Goal: Transaction & Acquisition: Book appointment/travel/reservation

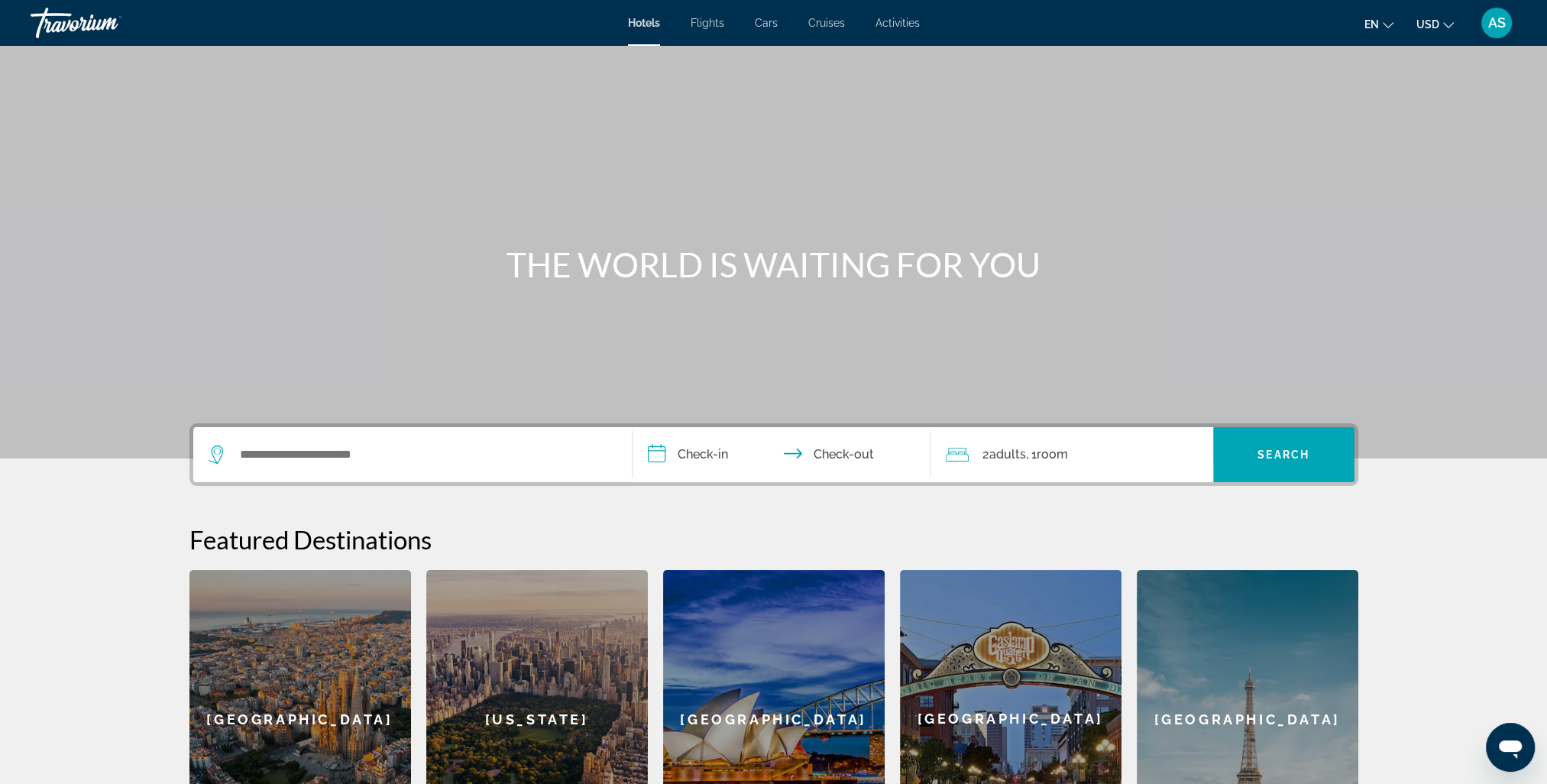
click at [1497, 19] on span "AS" at bounding box center [1497, 23] width 18 height 16
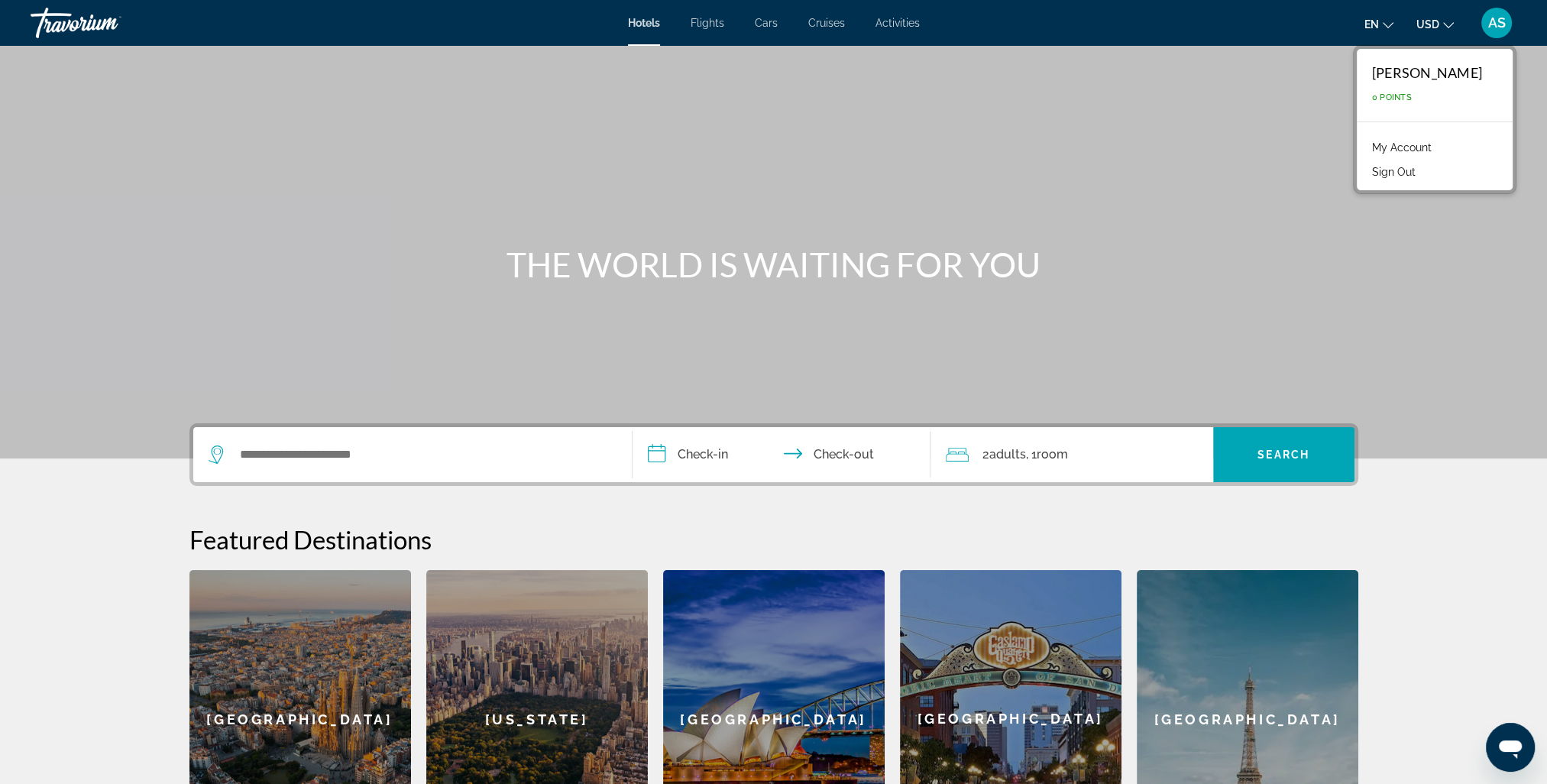
click at [1412, 147] on link "My Account" at bounding box center [1402, 148] width 75 height 20
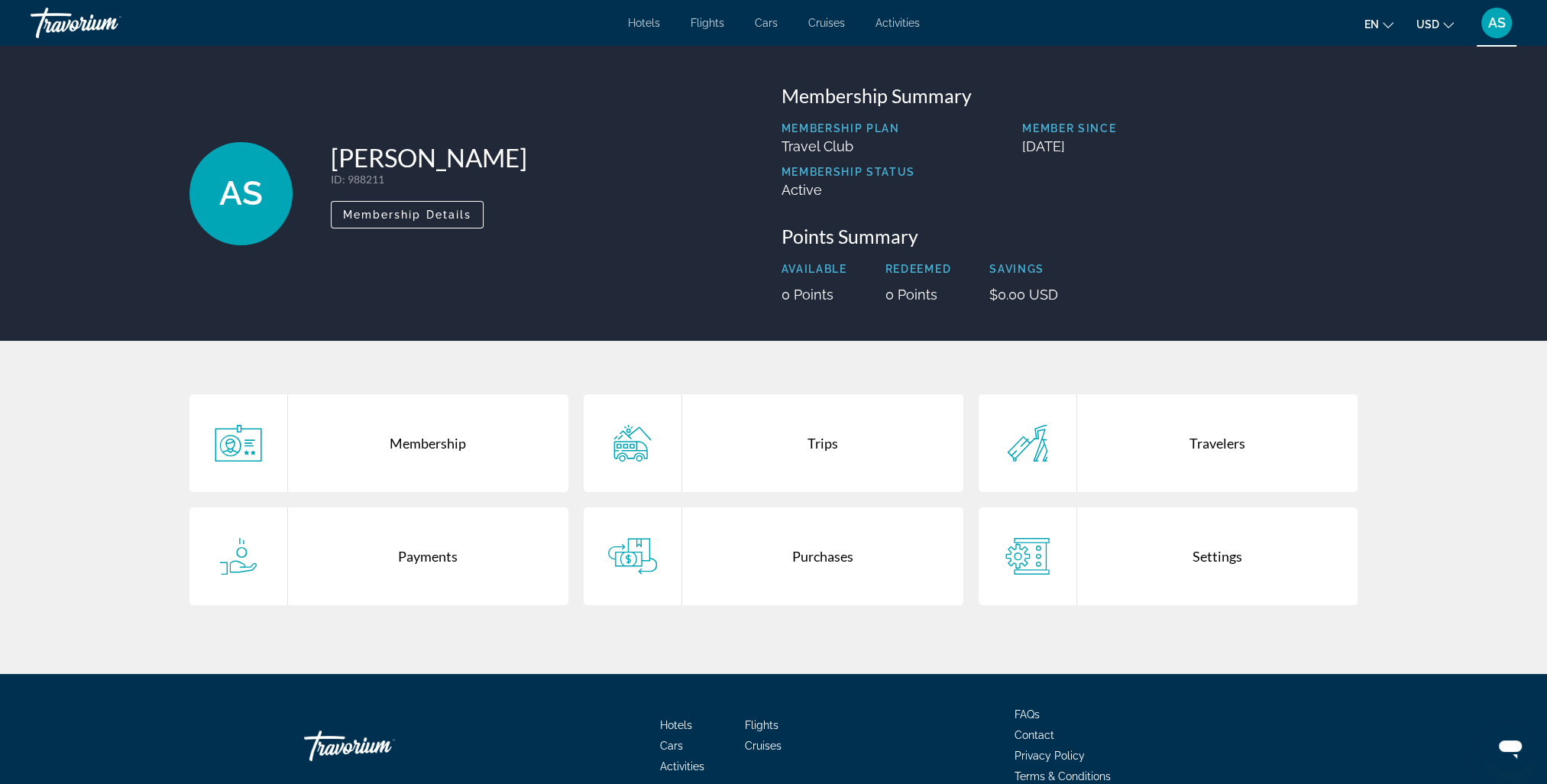
click at [420, 448] on div "Membership" at bounding box center [428, 443] width 281 height 98
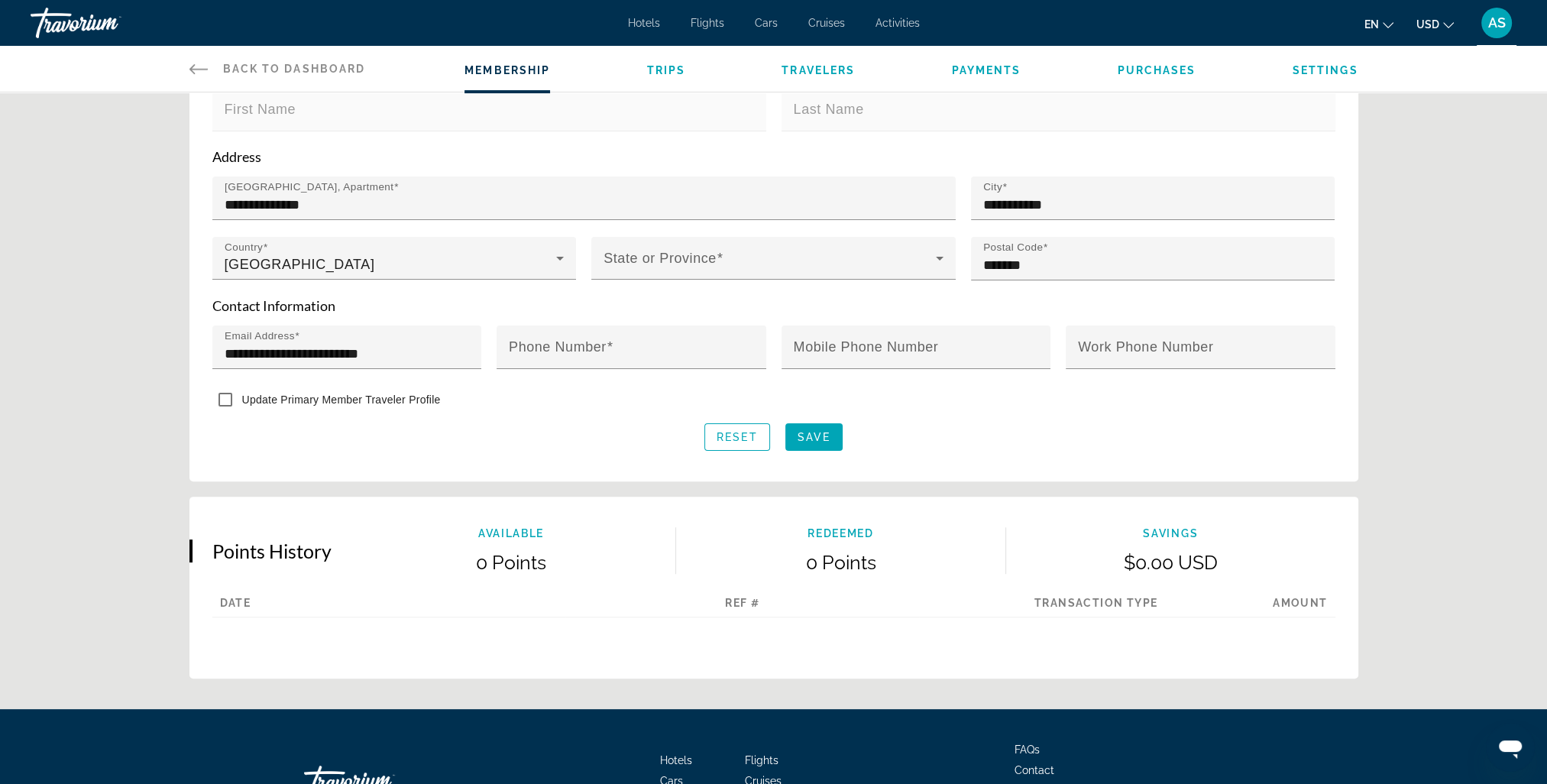
scroll to position [535, 0]
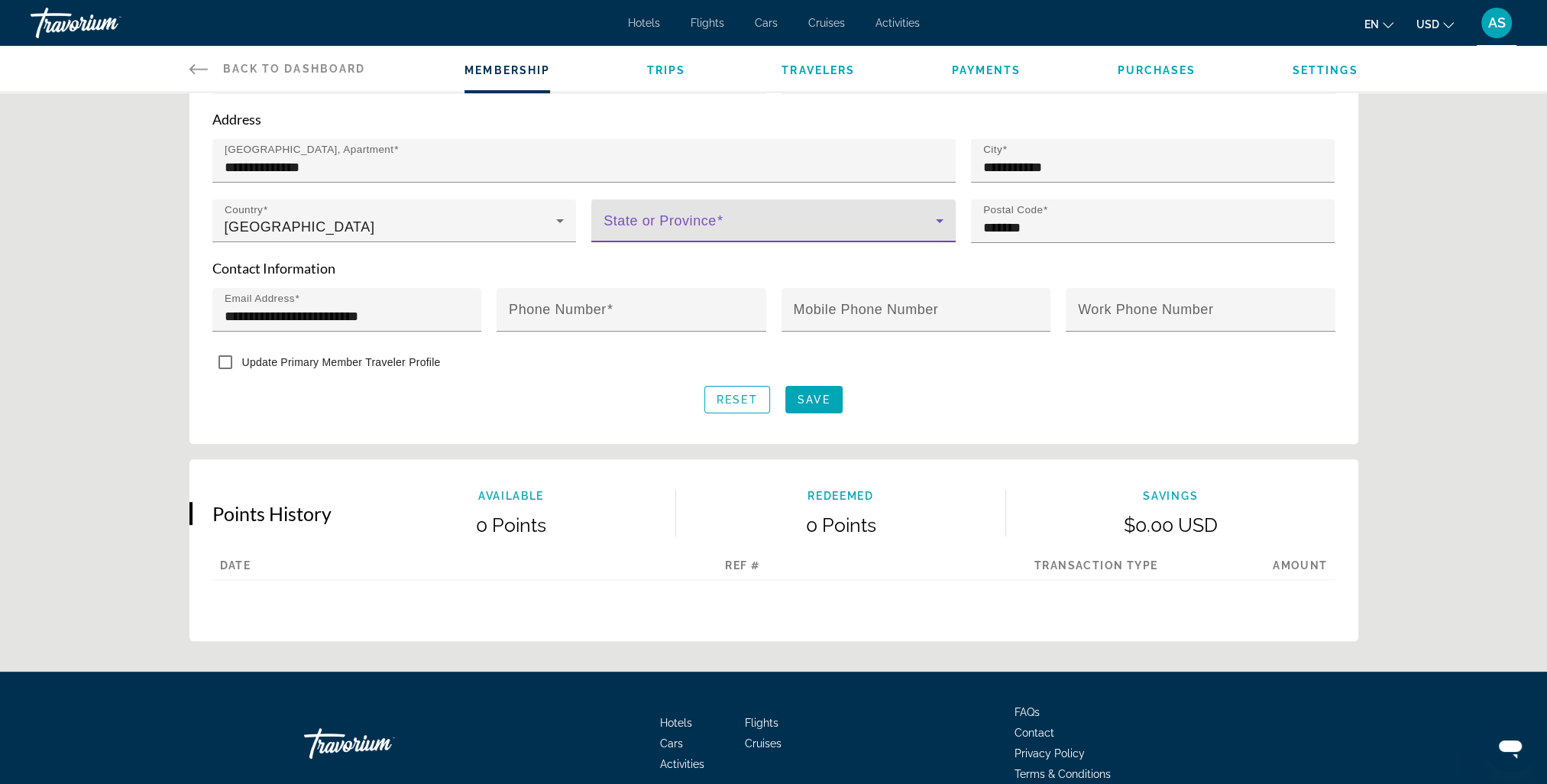
click at [712, 220] on span "Main content" at bounding box center [769, 227] width 332 height 19
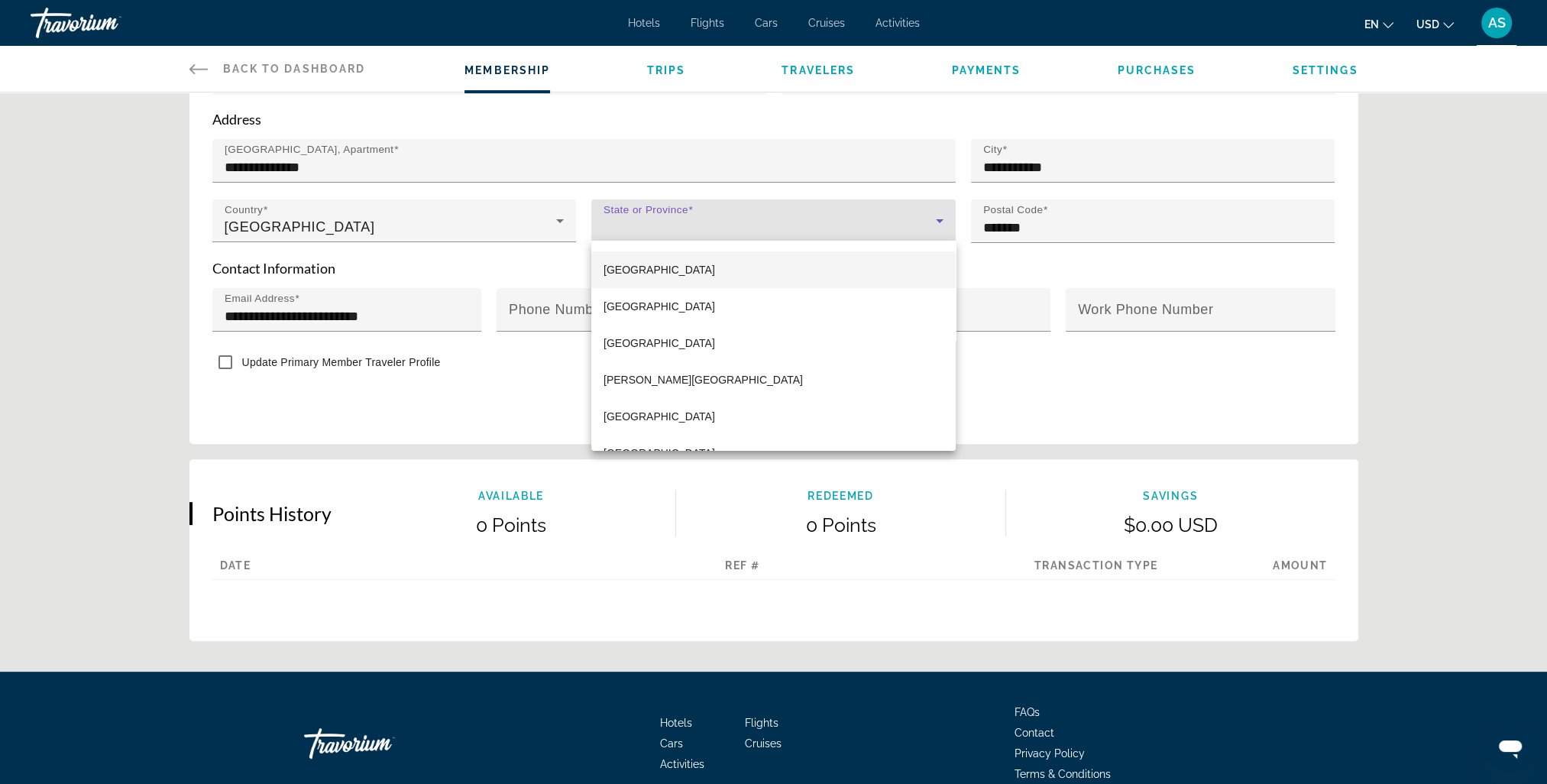
scroll to position [351, 0]
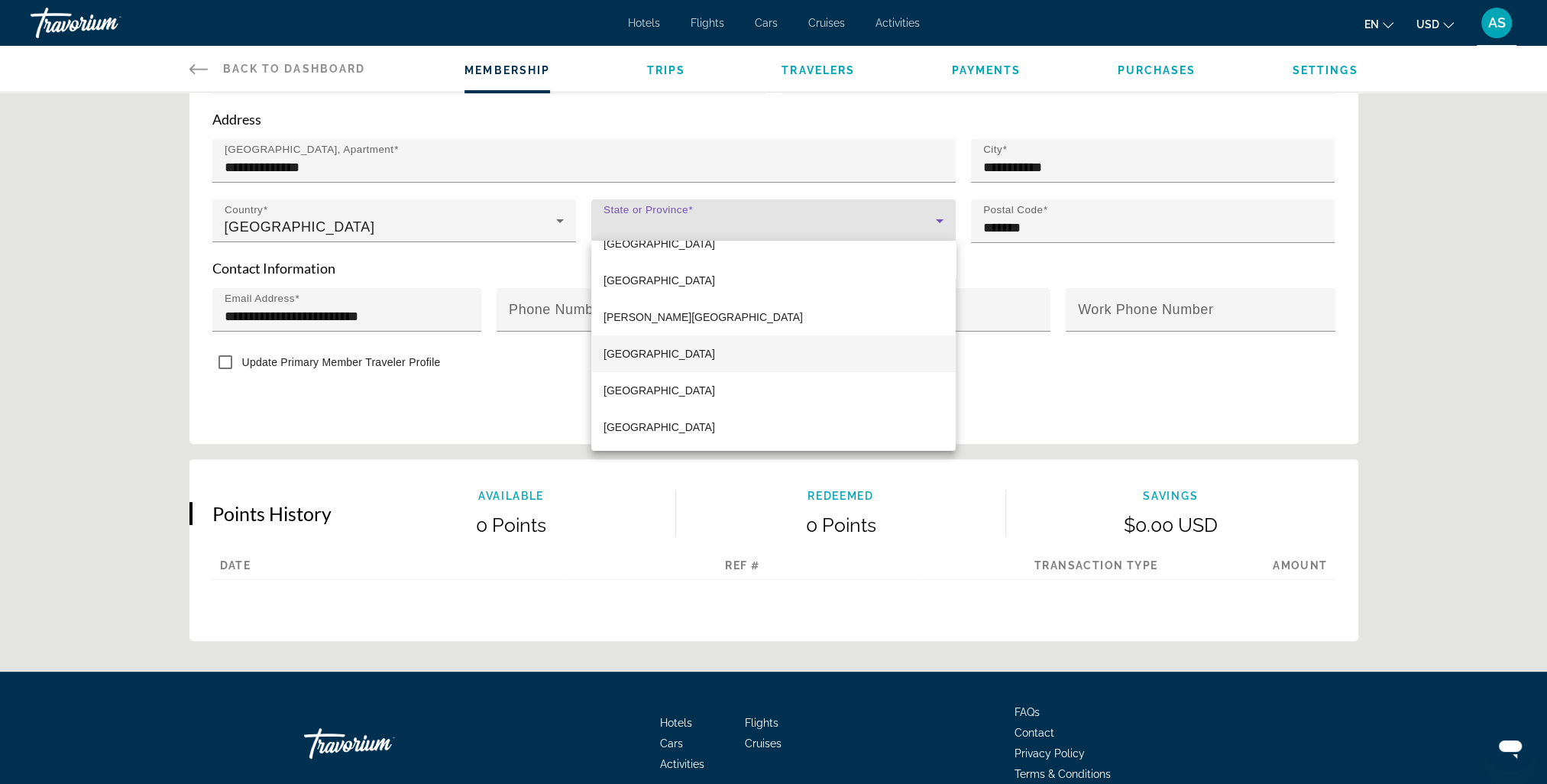
click at [656, 358] on mat-option "[GEOGRAPHIC_DATA]" at bounding box center [774, 353] width 364 height 37
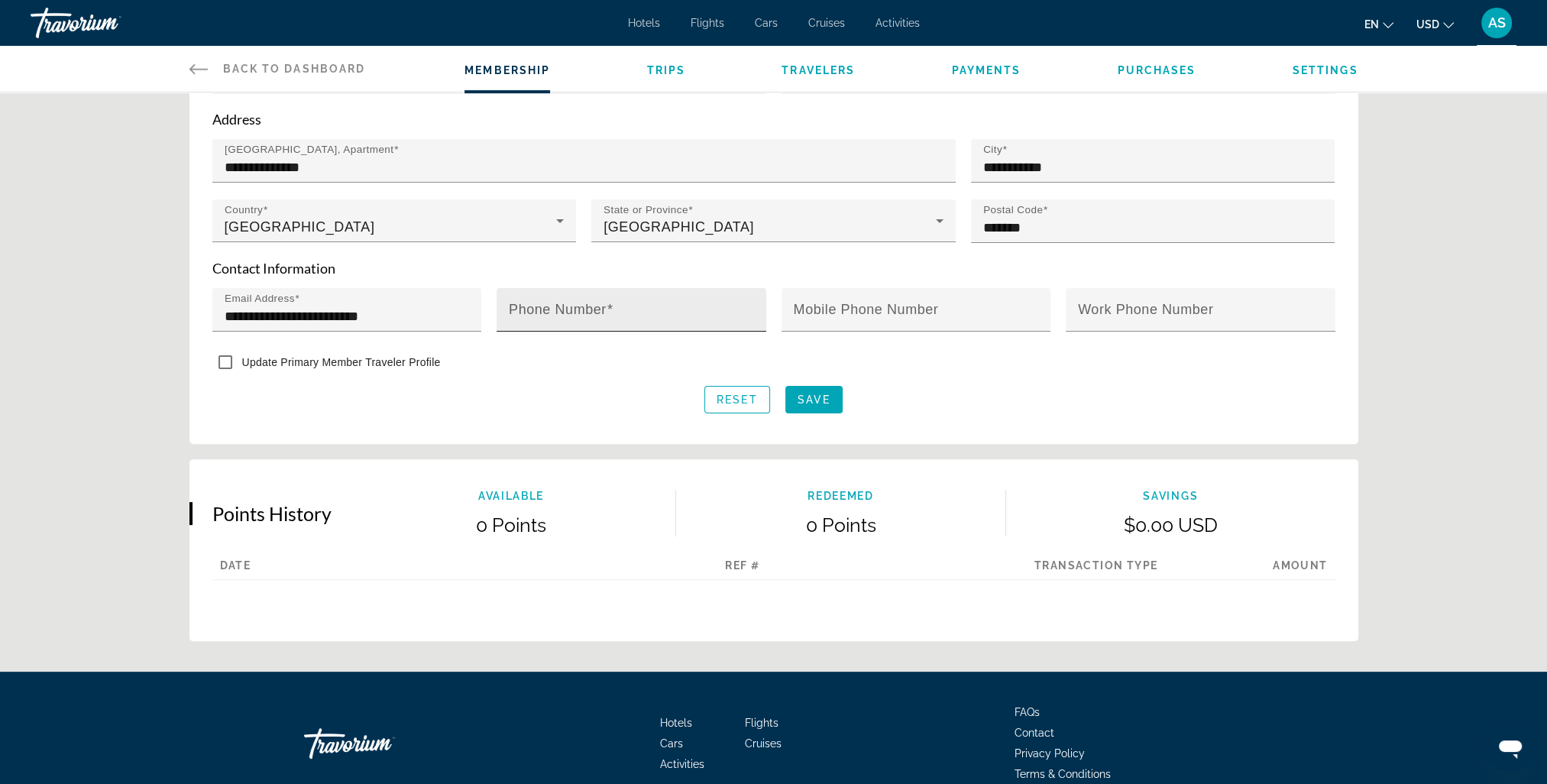
click at [607, 306] on span "Main content" at bounding box center [610, 310] width 7 height 16
click at [607, 308] on input "Phone Number" at bounding box center [636, 317] width 255 height 19
drag, startPoint x: 623, startPoint y: 313, endPoint x: 457, endPoint y: 309, distance: 166.0
click at [457, 309] on div "**********" at bounding box center [774, 318] width 1138 height 61
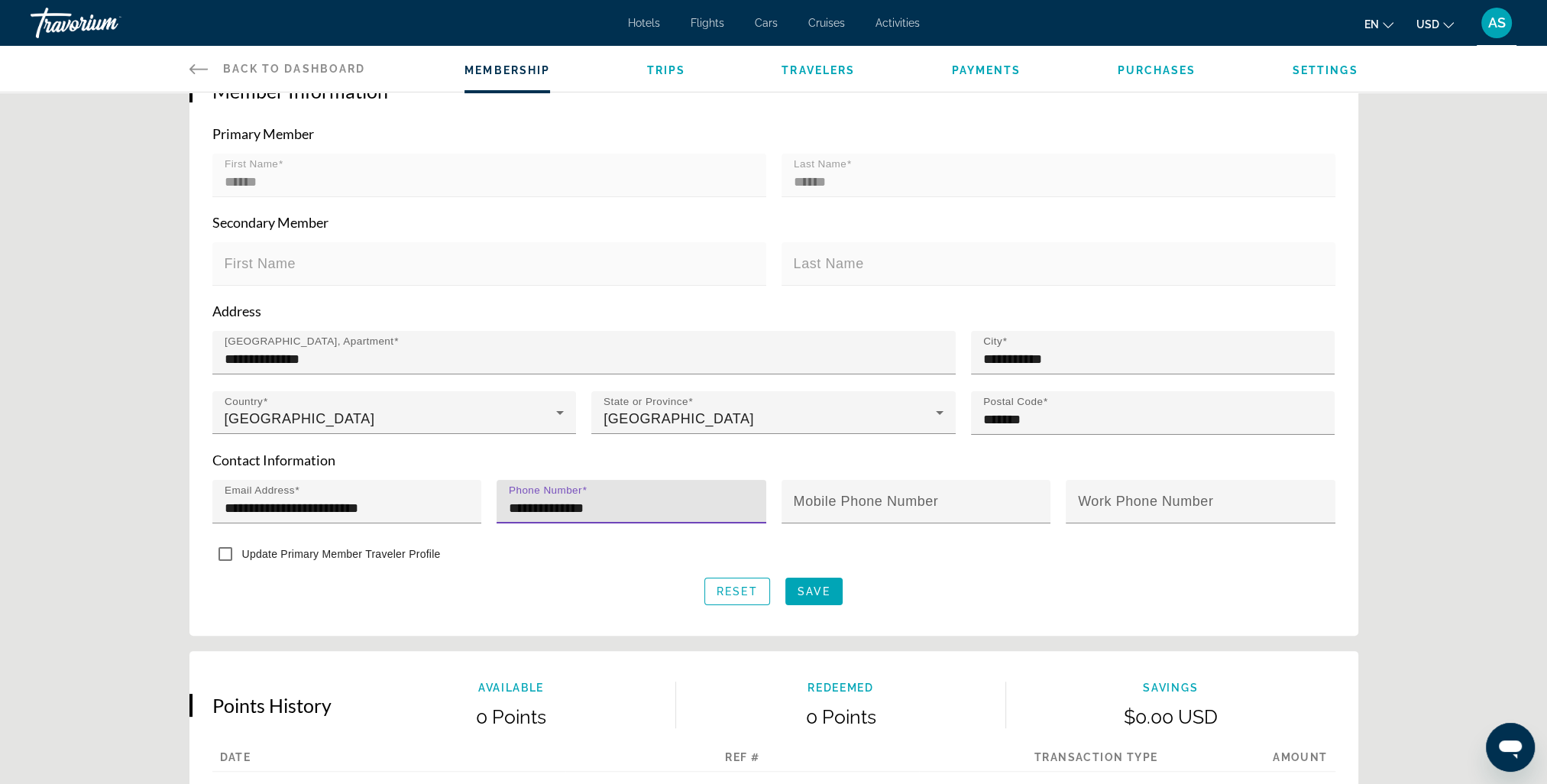
scroll to position [229, 0]
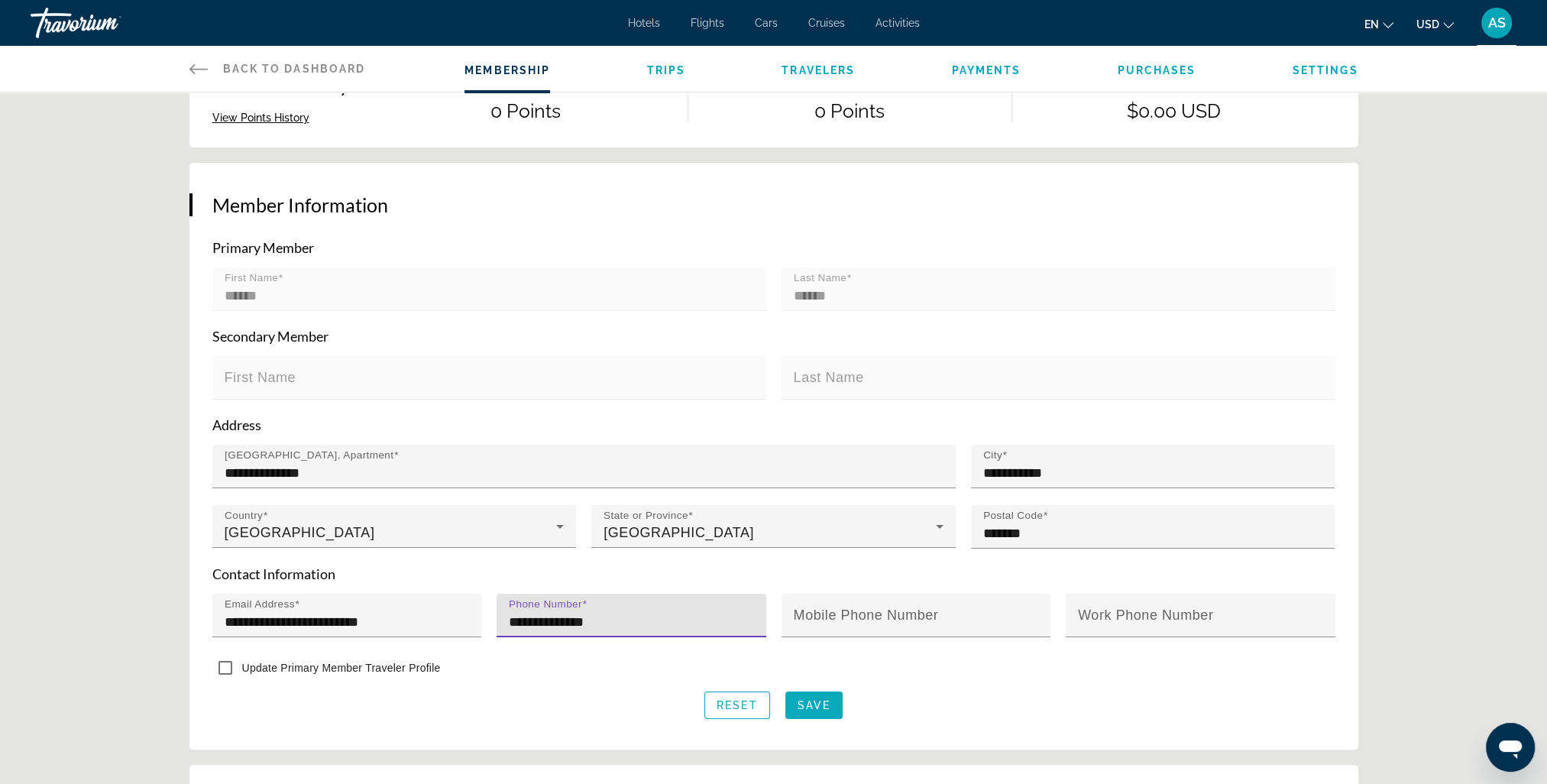
type input "**********"
click at [806, 705] on span "Save" at bounding box center [814, 705] width 33 height 12
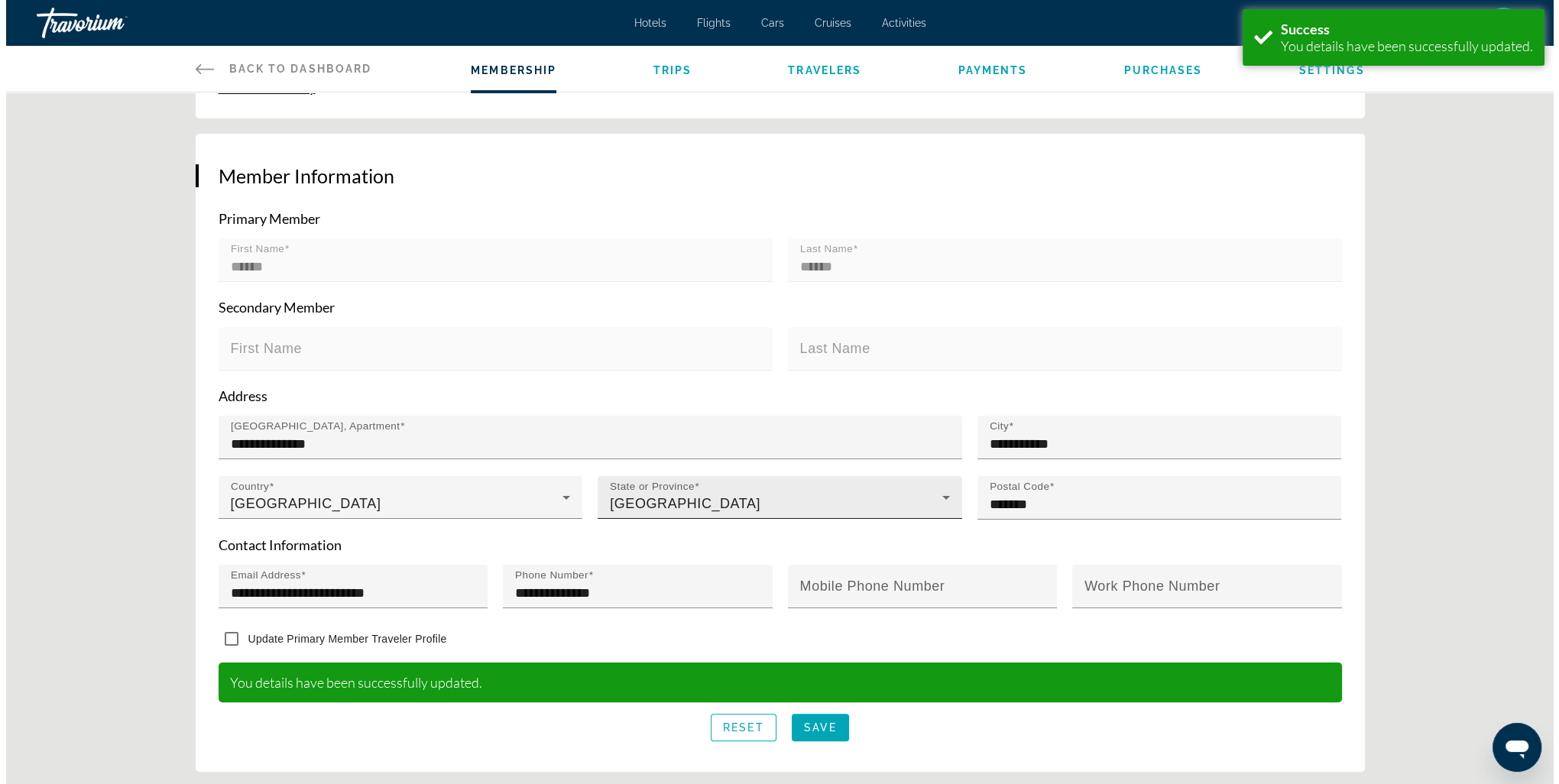
scroll to position [0, 0]
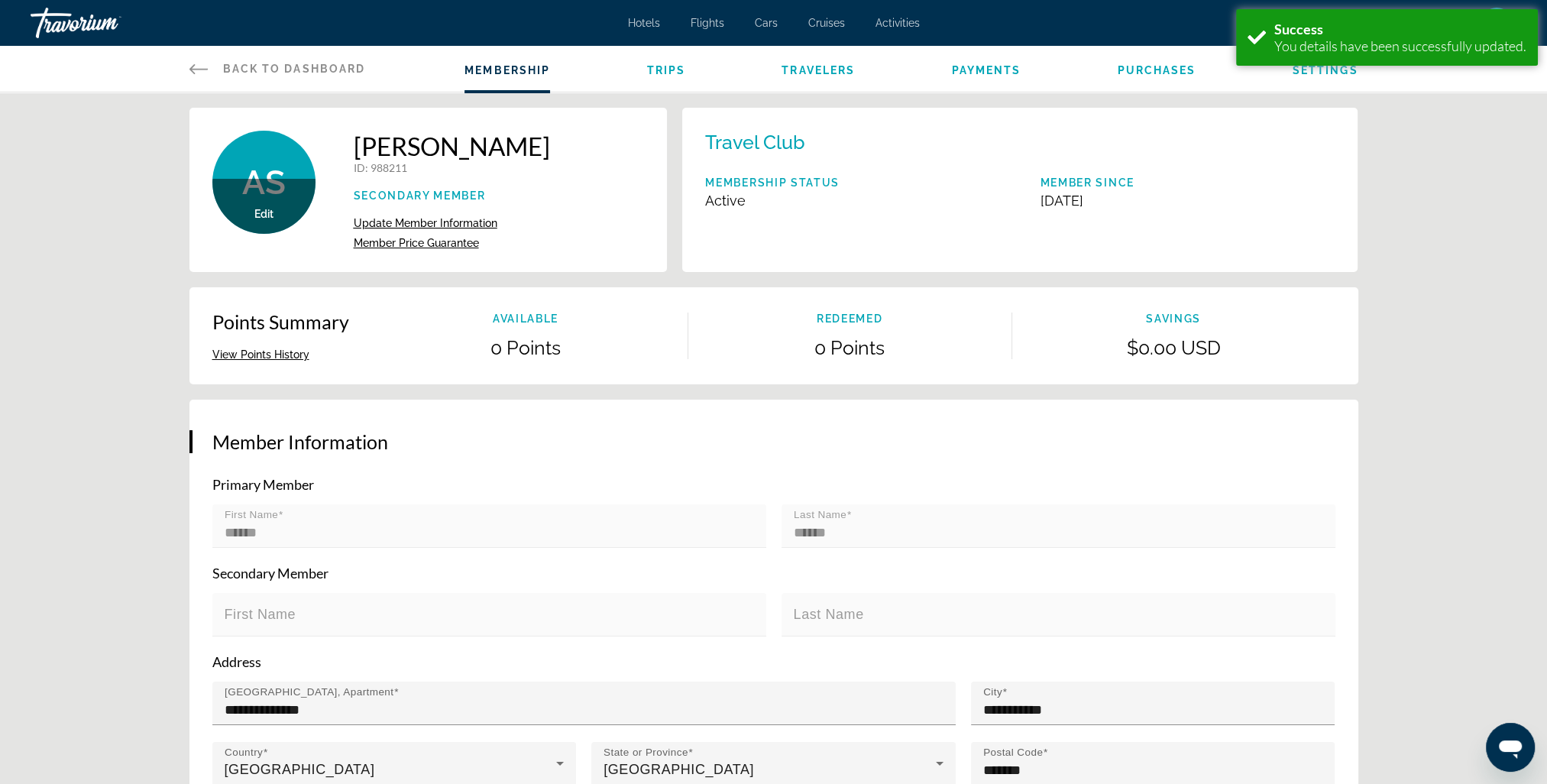
click at [669, 65] on span "Trips" at bounding box center [666, 70] width 39 height 12
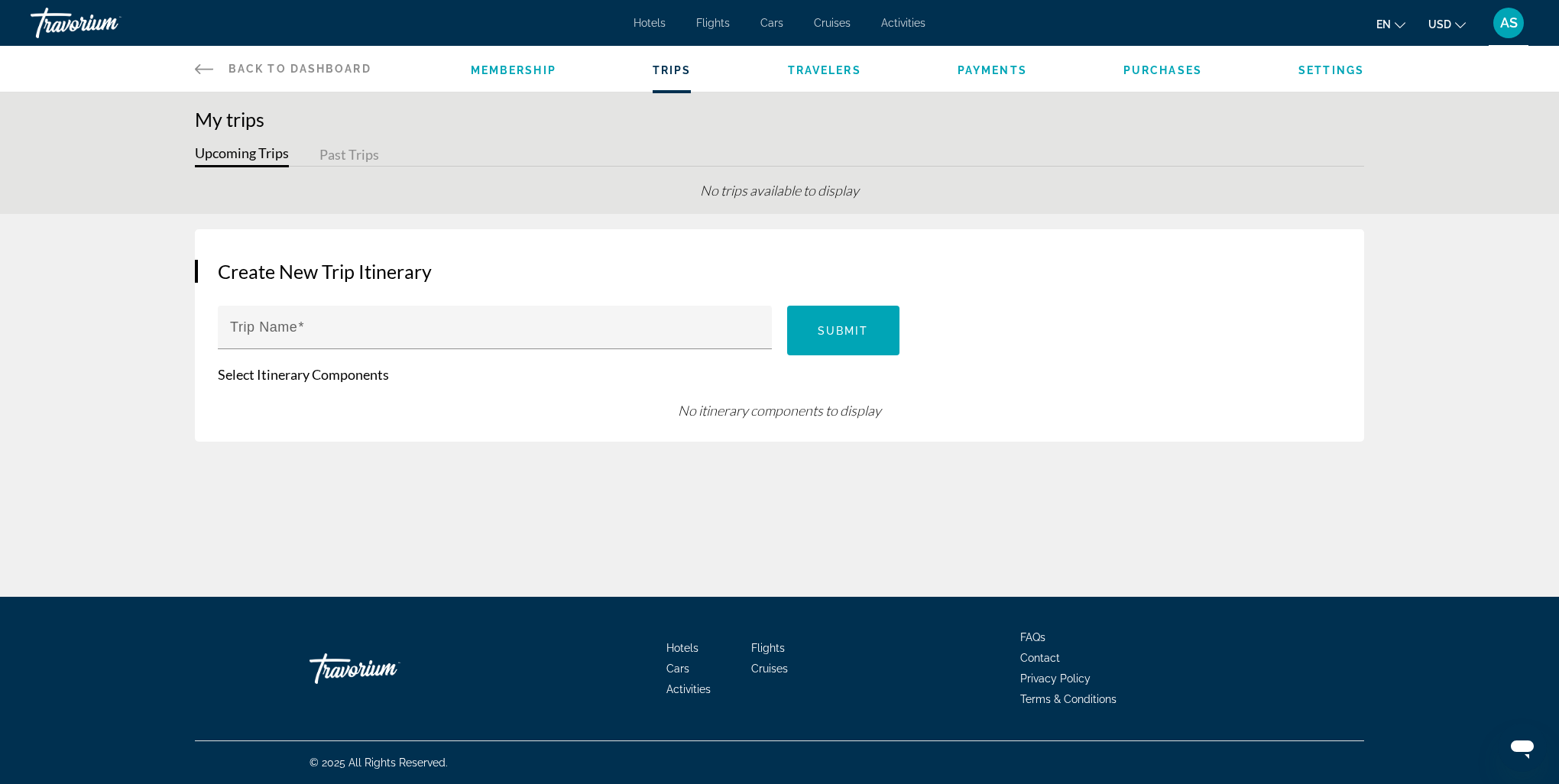
click at [351, 156] on button "Past Trips" at bounding box center [349, 155] width 60 height 23
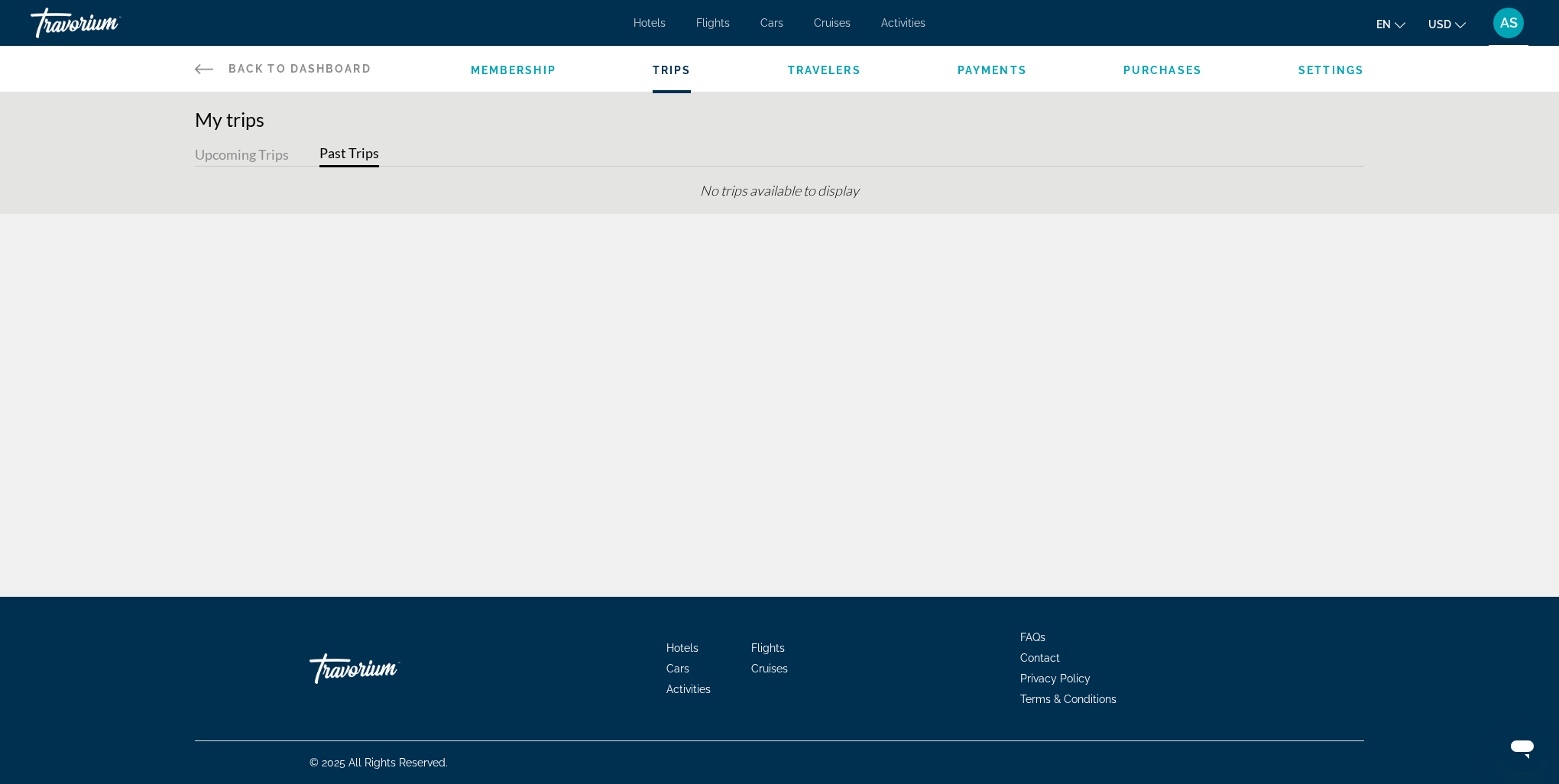
click at [840, 69] on span "Travelers" at bounding box center [825, 70] width 73 height 12
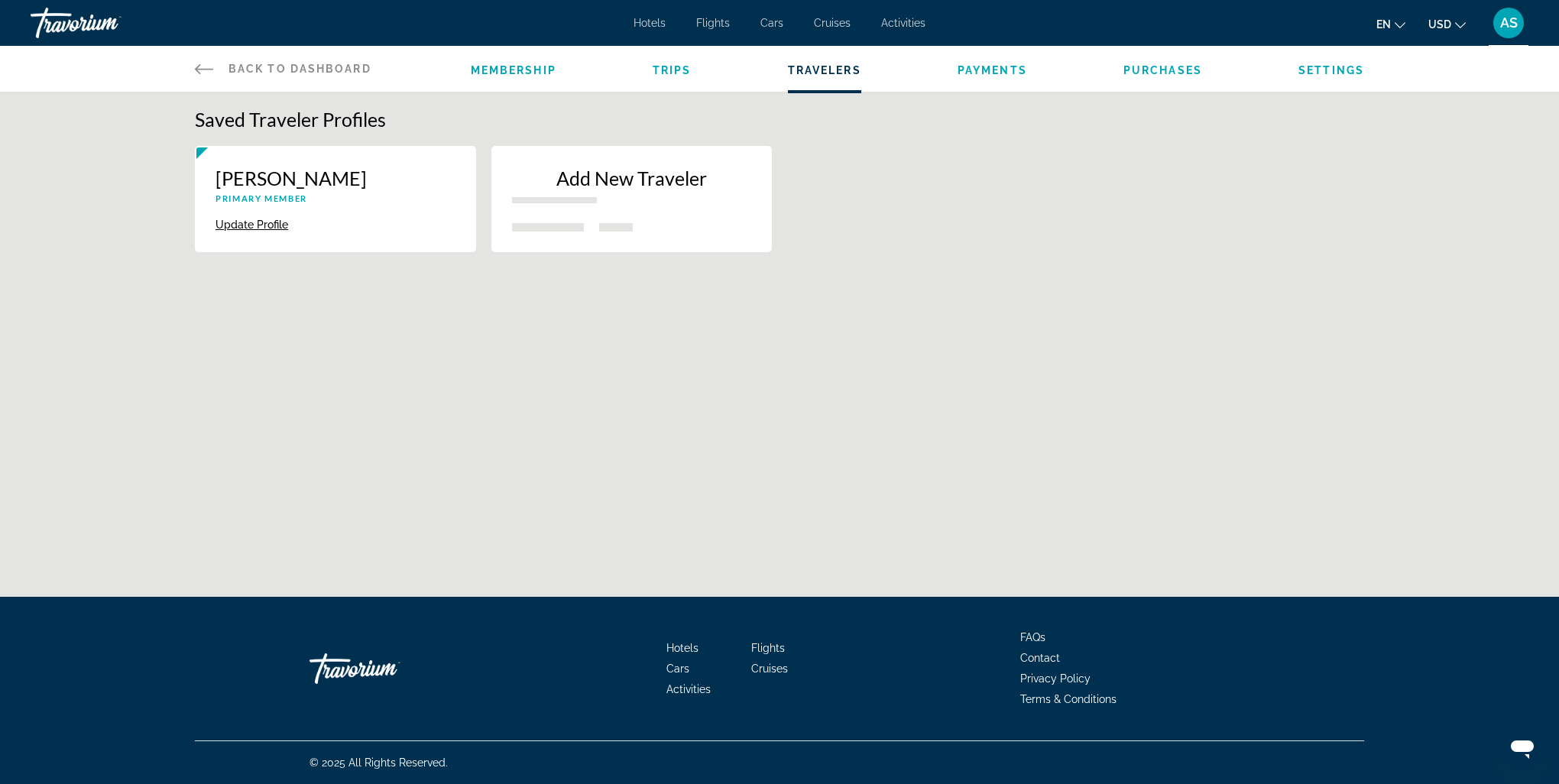
click at [267, 224] on button "Update Profile" at bounding box center [252, 225] width 72 height 14
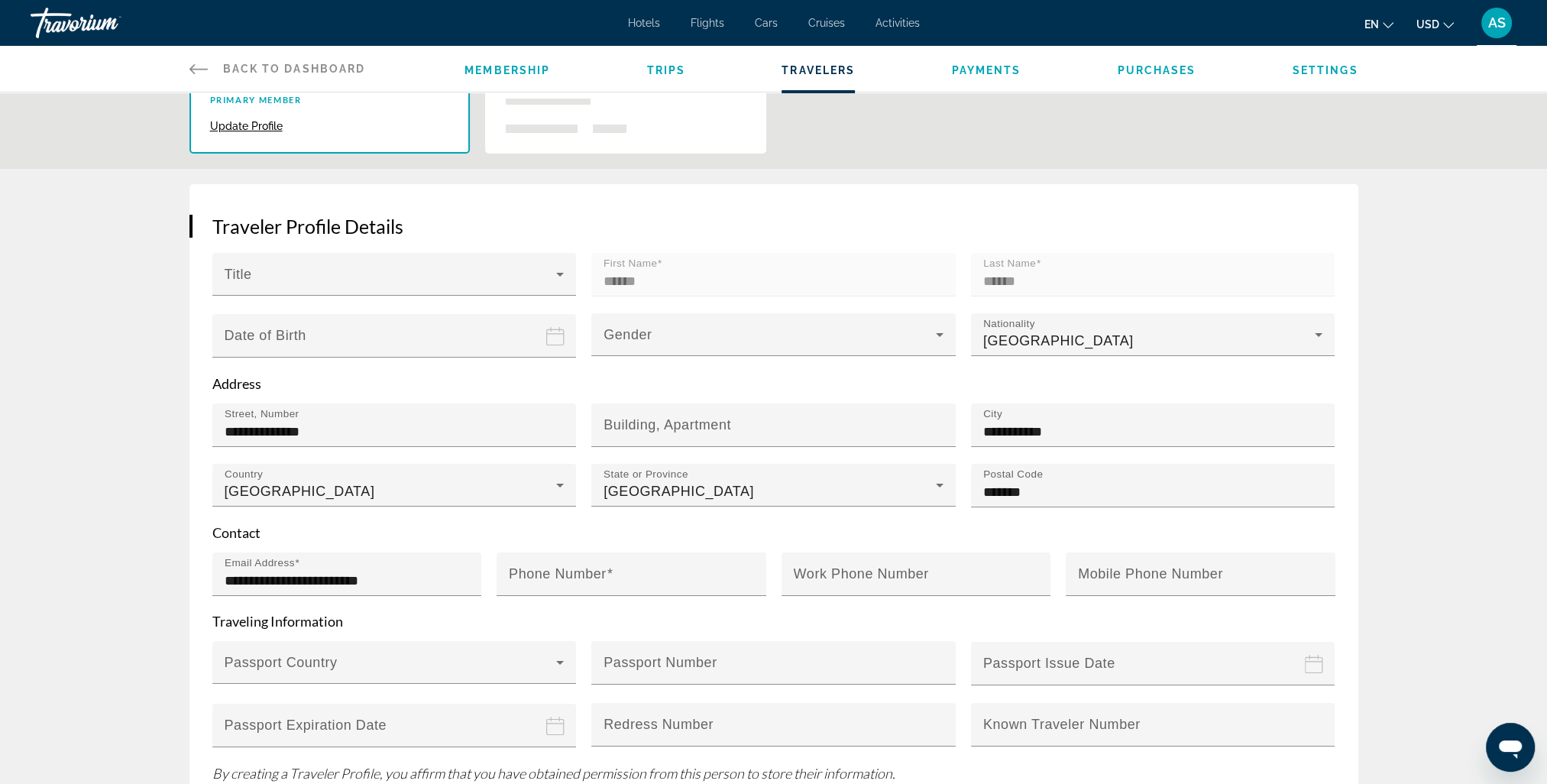
scroll to position [266, 0]
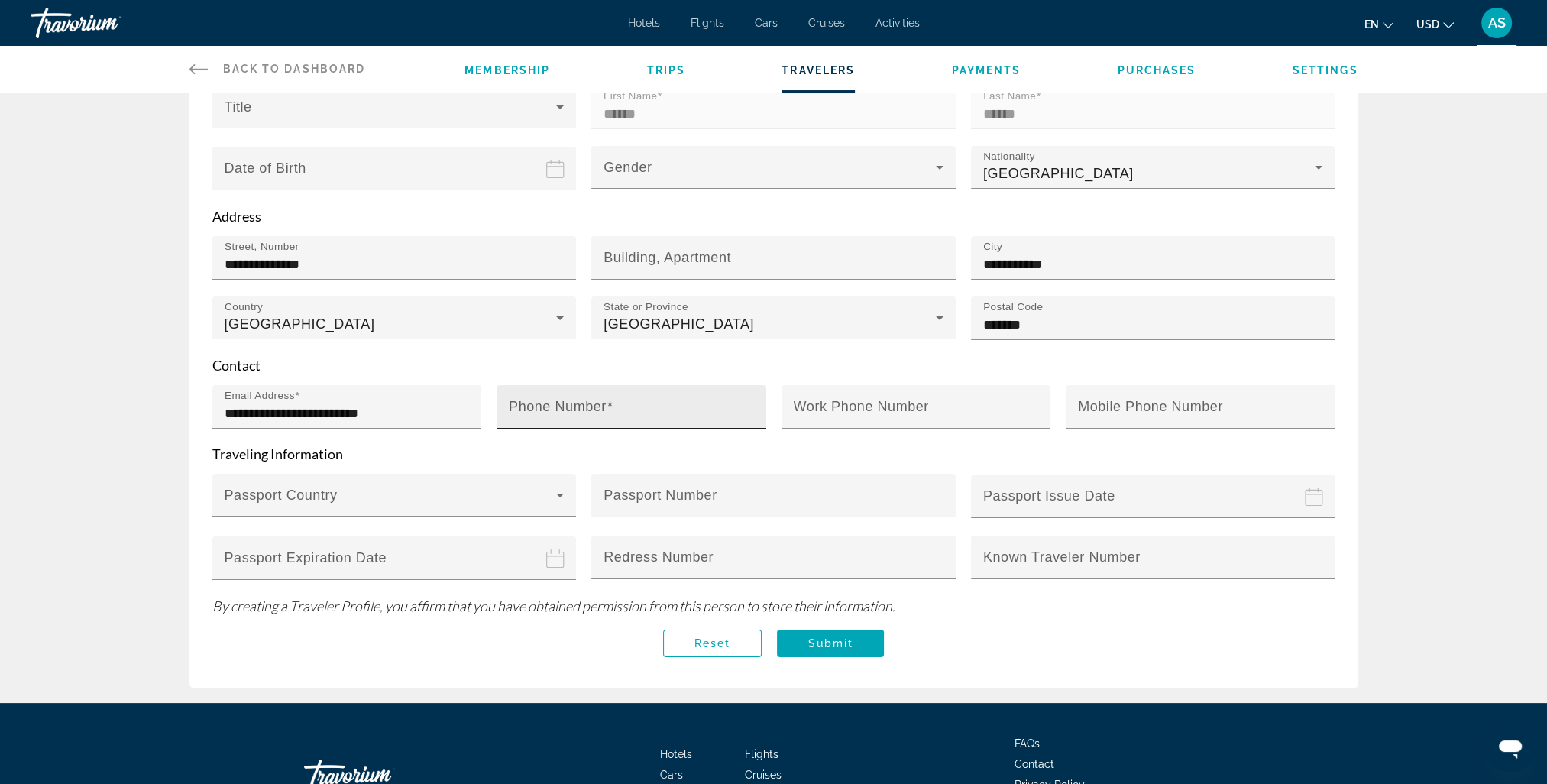
click at [593, 405] on mat-label "Phone Number" at bounding box center [558, 406] width 98 height 16
click at [593, 405] on input "Phone Number" at bounding box center [636, 413] width 255 height 19
type input "**********"
click at [827, 637] on span "Submit" at bounding box center [830, 643] width 46 height 12
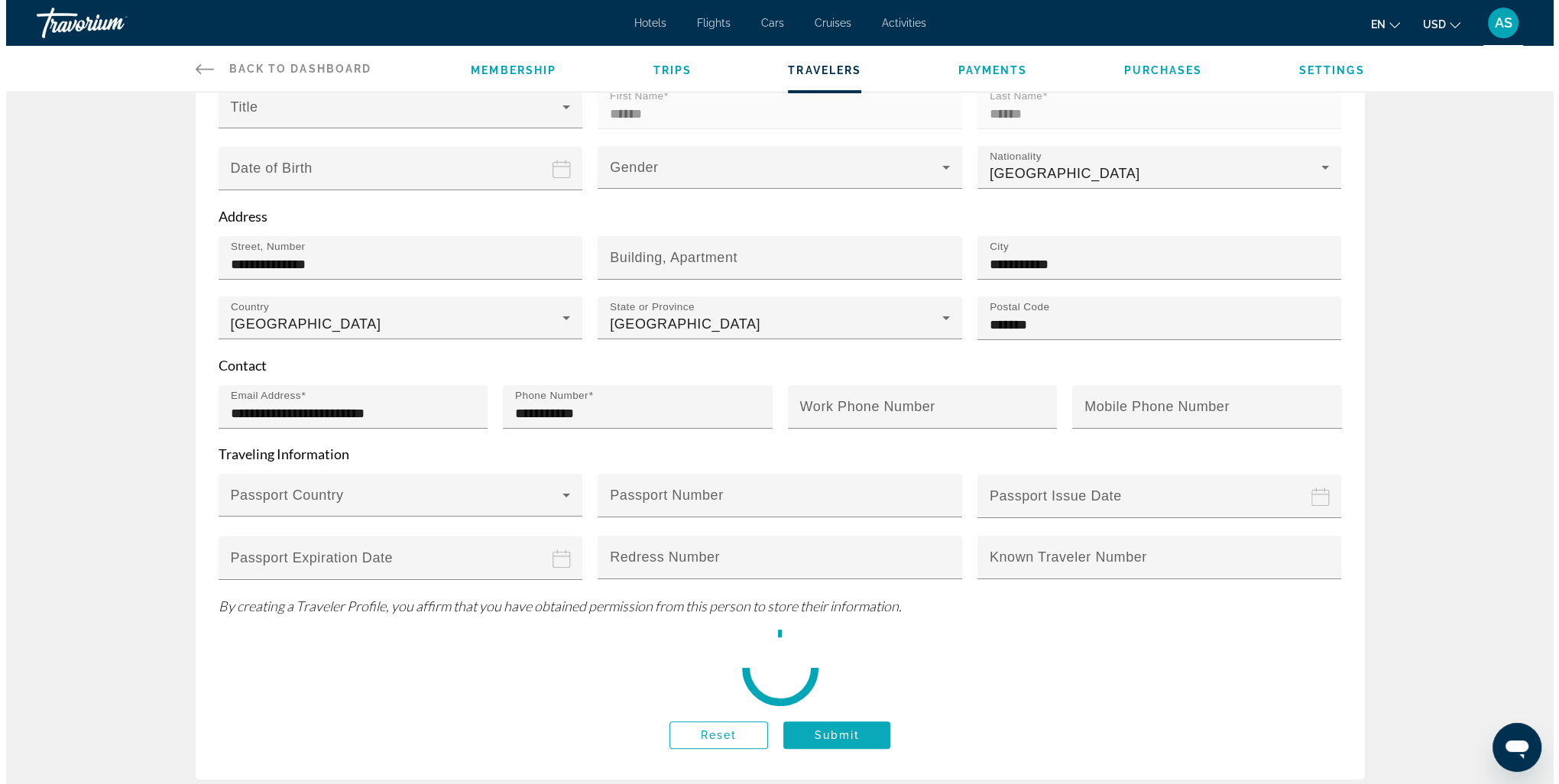
scroll to position [0, 0]
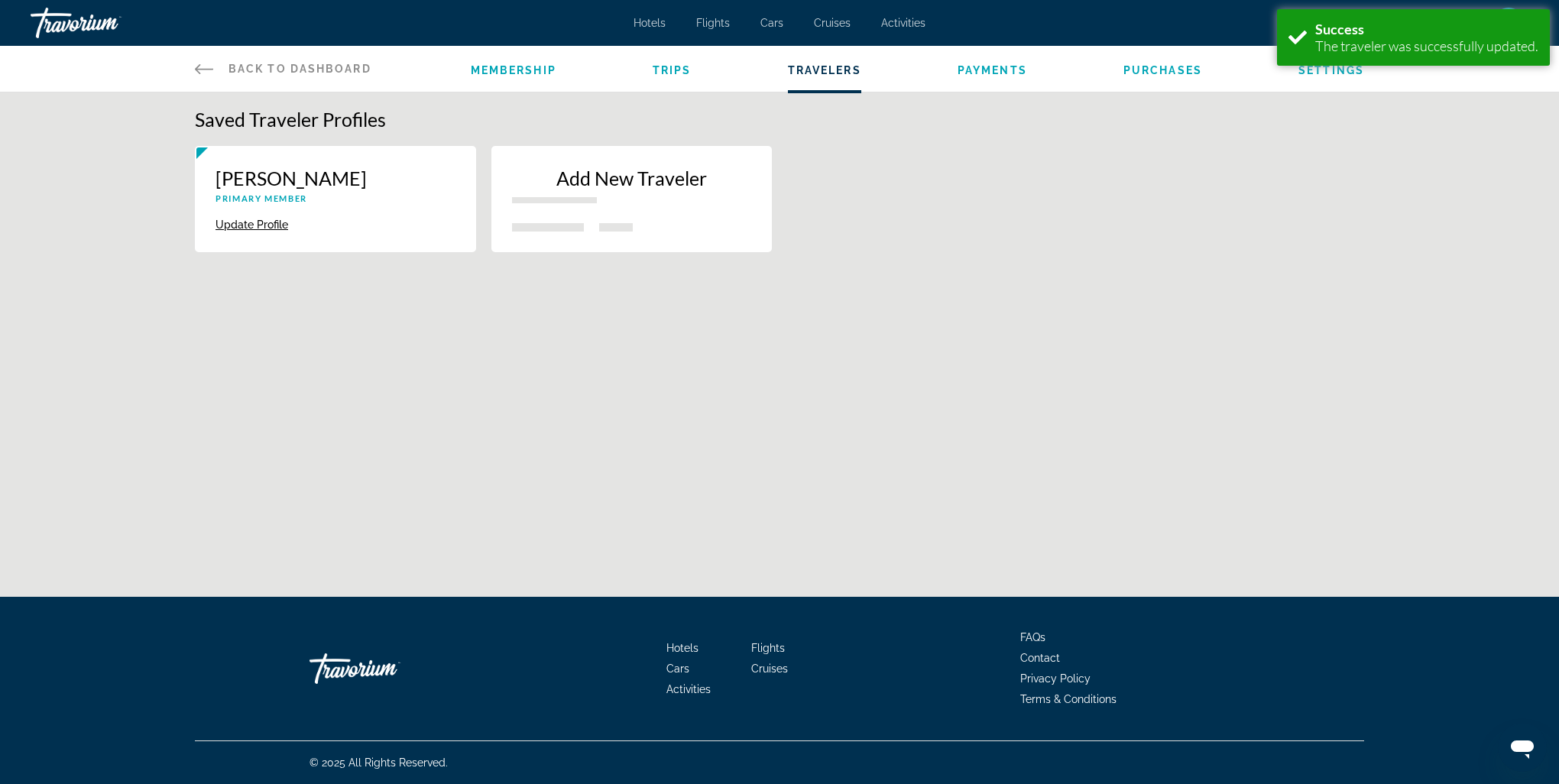
click at [255, 226] on button "Update Profile" at bounding box center [252, 225] width 72 height 14
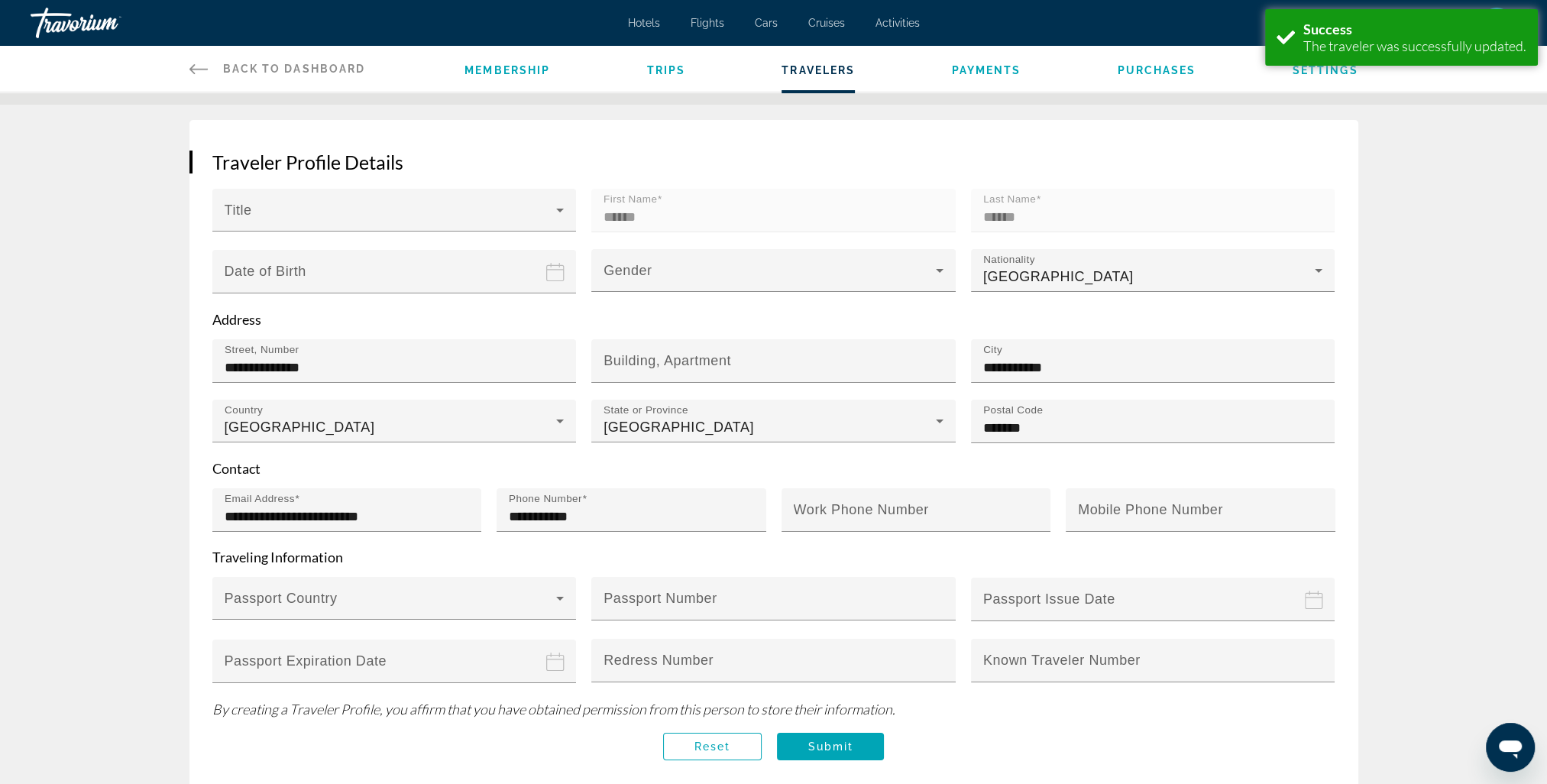
scroll to position [189, 0]
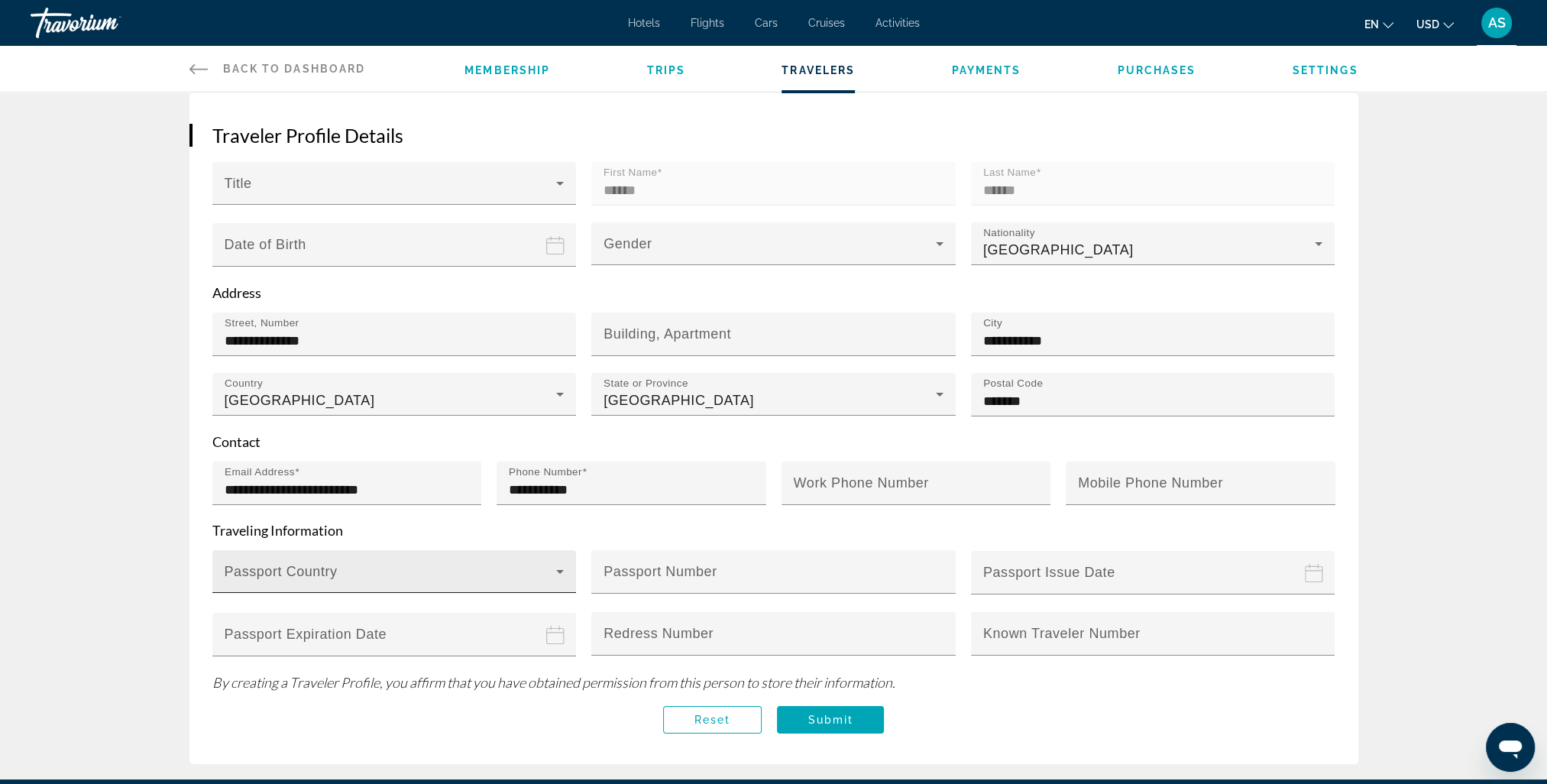
click at [368, 568] on span "Main content" at bounding box center [391, 578] width 332 height 19
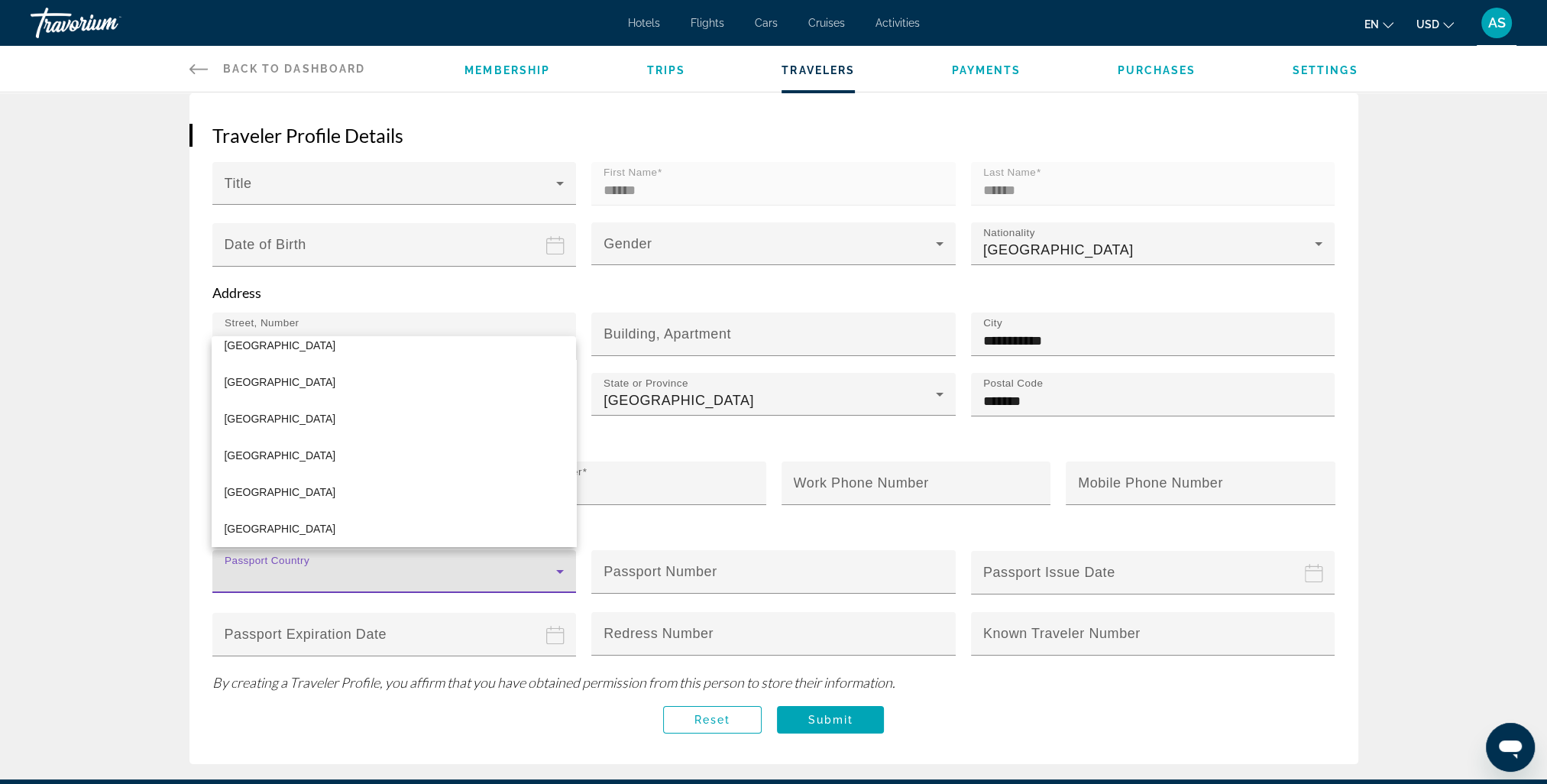
scroll to position [1375, 0]
click at [248, 492] on span "[GEOGRAPHIC_DATA]" at bounding box center [280, 489] width 111 height 19
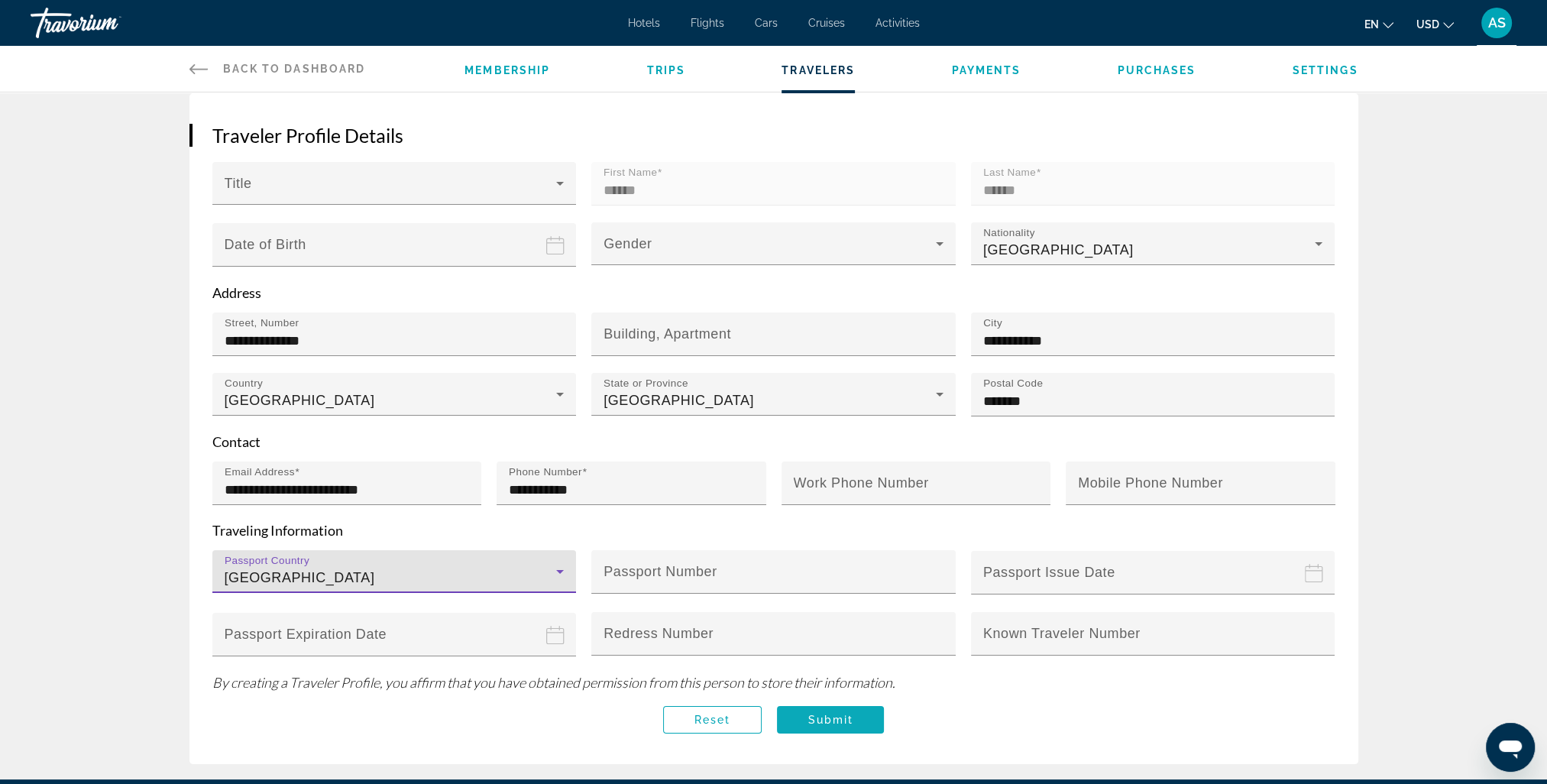
click at [847, 714] on span "Submit" at bounding box center [830, 720] width 46 height 12
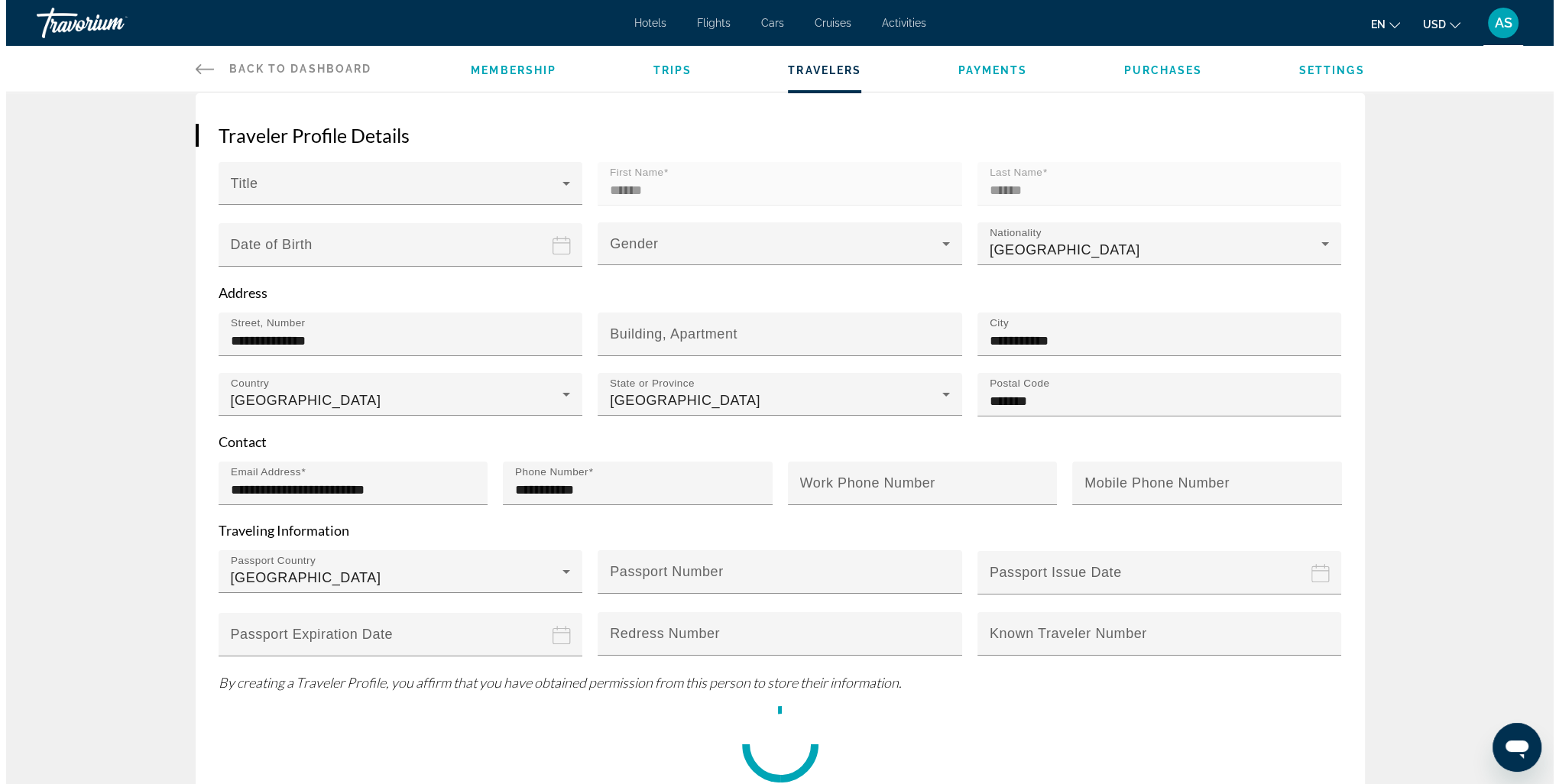
scroll to position [0, 0]
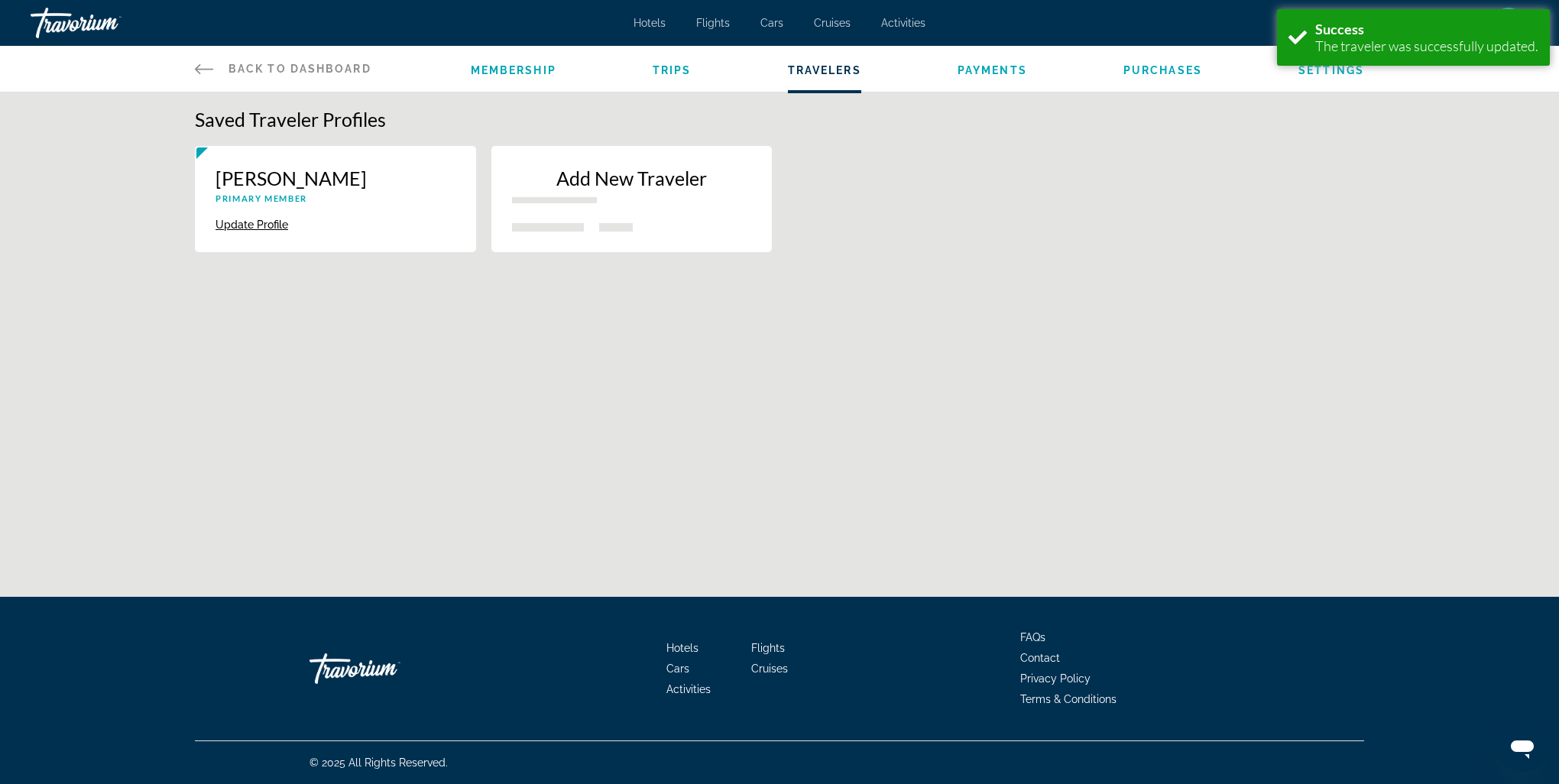
click at [1001, 72] on span "Payments" at bounding box center [992, 70] width 69 height 12
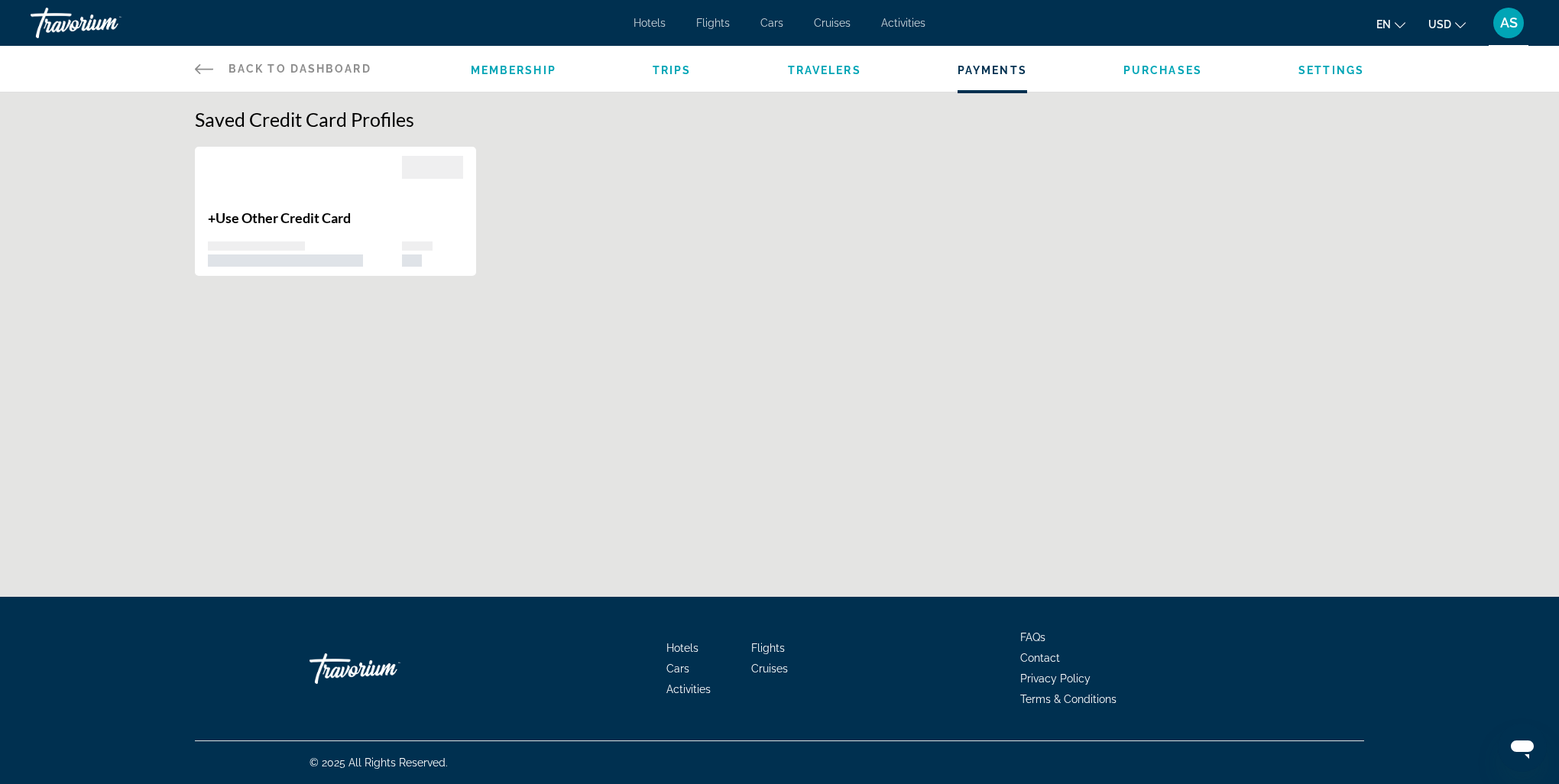
click at [1183, 69] on span "Purchases" at bounding box center [1163, 70] width 79 height 12
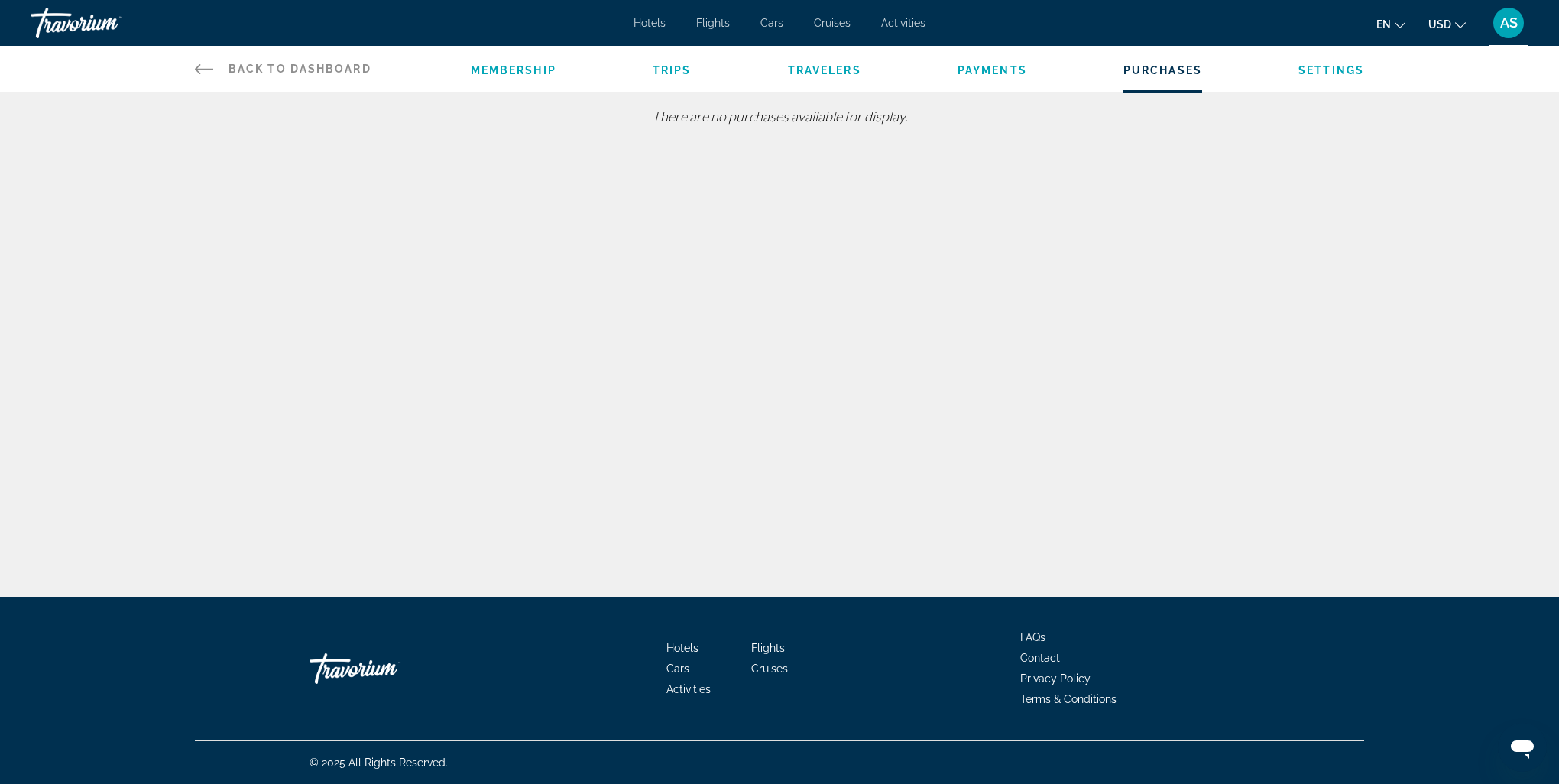
click at [1342, 65] on span "Settings" at bounding box center [1331, 70] width 65 height 12
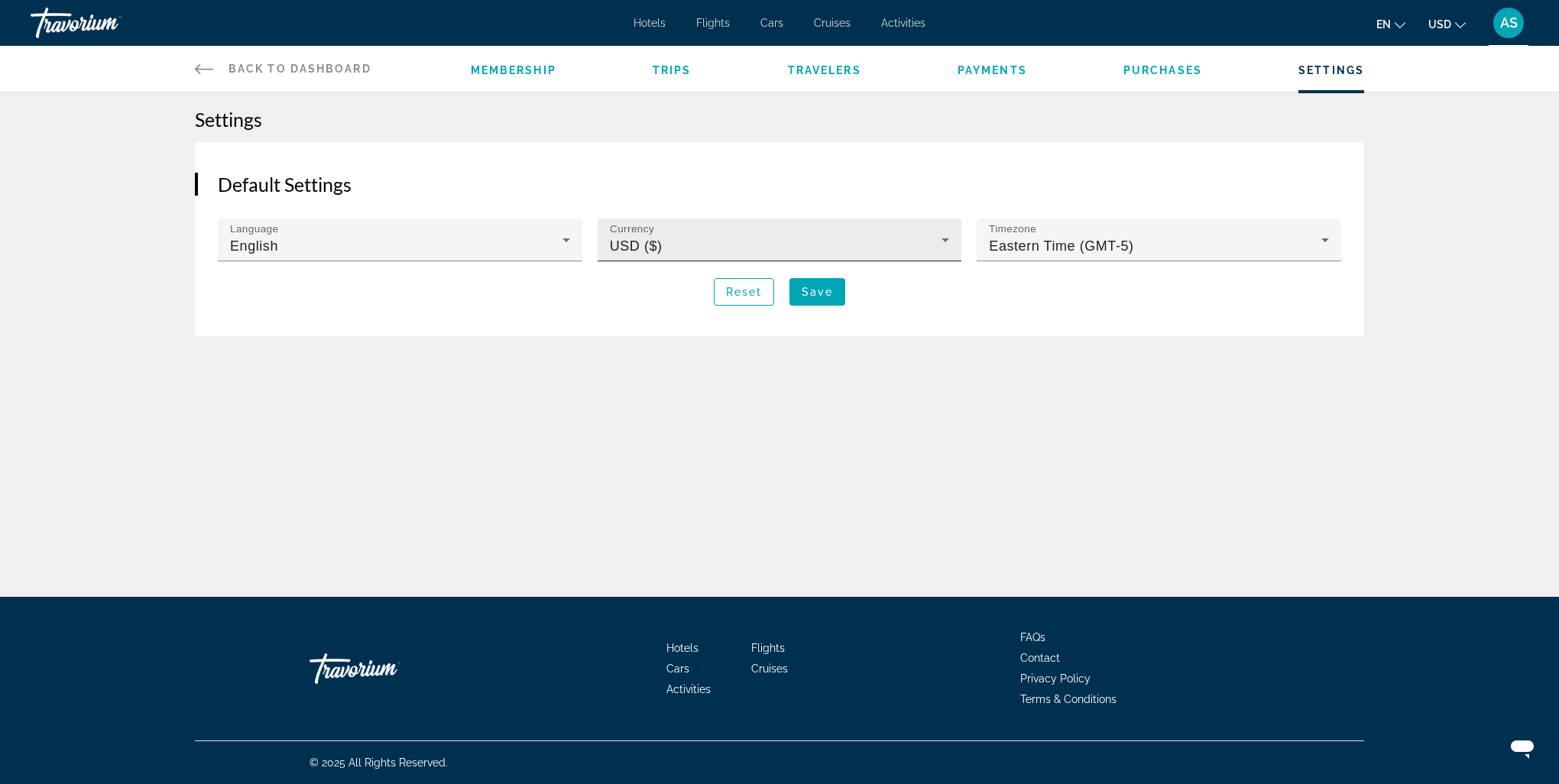
click at [835, 248] on div "USD ($)" at bounding box center [776, 246] width 333 height 19
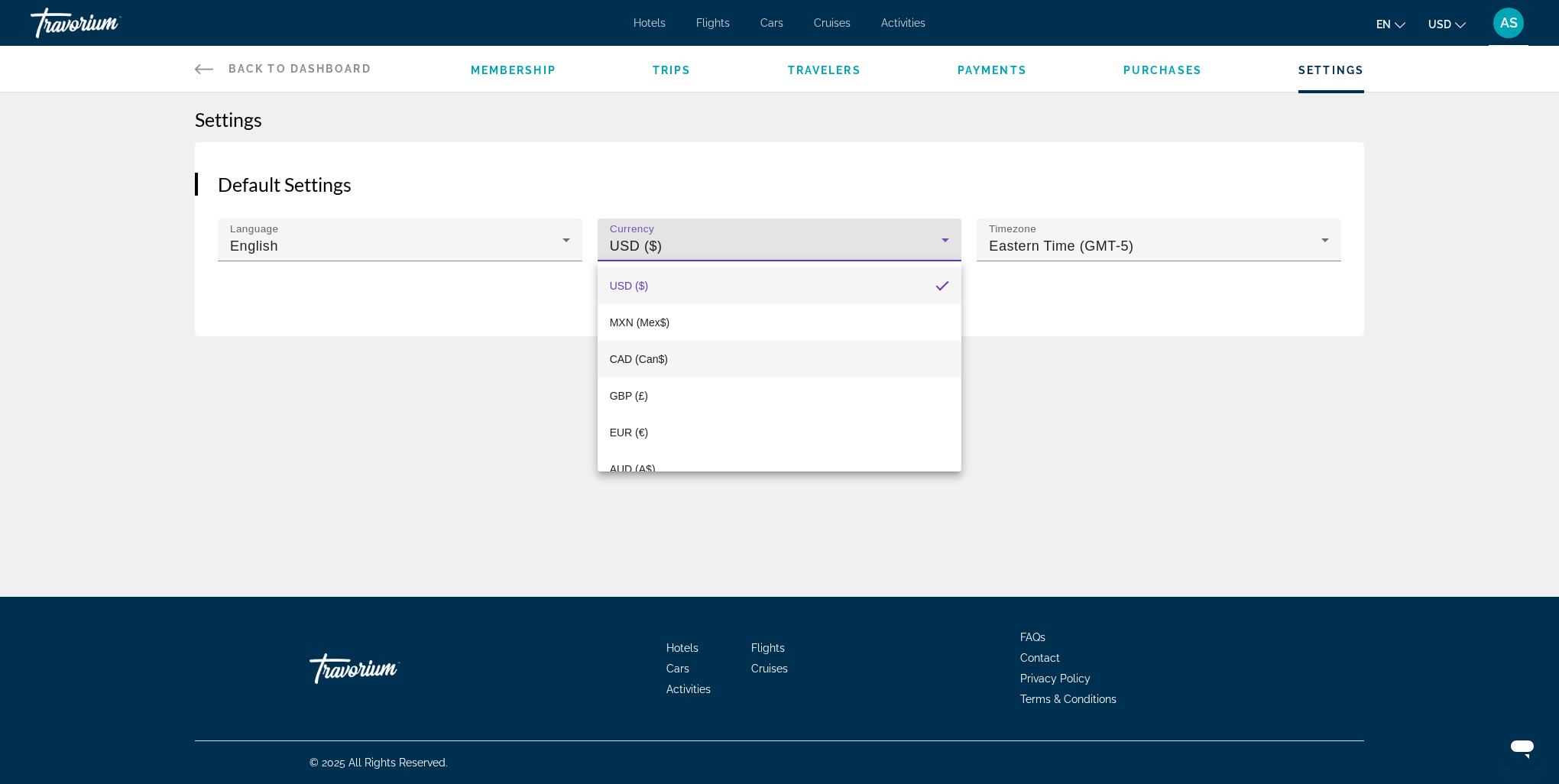
click at [645, 358] on span "CAD (Can$)" at bounding box center [639, 359] width 58 height 12
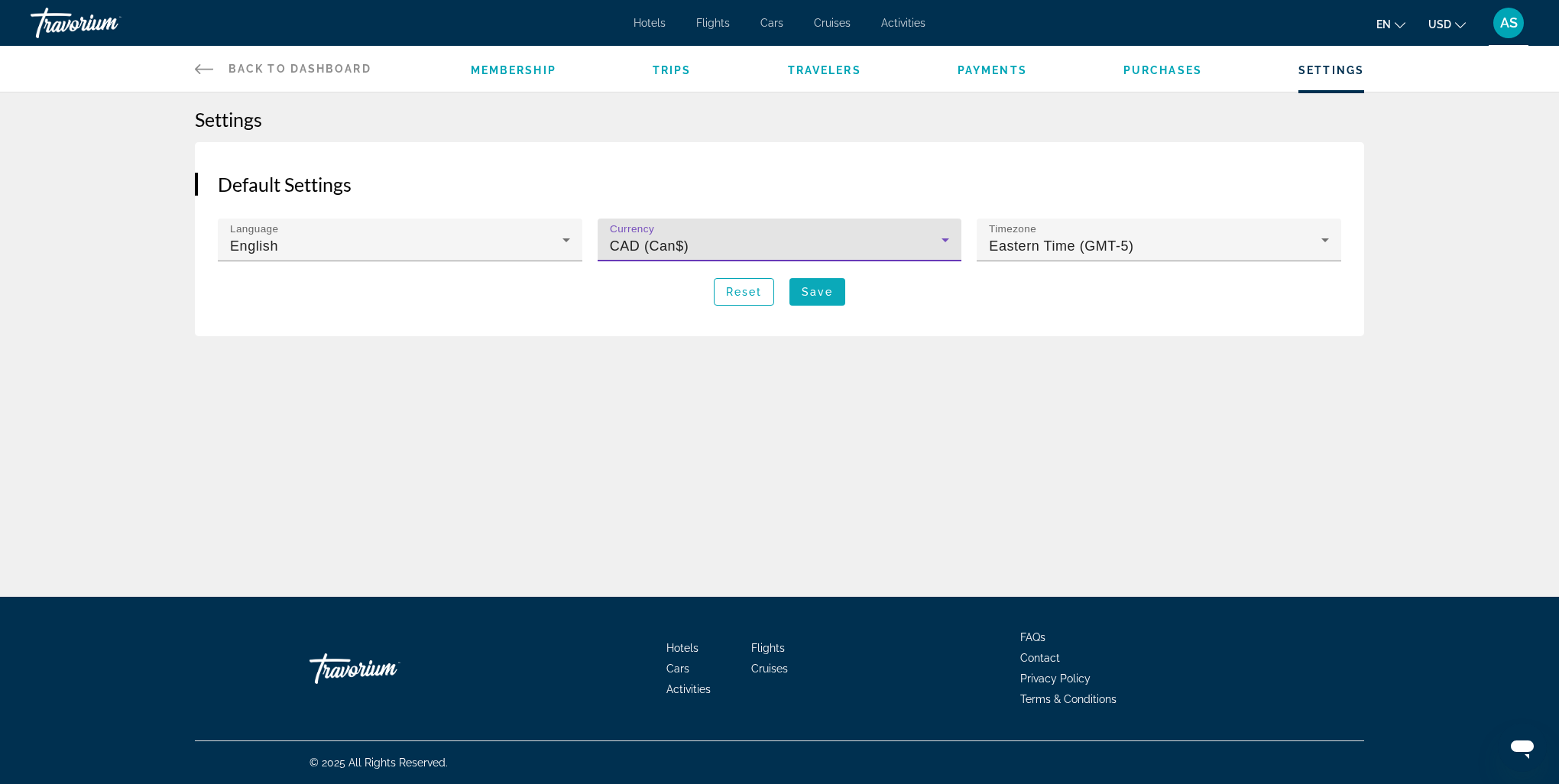
click at [822, 294] on span "Save" at bounding box center [817, 292] width 31 height 12
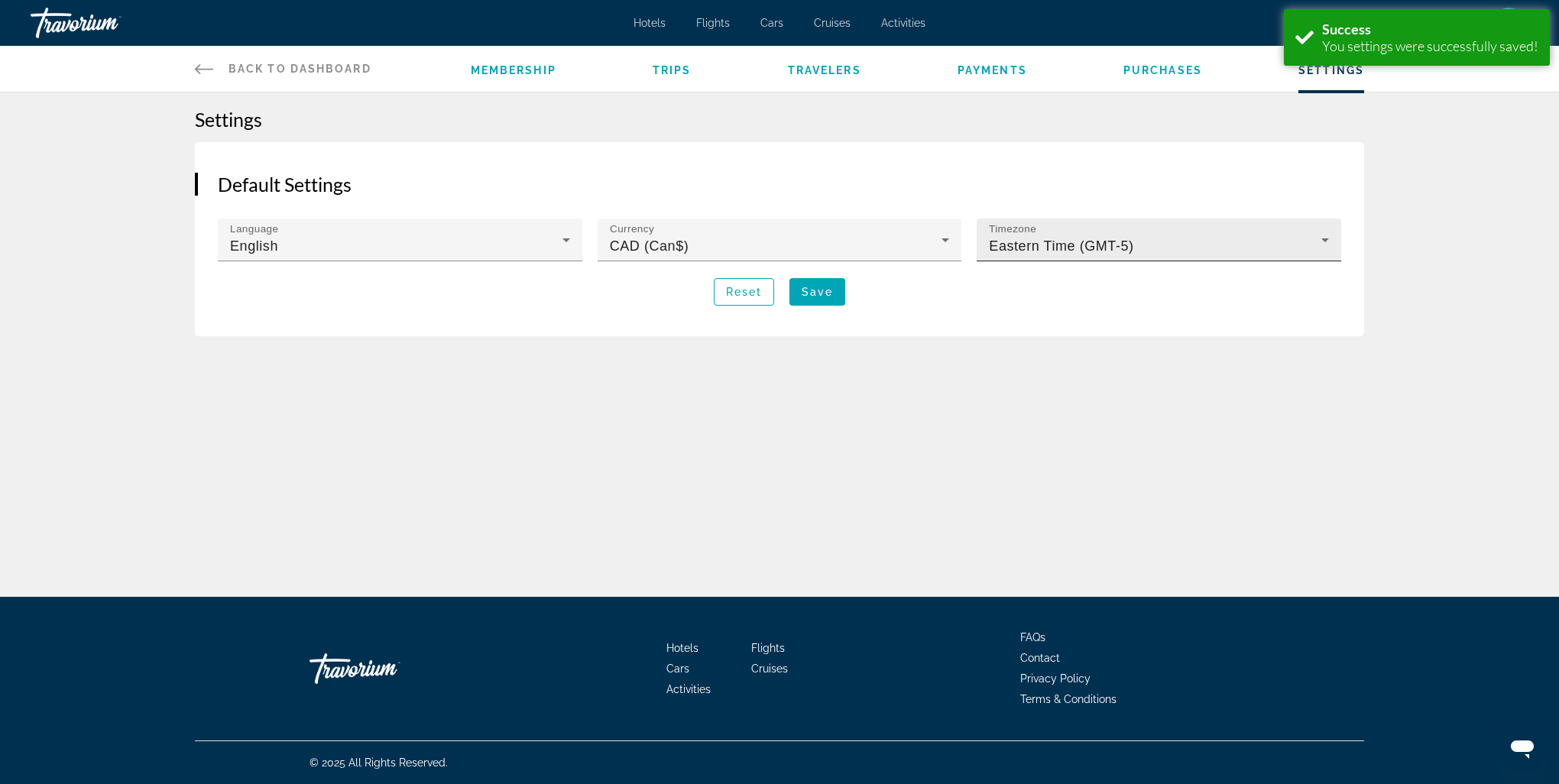
click at [1082, 241] on span "Eastern Time (GMT-5)" at bounding box center [1061, 246] width 144 height 16
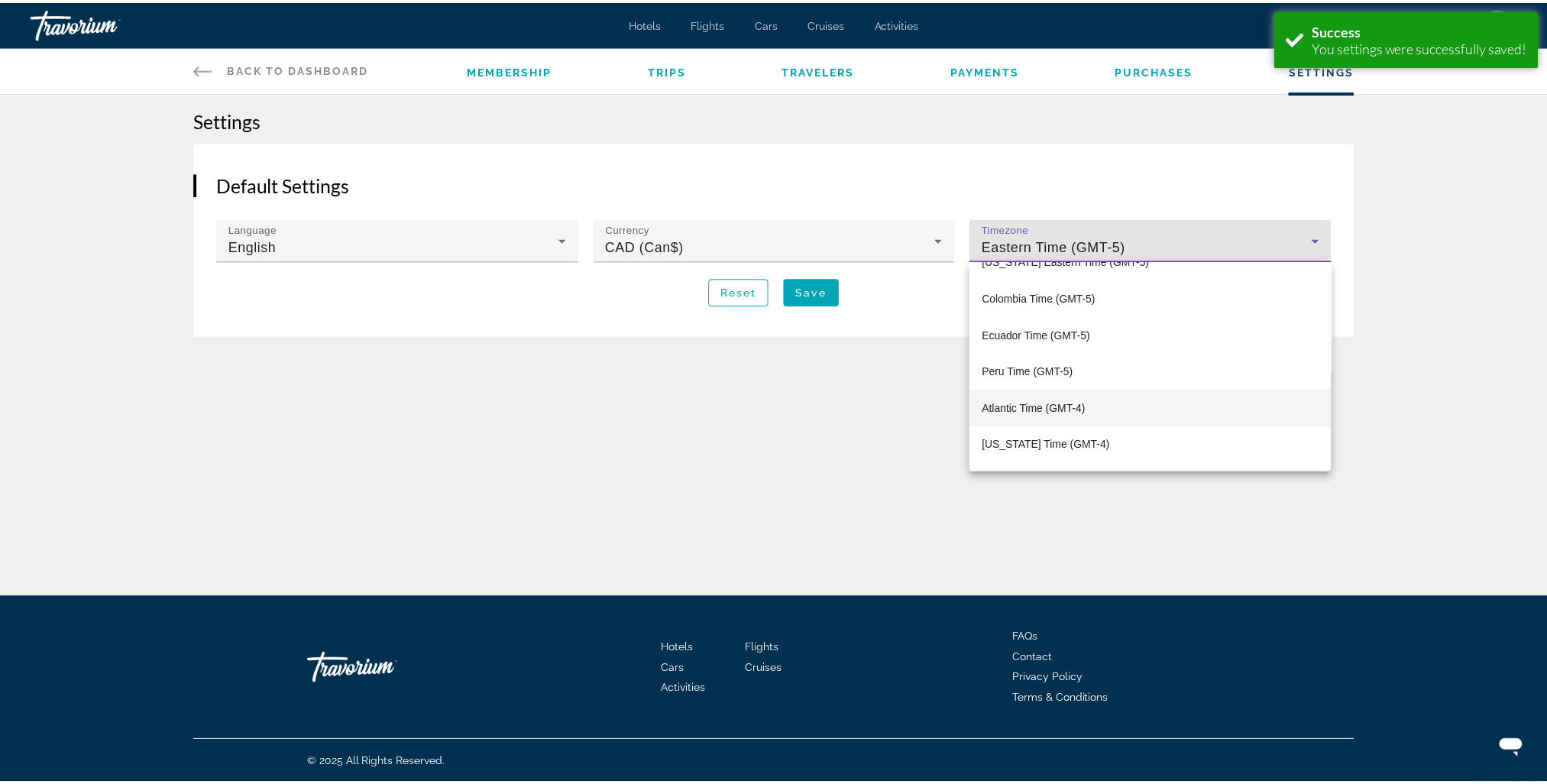
scroll to position [357, 0]
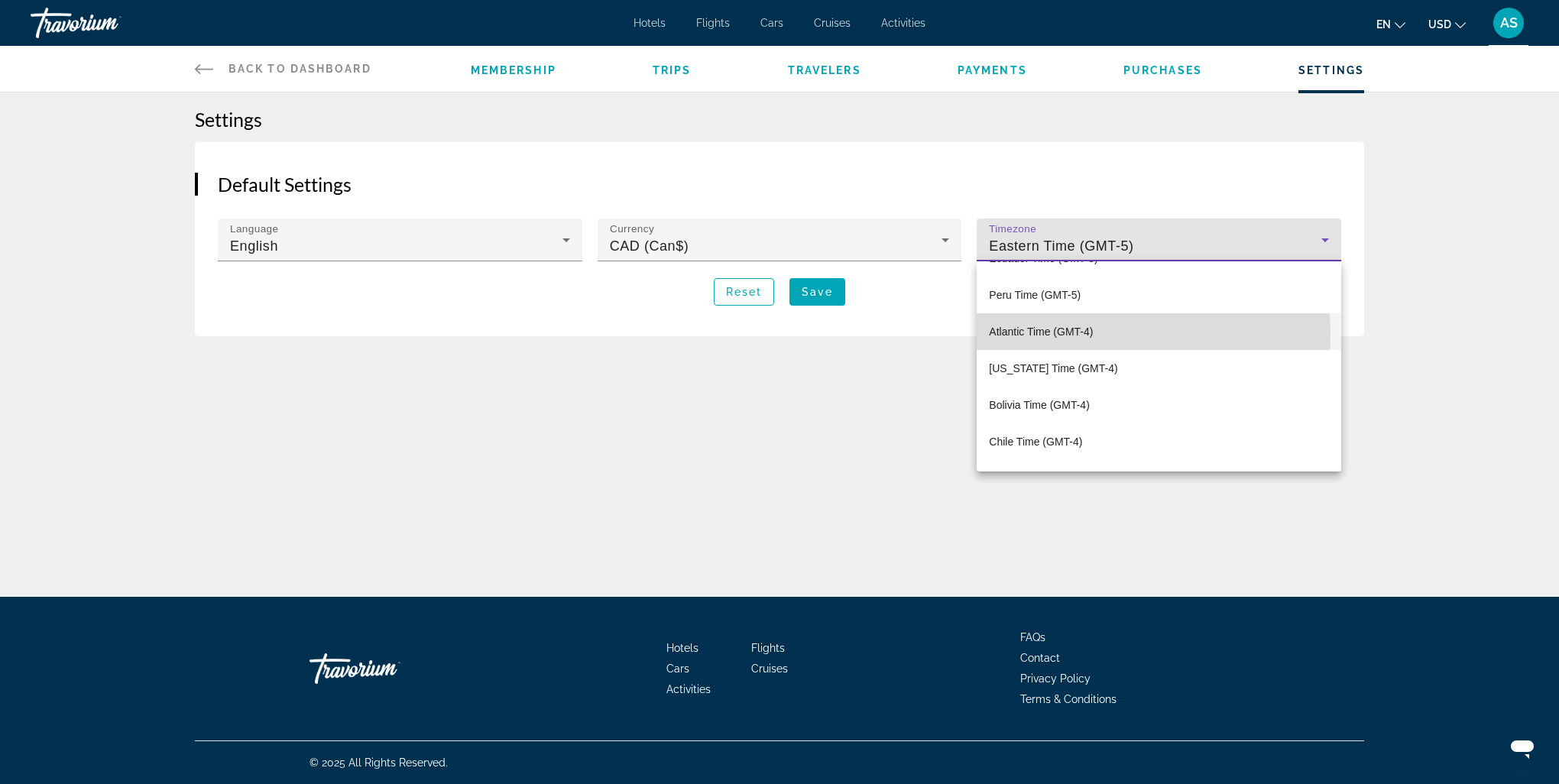
click at [1027, 335] on span "Atlantic Time (GMT-4)" at bounding box center [1040, 332] width 104 height 19
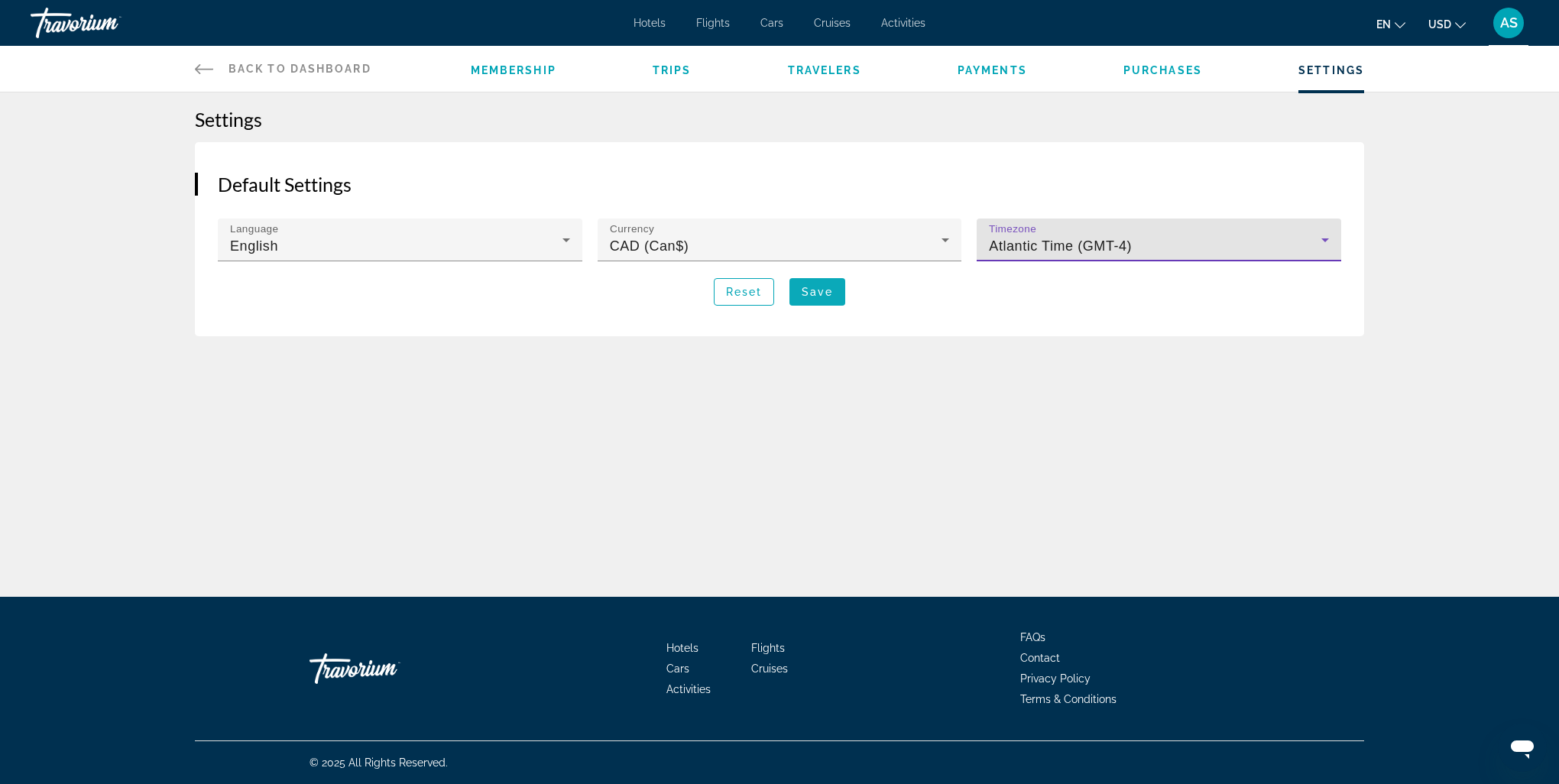
click at [817, 293] on span "Save" at bounding box center [817, 292] width 31 height 12
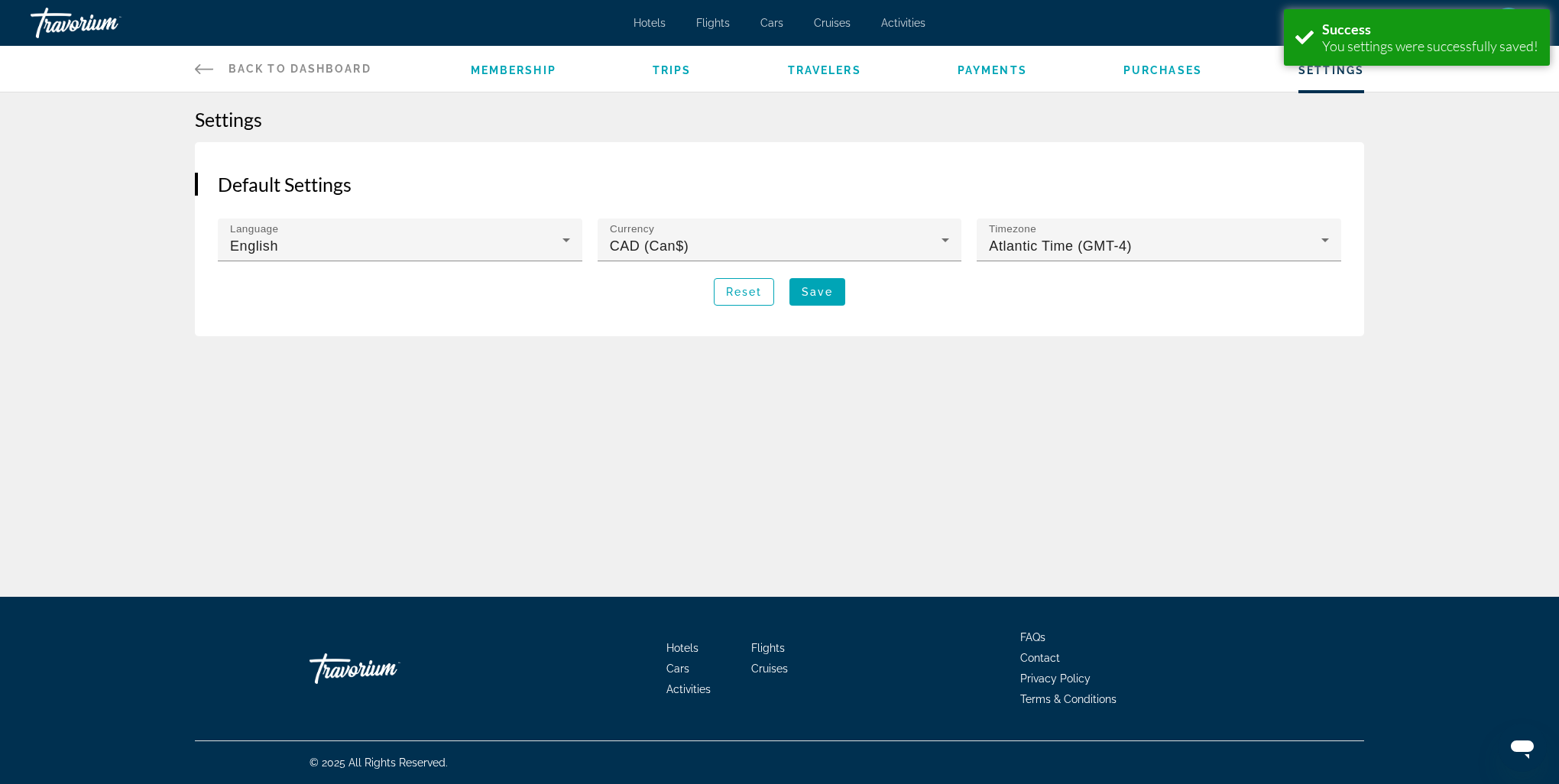
click at [1073, 413] on div "Back to Dashboard Dashboard Membership Trips Travelers Payments Purchases Setti…" at bounding box center [780, 298] width 1559 height 596
click at [908, 23] on span "Activities" at bounding box center [903, 23] width 44 height 12
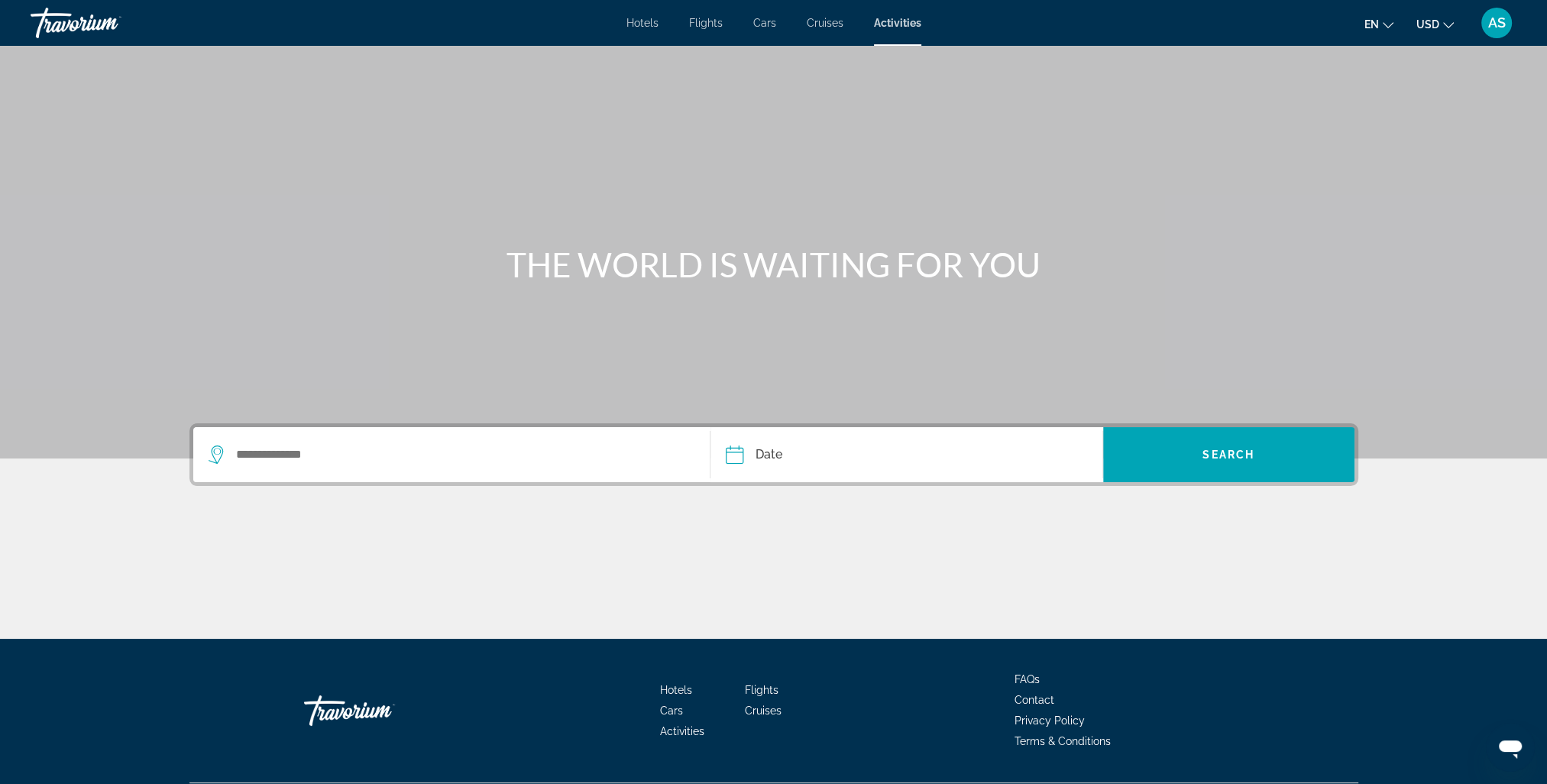
click at [644, 23] on span "Hotels" at bounding box center [642, 23] width 32 height 12
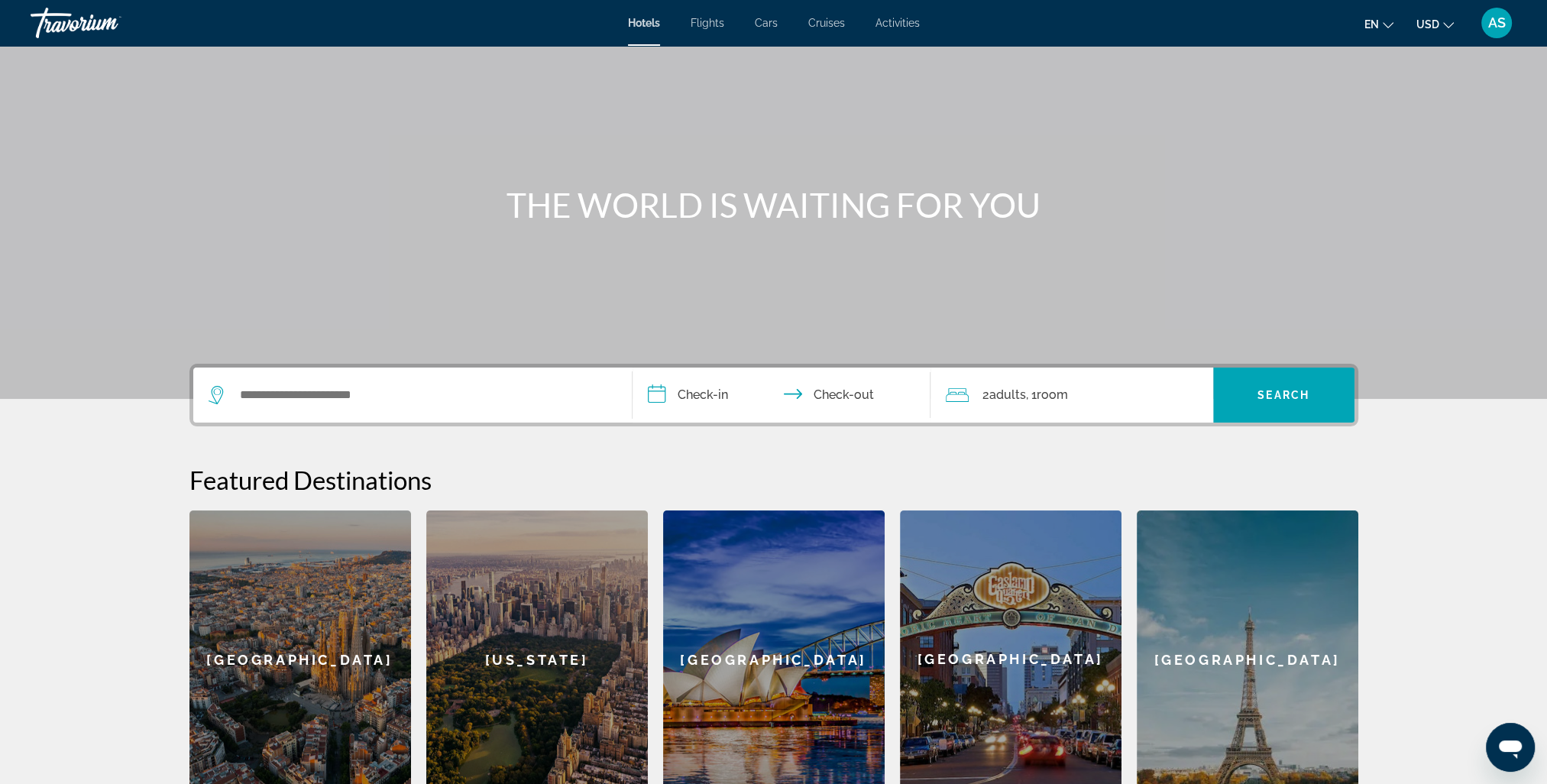
scroll to position [229, 0]
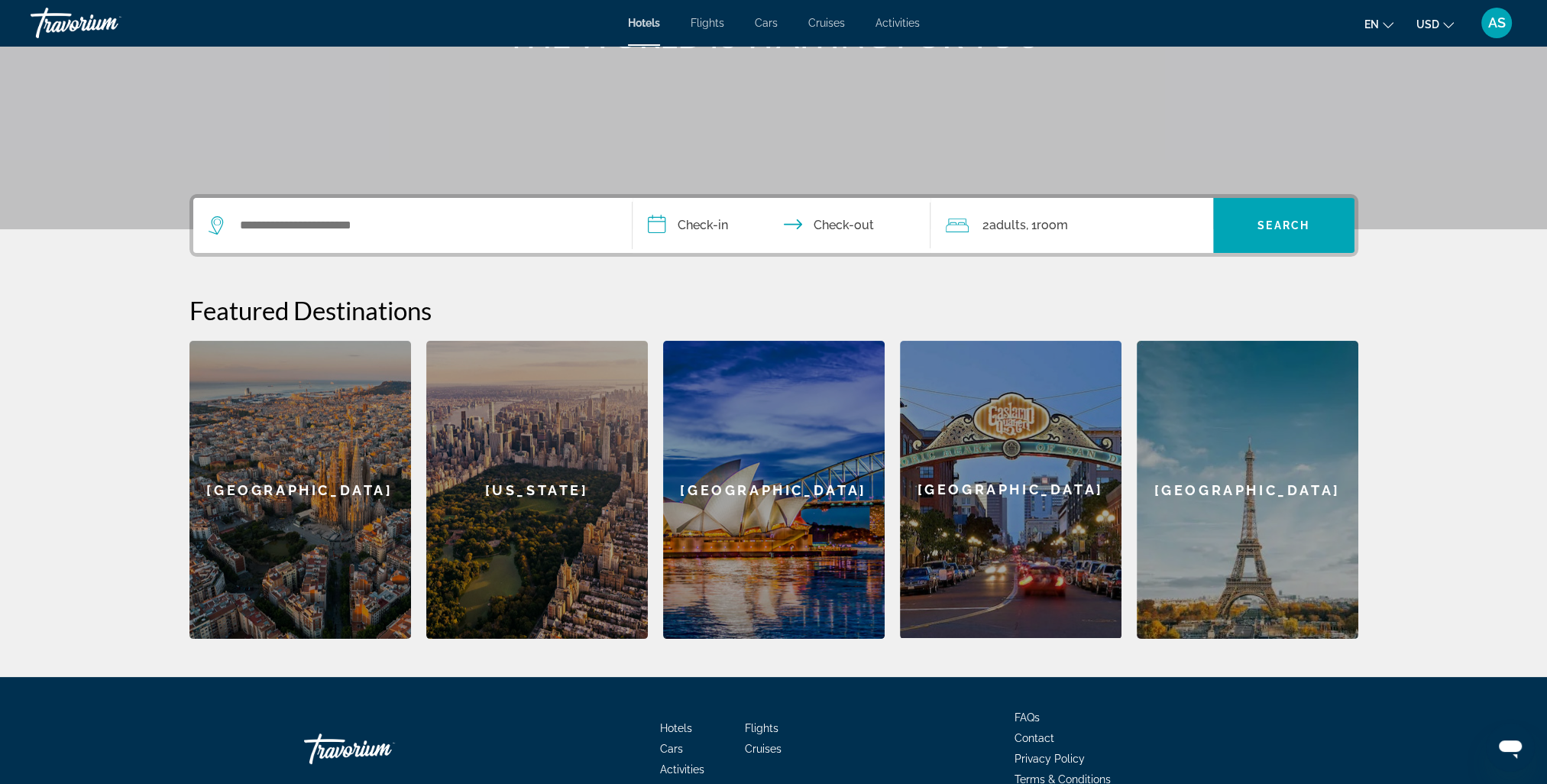
click at [550, 499] on div "[US_STATE]" at bounding box center [537, 490] width 222 height 298
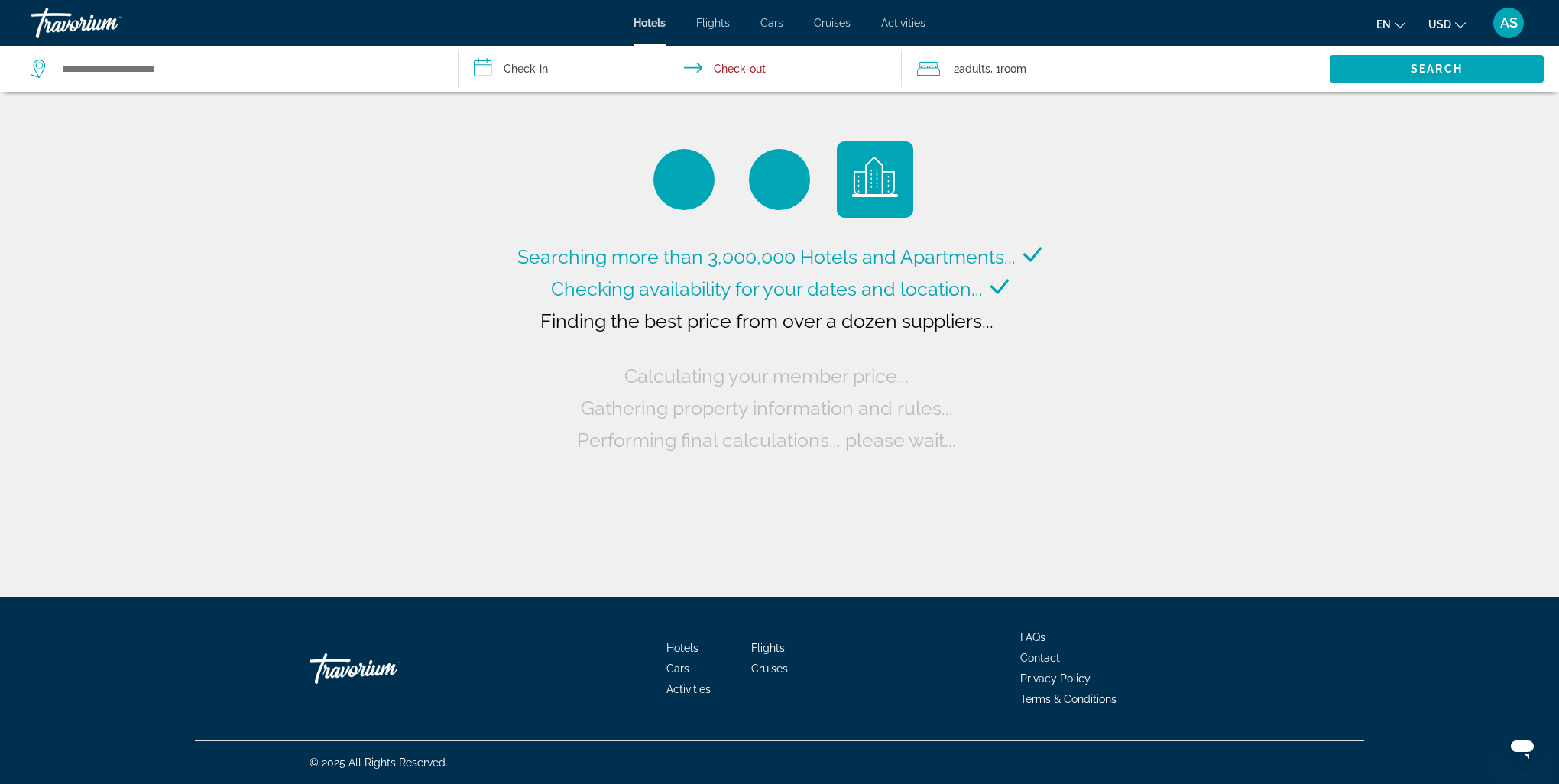
click at [534, 72] on input "**********" at bounding box center [683, 71] width 449 height 51
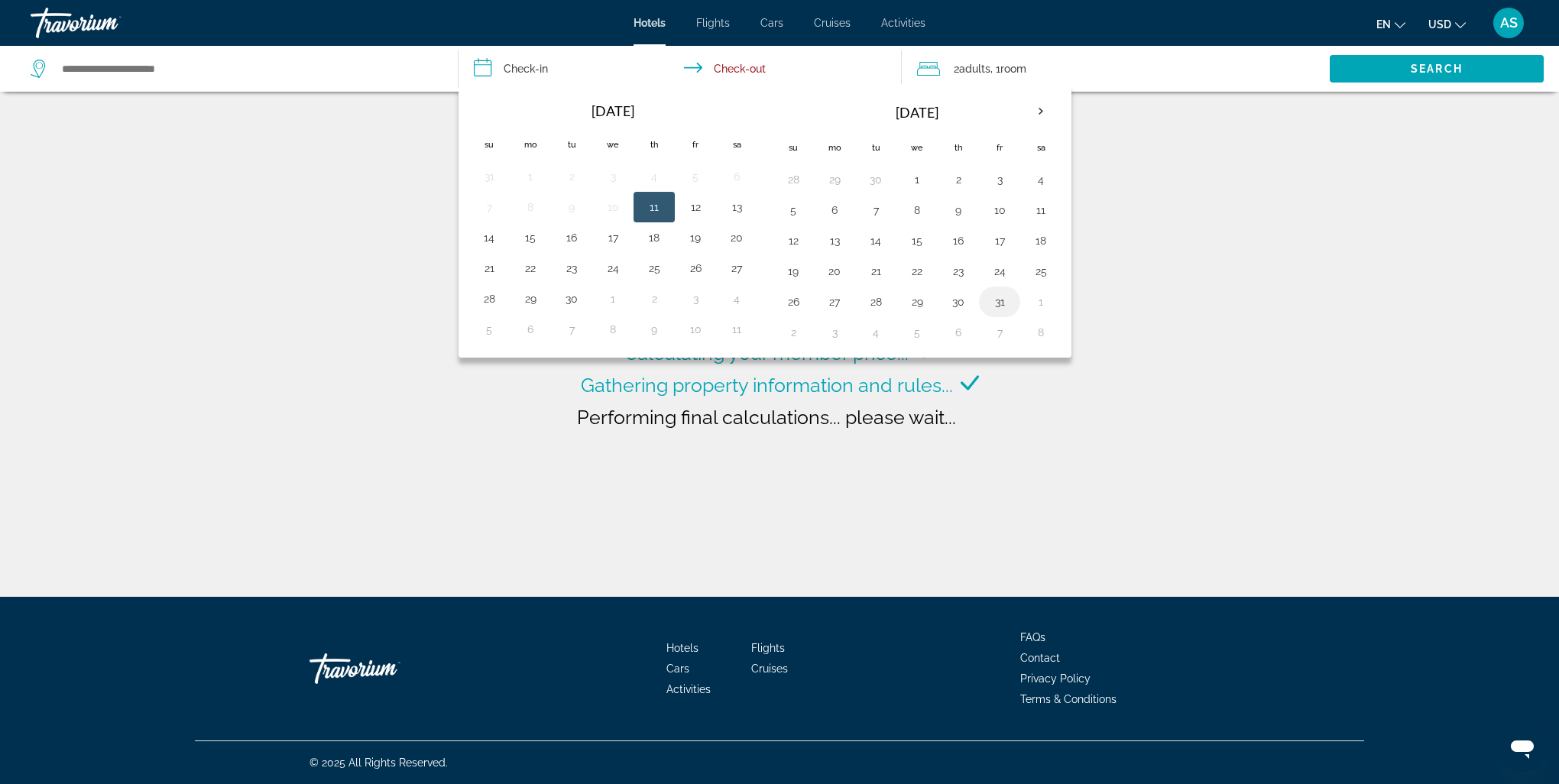
type input "**********"
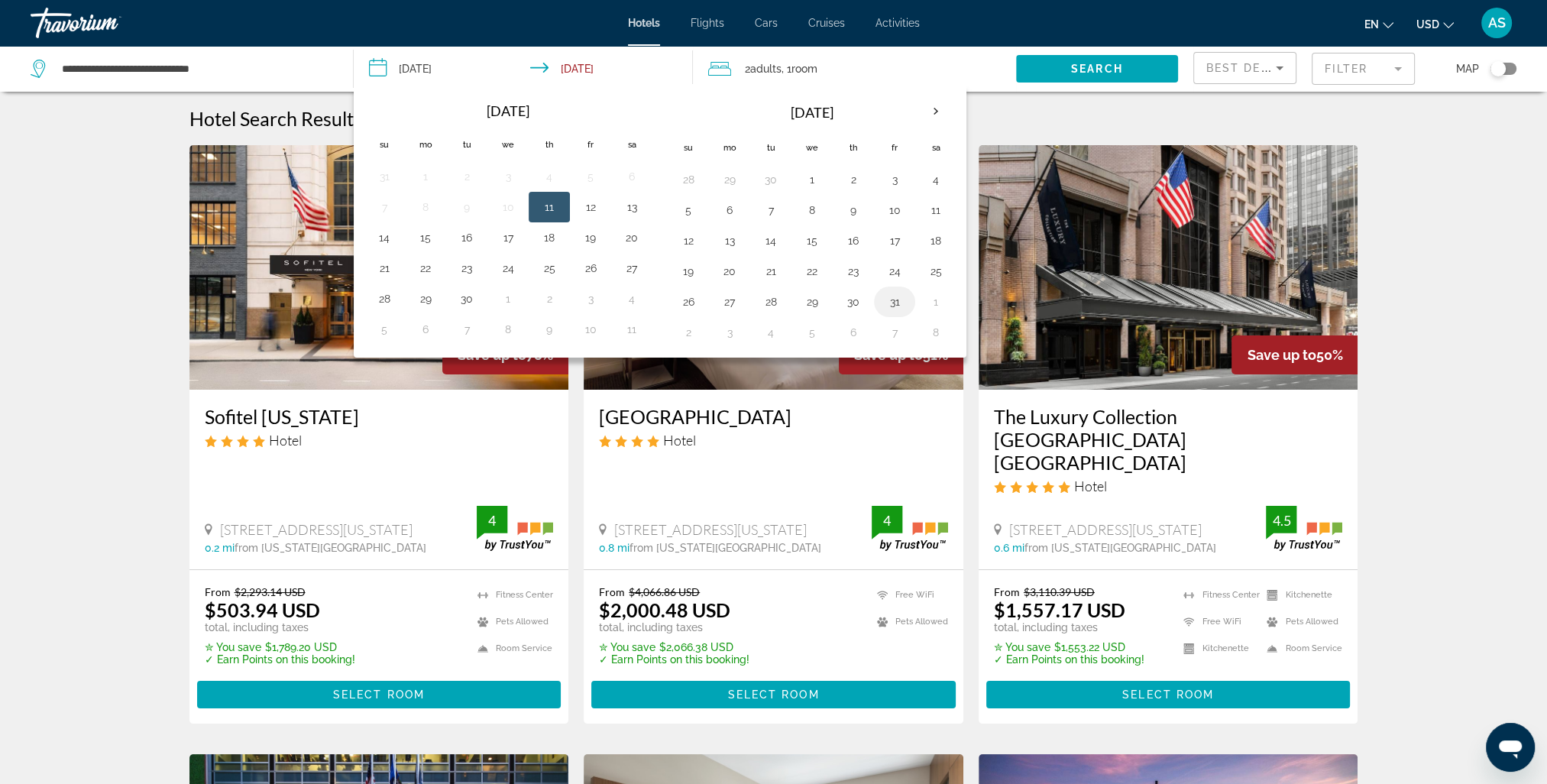
click at [889, 304] on button "31" at bounding box center [894, 301] width 24 height 21
click at [892, 304] on button "31" at bounding box center [894, 301] width 24 height 21
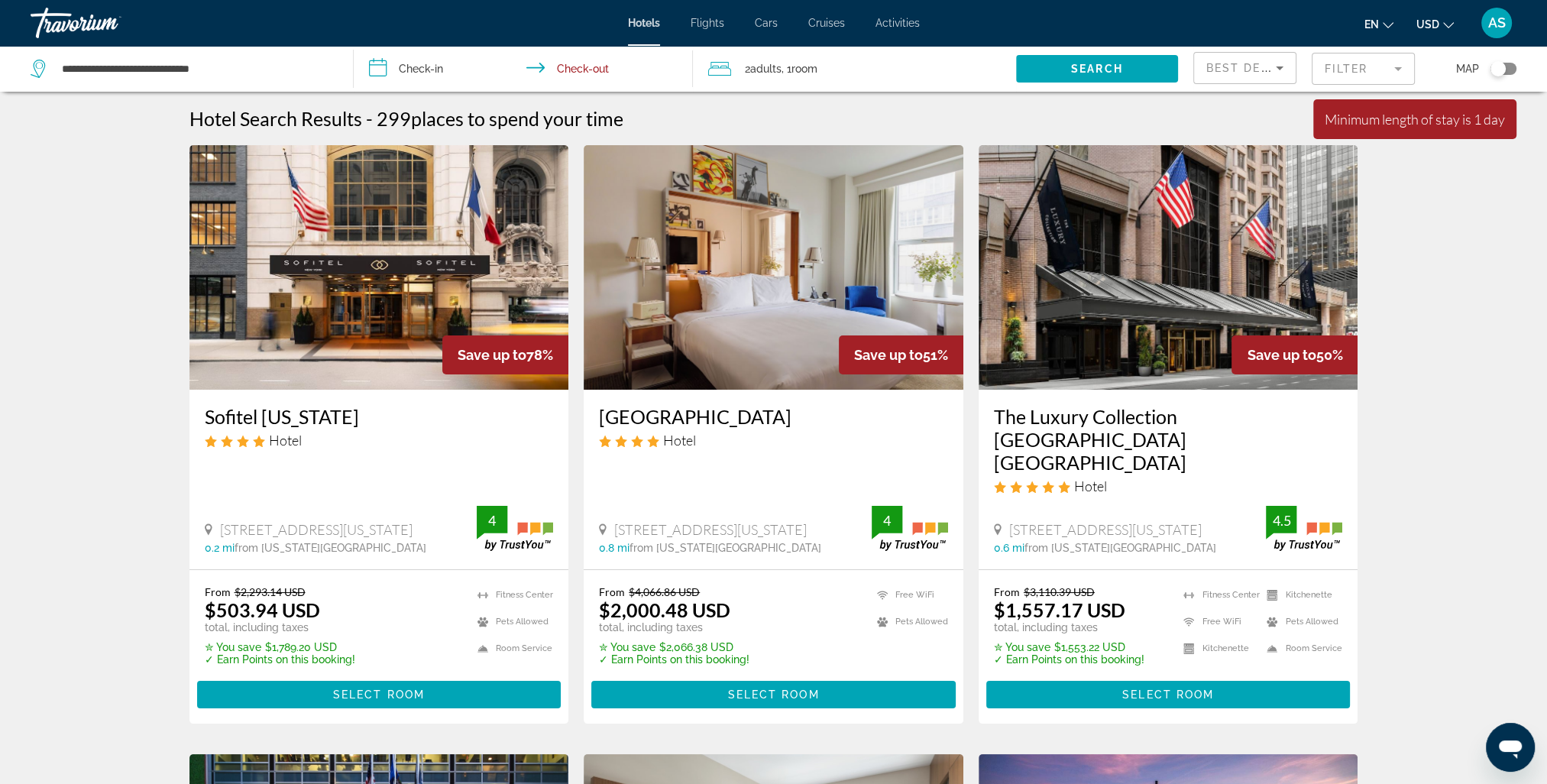
click at [577, 69] on input "**********" at bounding box center [526, 71] width 345 height 51
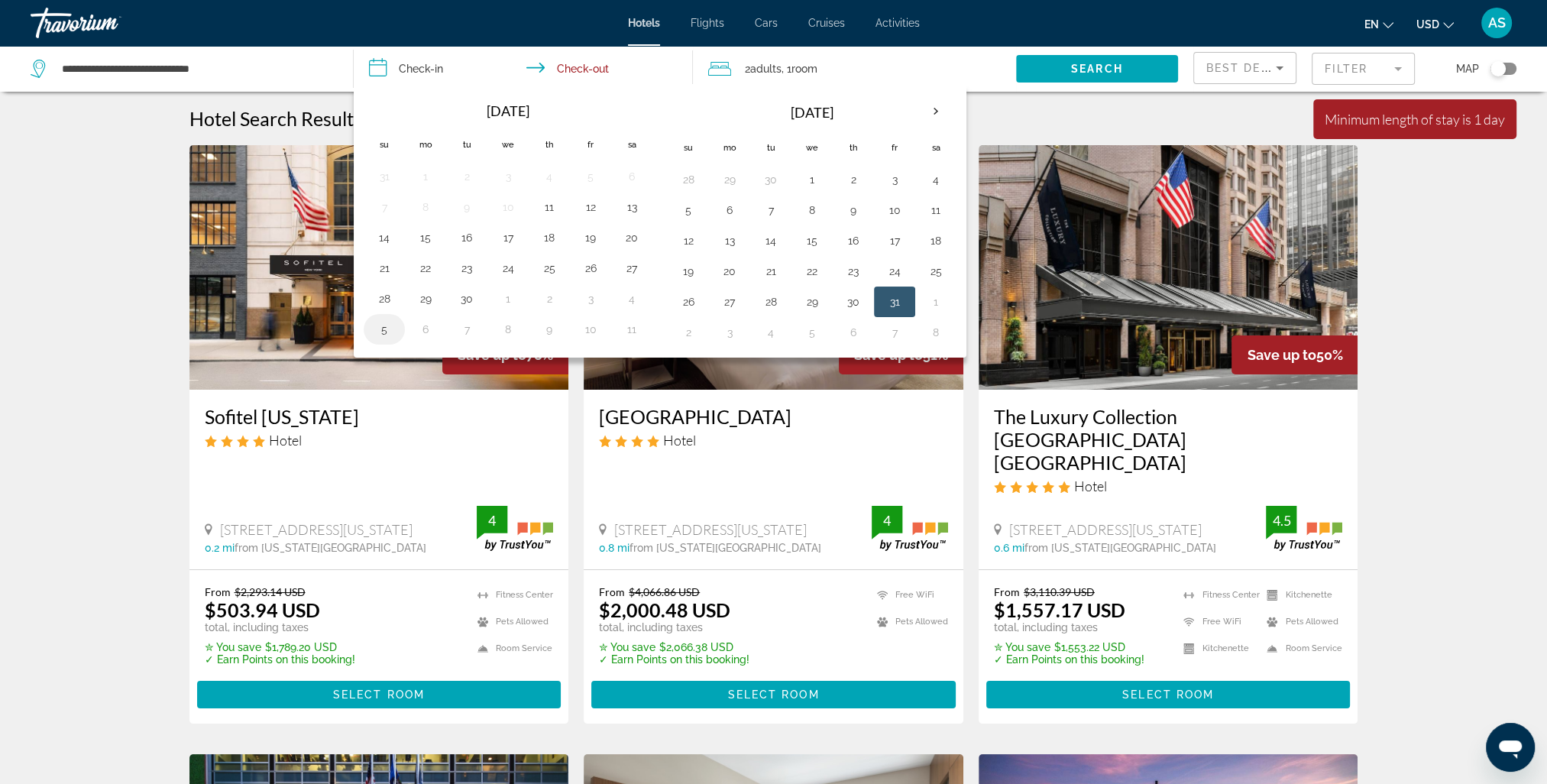
click at [378, 329] on button "5" at bounding box center [384, 329] width 24 height 21
click at [688, 213] on button "5" at bounding box center [687, 209] width 24 height 21
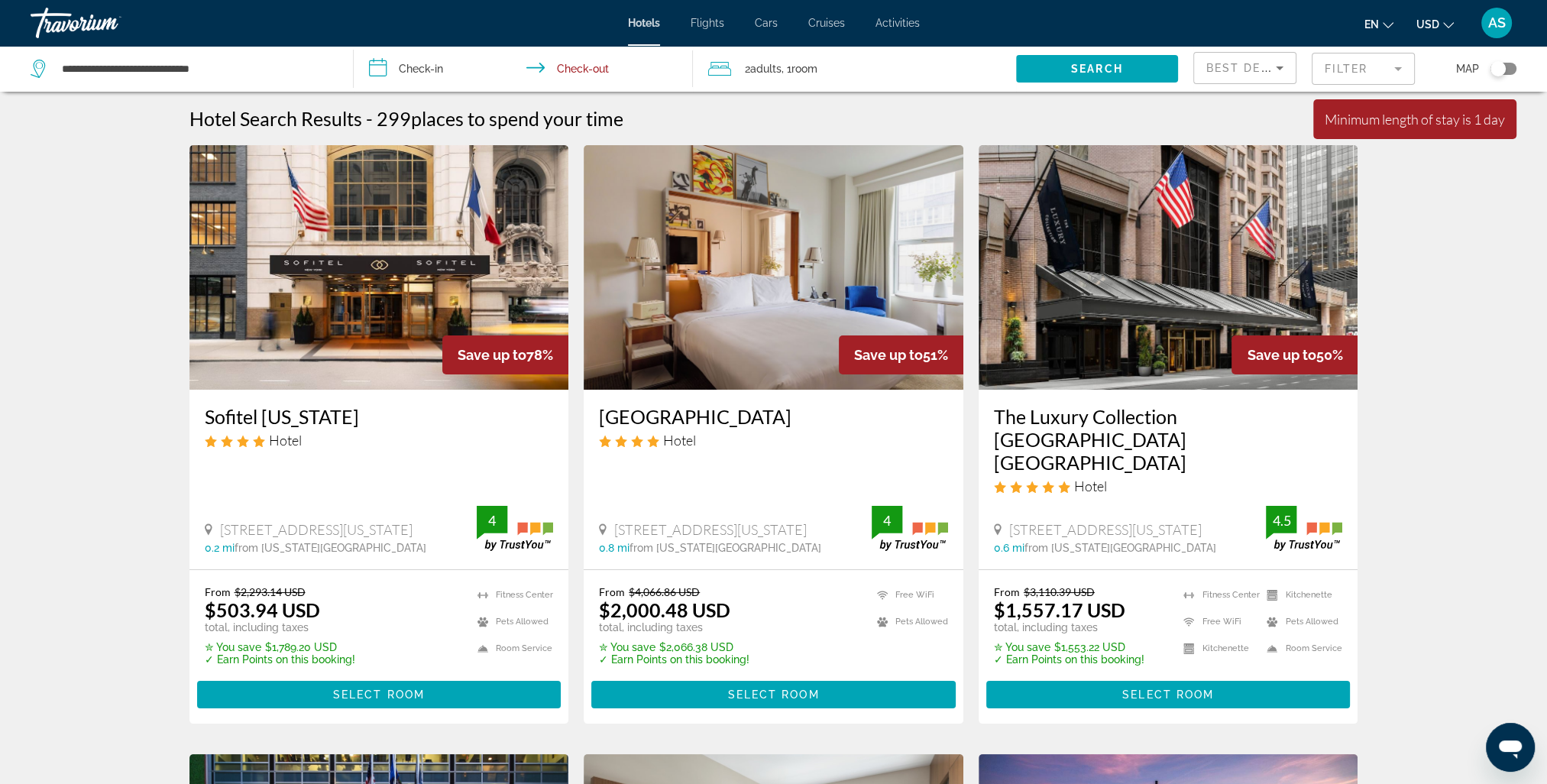
click at [428, 64] on input "**********" at bounding box center [526, 71] width 345 height 51
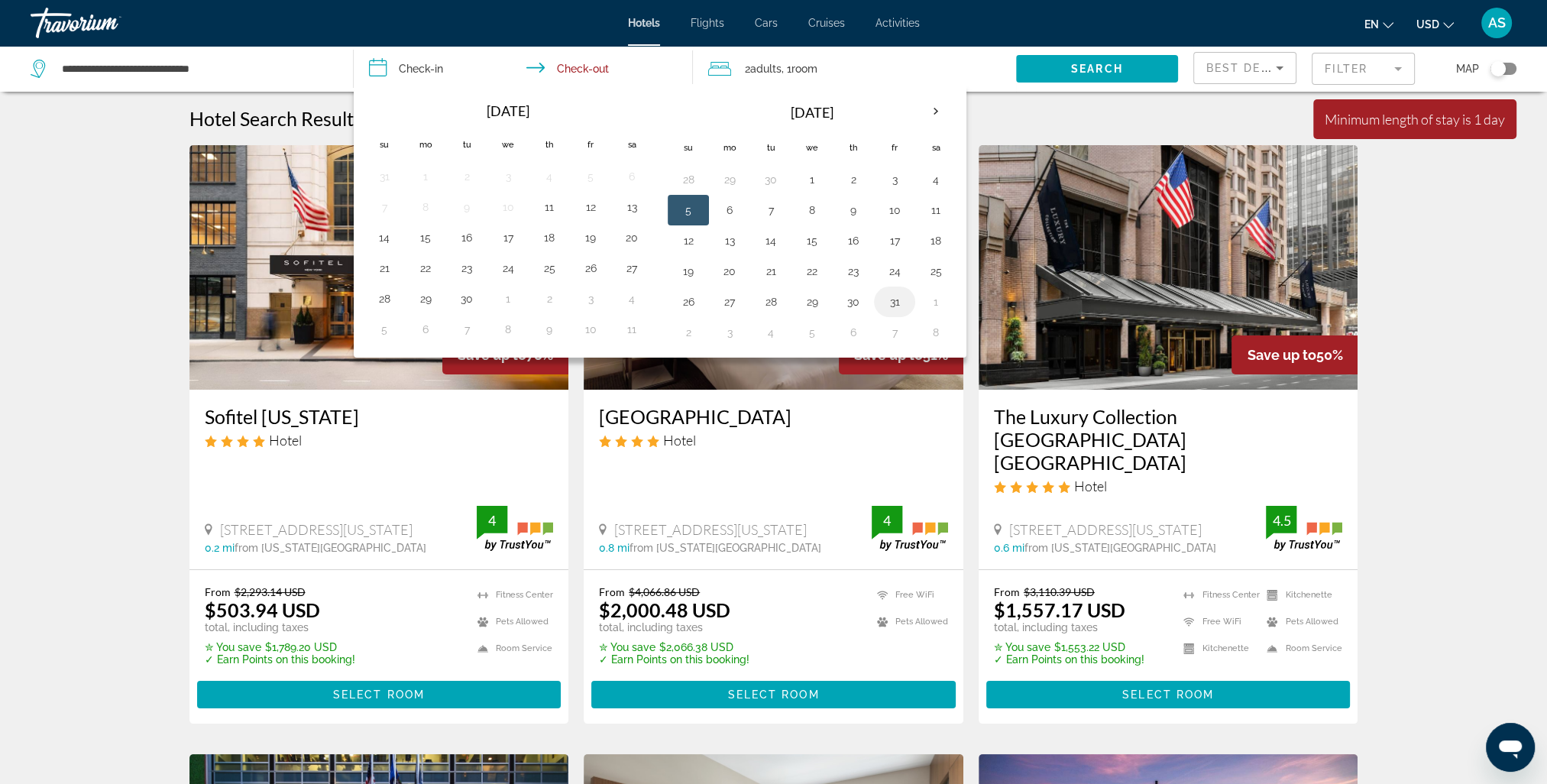
click at [882, 304] on button "31" at bounding box center [894, 301] width 24 height 21
click at [379, 330] on button "5" at bounding box center [384, 329] width 24 height 21
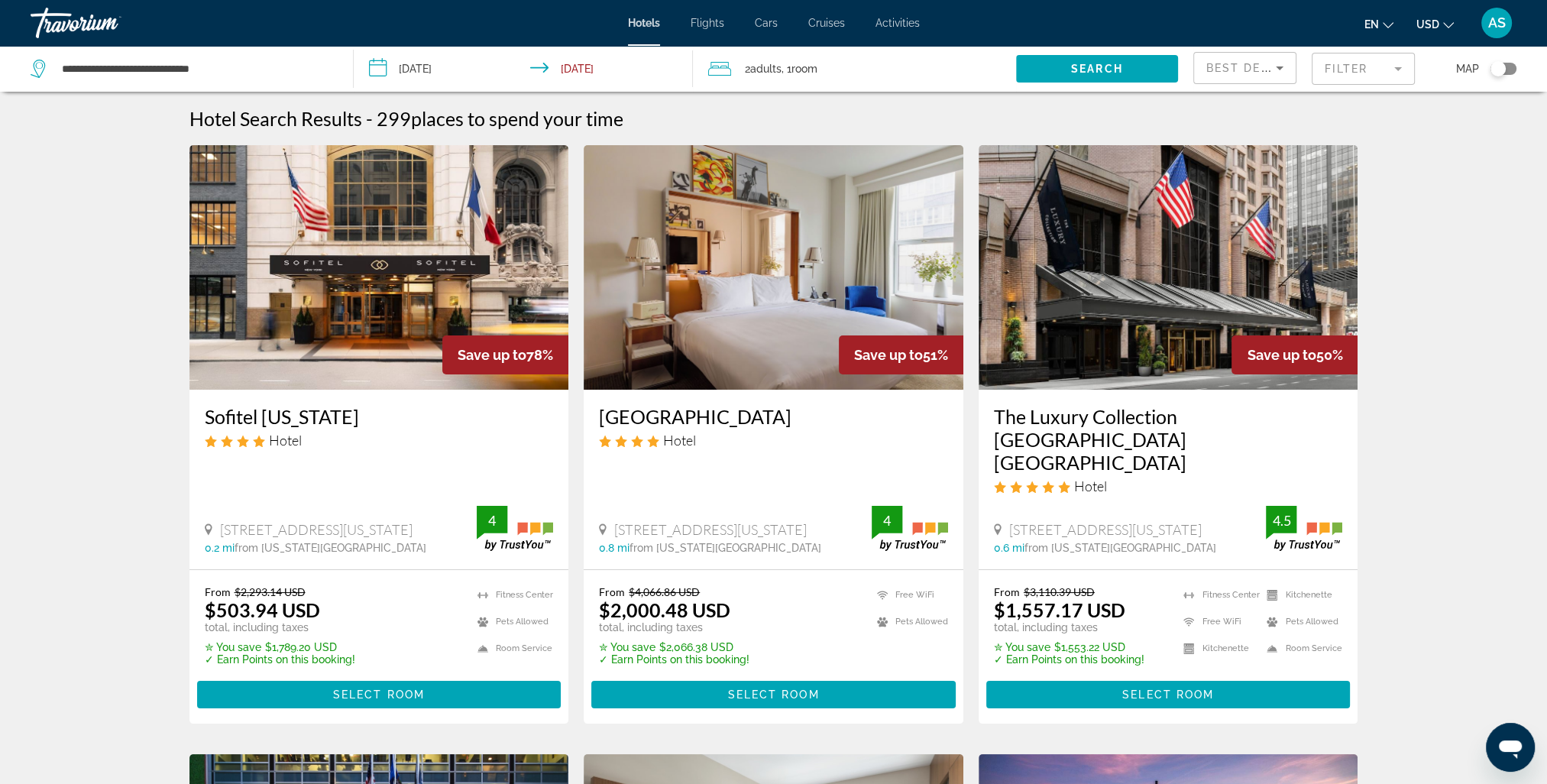
click at [434, 75] on input "**********" at bounding box center [526, 71] width 345 height 51
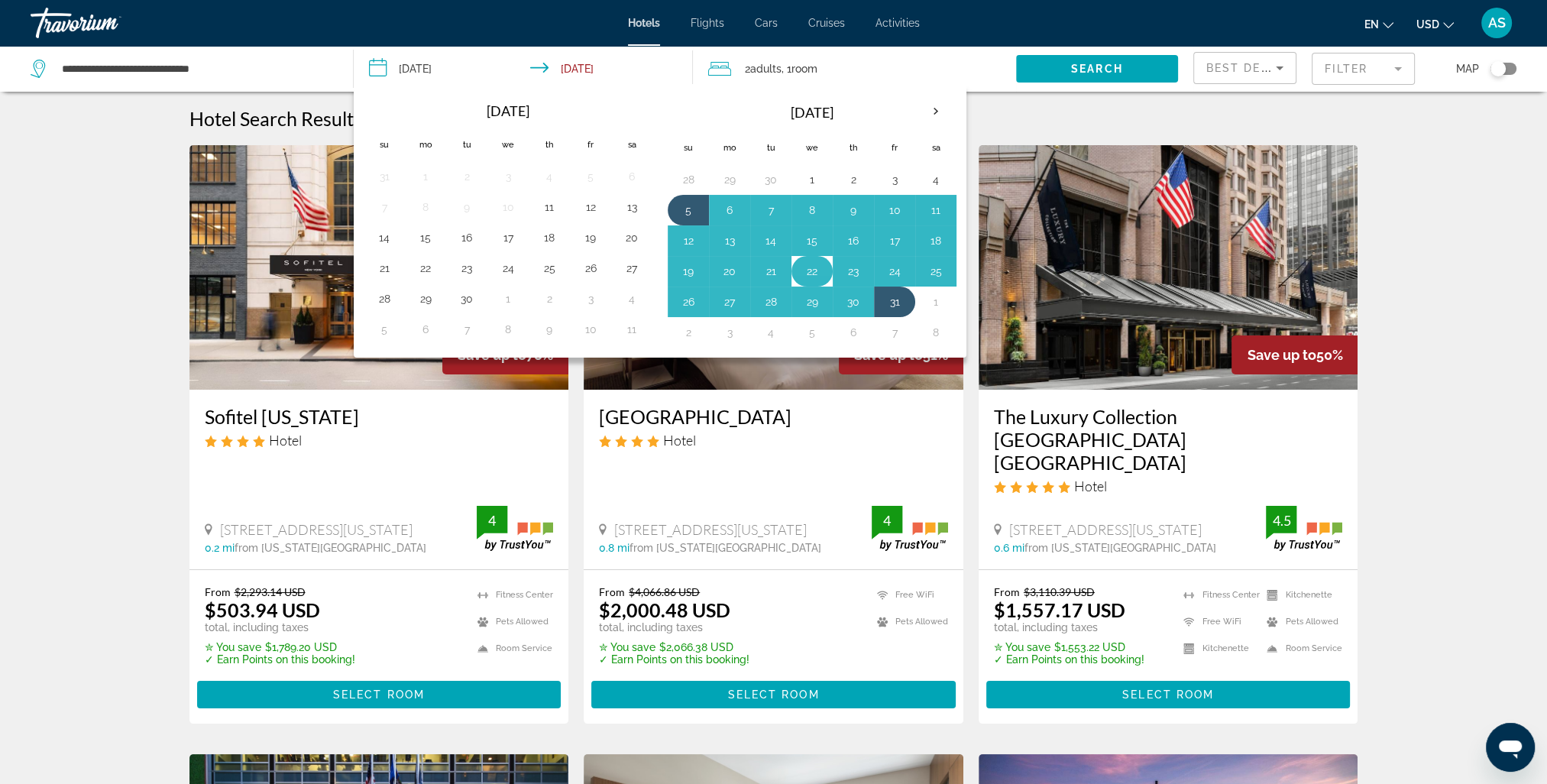
drag, startPoint x: 681, startPoint y: 211, endPoint x: 807, endPoint y: 258, distance: 134.5
click at [807, 258] on tbody "28 29 30 1 2 3 4 5 6 7 8 9 10 11 12 13 14 15 16 17 18 19 20 21 22 23 24 25 26 2…" at bounding box center [812, 256] width 289 height 184
click at [796, 306] on td "29" at bounding box center [812, 301] width 41 height 30
drag, startPoint x: 682, startPoint y: 212, endPoint x: 884, endPoint y: 261, distance: 207.9
click at [884, 261] on tbody "28 29 30 1 2 3 4 5 6 7 8 9 10 11 12 13 14 15 16 17 18 19 20 21 22 23 24 25 26 2…" at bounding box center [812, 256] width 289 height 184
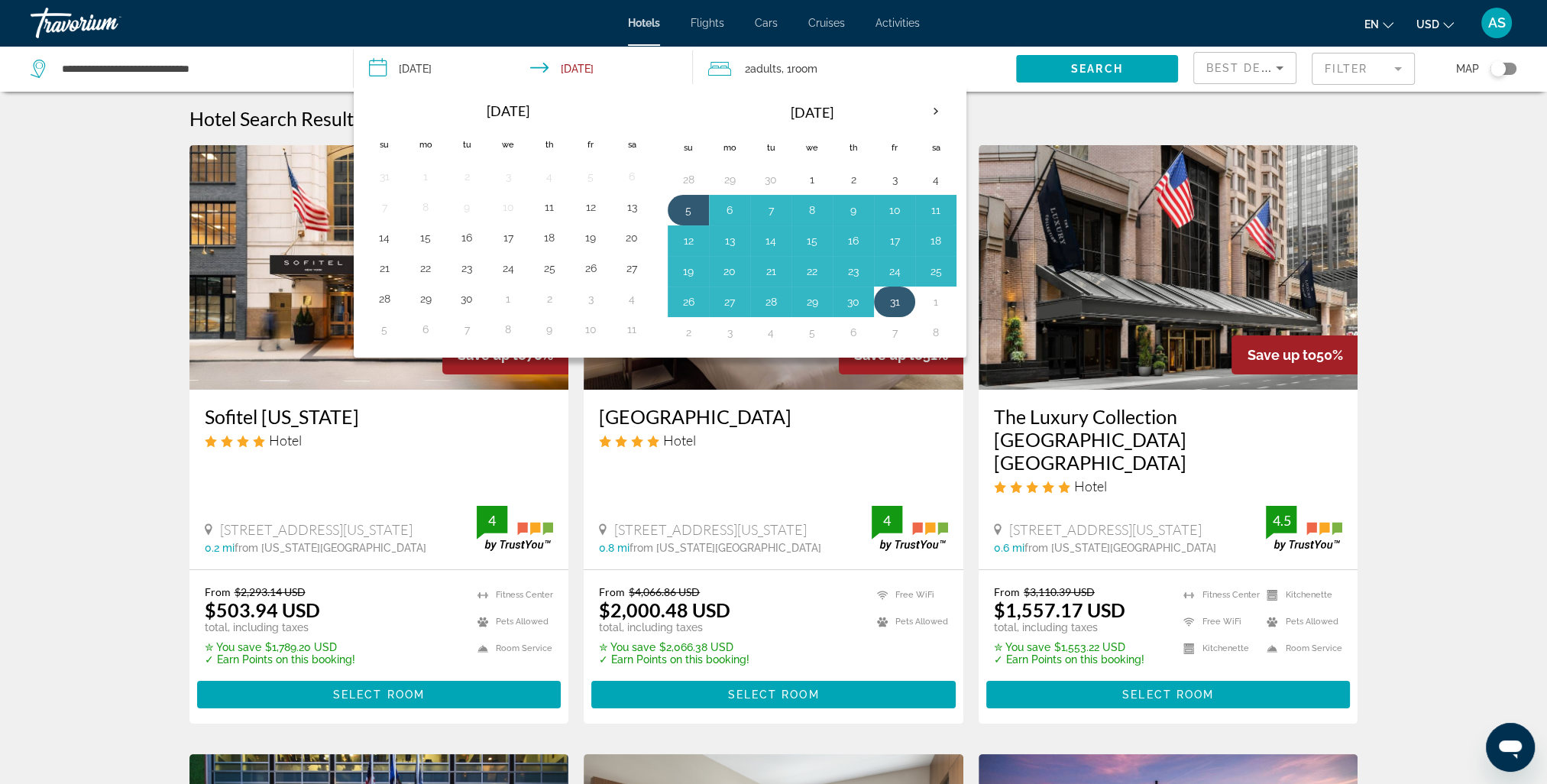
click at [885, 303] on button "31" at bounding box center [894, 301] width 24 height 21
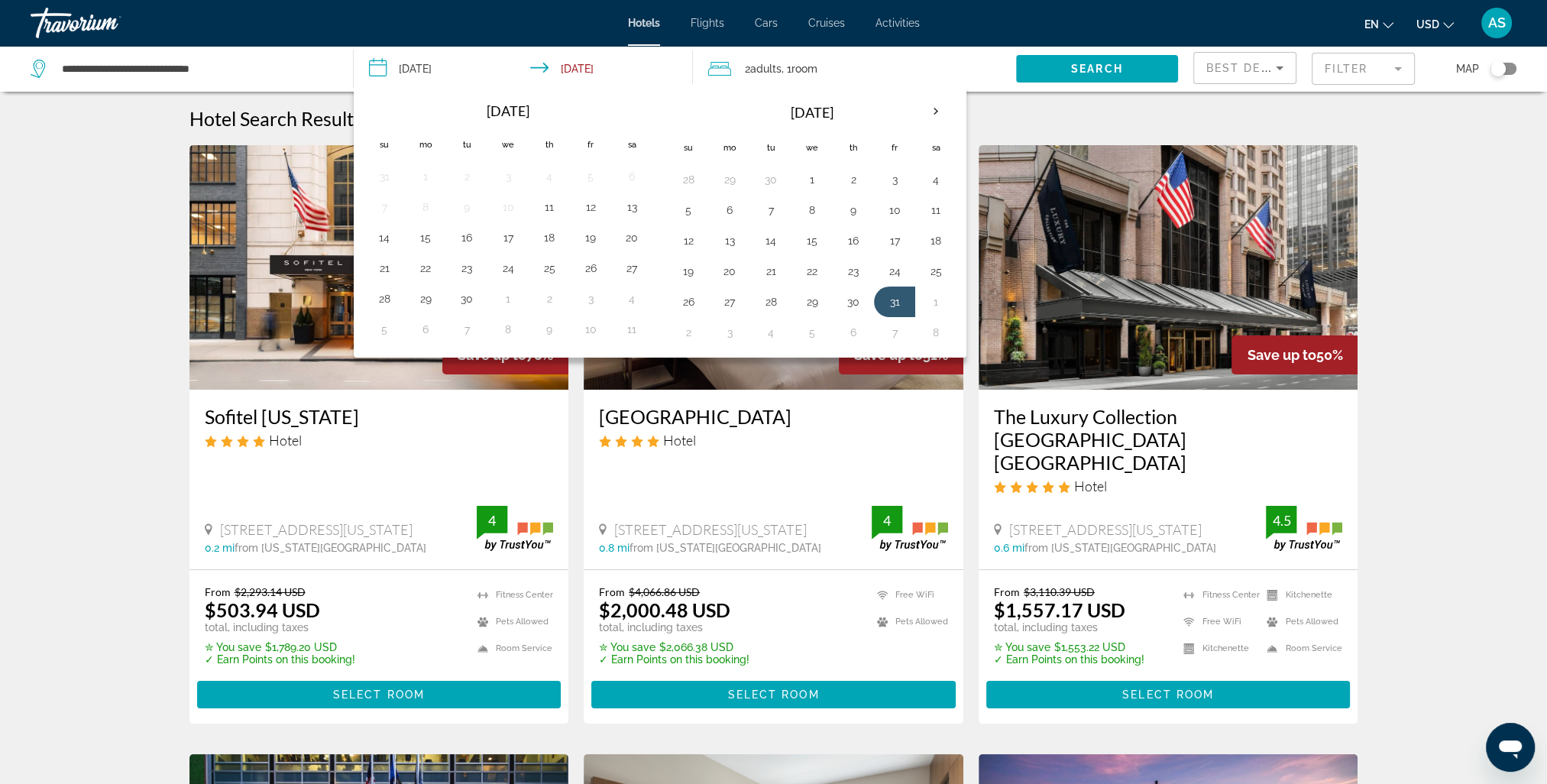
click at [589, 71] on input "**********" at bounding box center [526, 71] width 345 height 51
click at [441, 74] on input "**********" at bounding box center [526, 71] width 345 height 51
click at [892, 301] on button "31" at bounding box center [894, 301] width 24 height 21
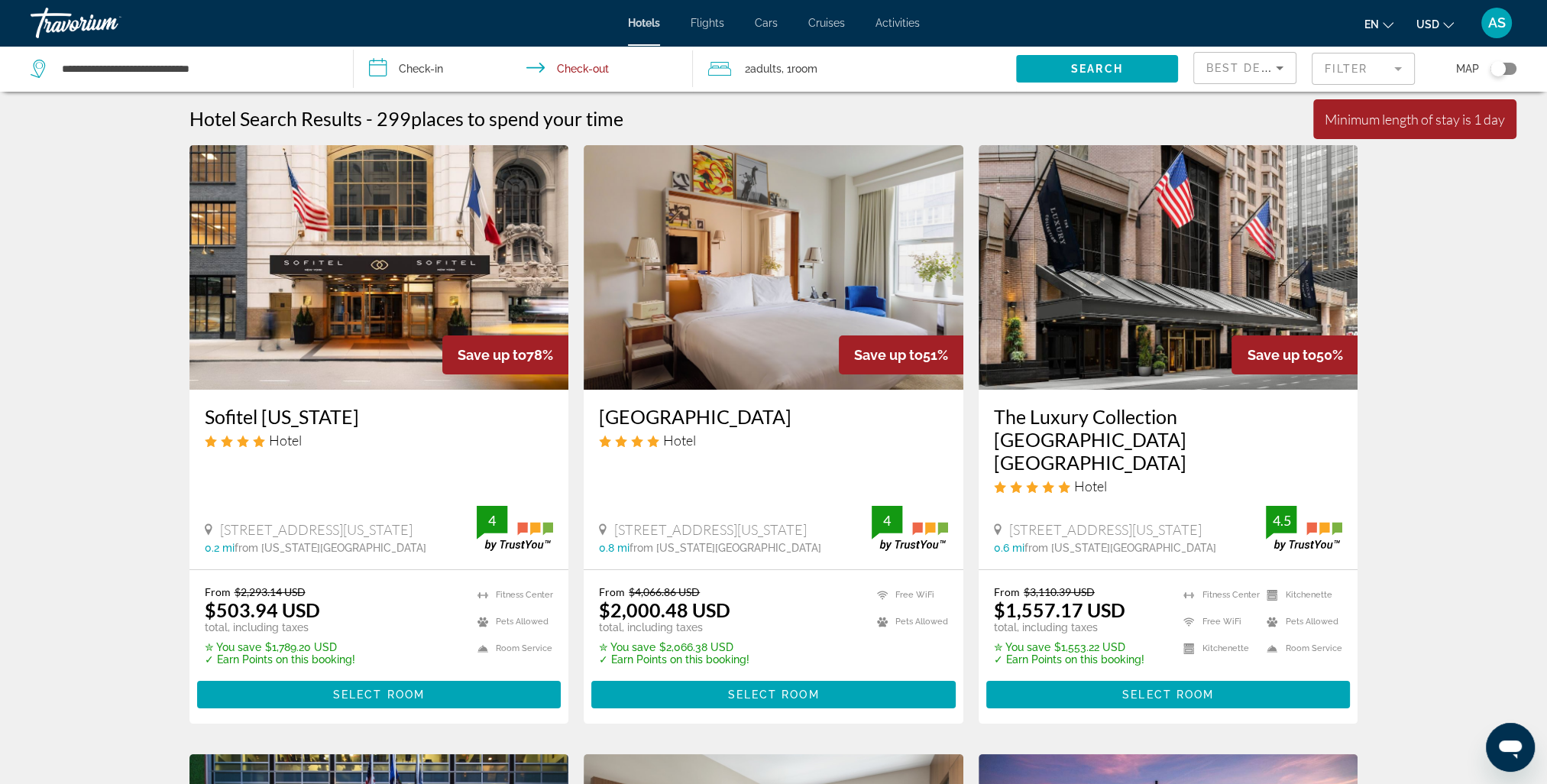
click at [586, 64] on input "**********" at bounding box center [526, 71] width 345 height 51
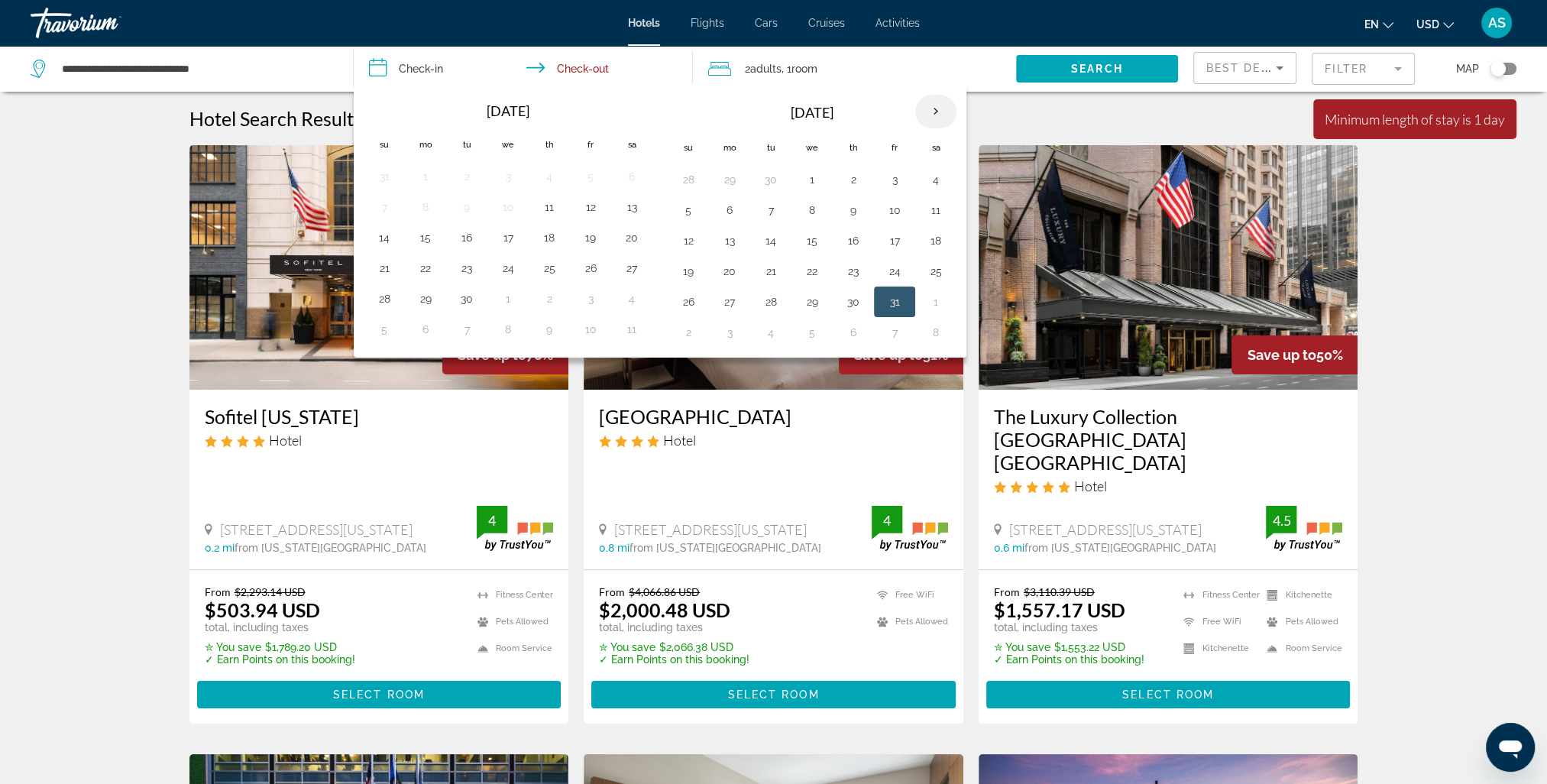
click at [938, 115] on th "Next month" at bounding box center [936, 111] width 41 height 33
click at [686, 213] on button "2" at bounding box center [687, 209] width 24 height 21
click at [587, 301] on button "31" at bounding box center [590, 301] width 24 height 21
type input "**********"
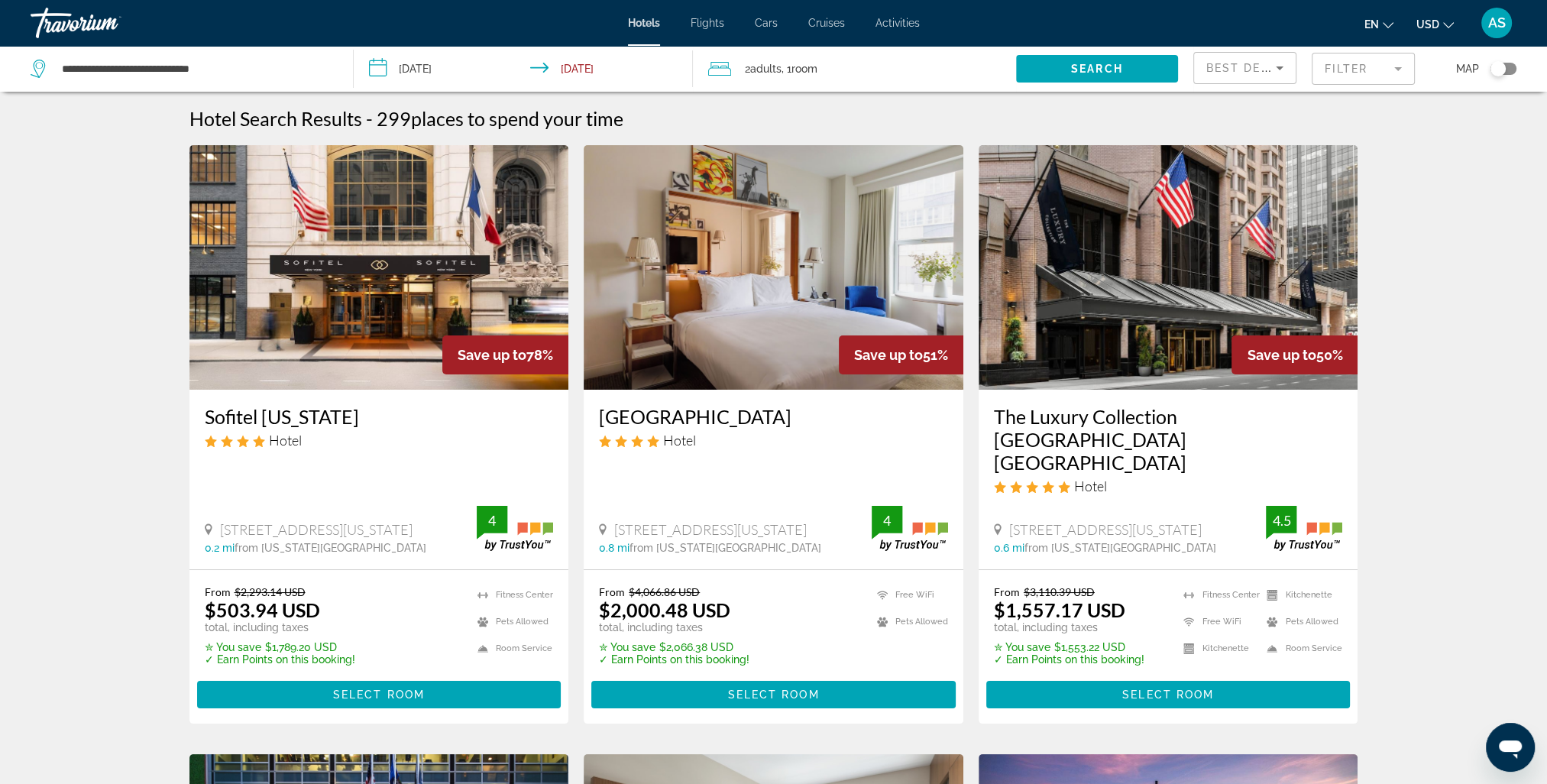
click at [447, 72] on input "**********" at bounding box center [526, 71] width 345 height 51
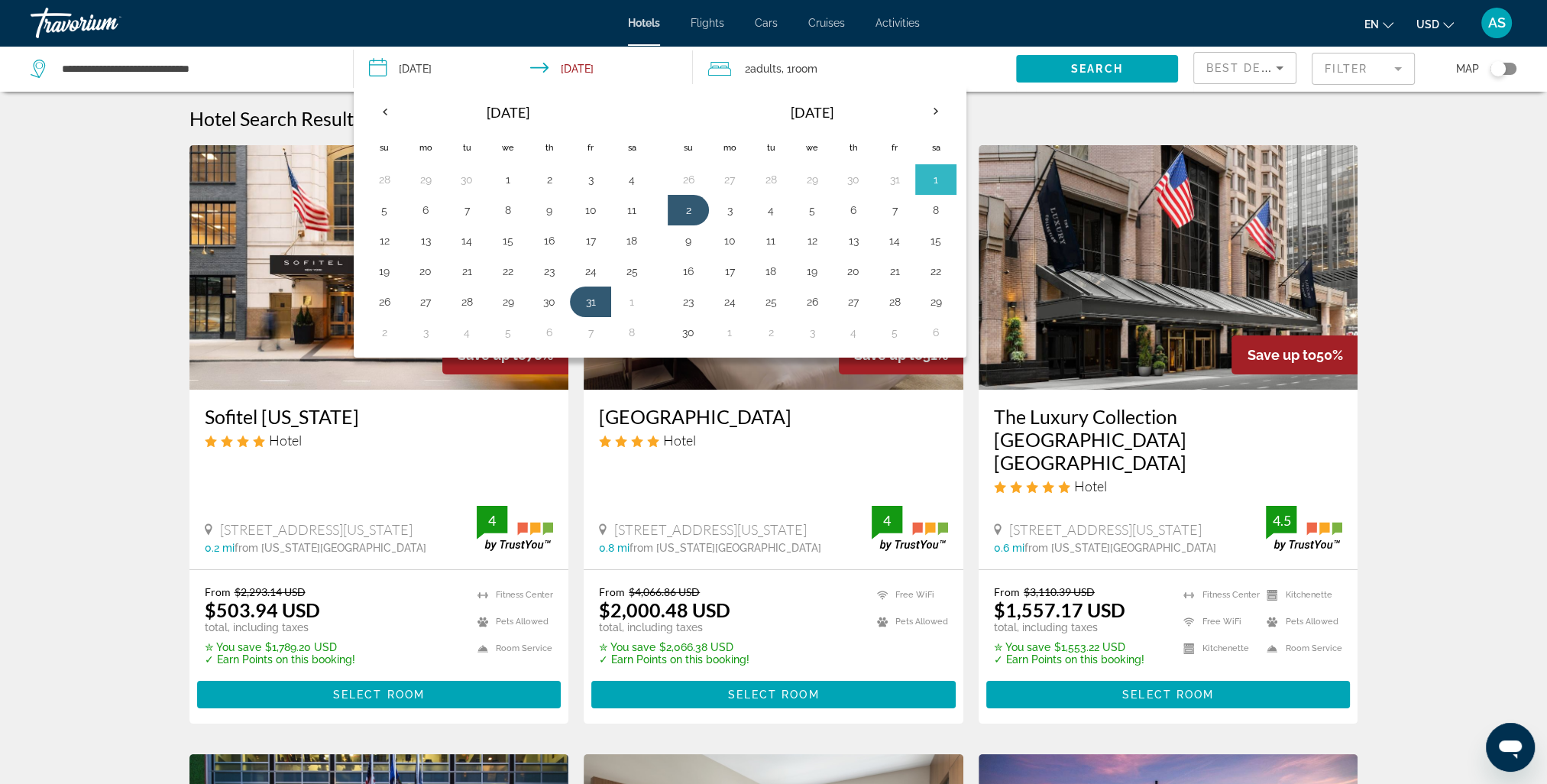
click at [969, 62] on div "2 Adult Adults , 1 Room rooms" at bounding box center [862, 69] width 308 height 21
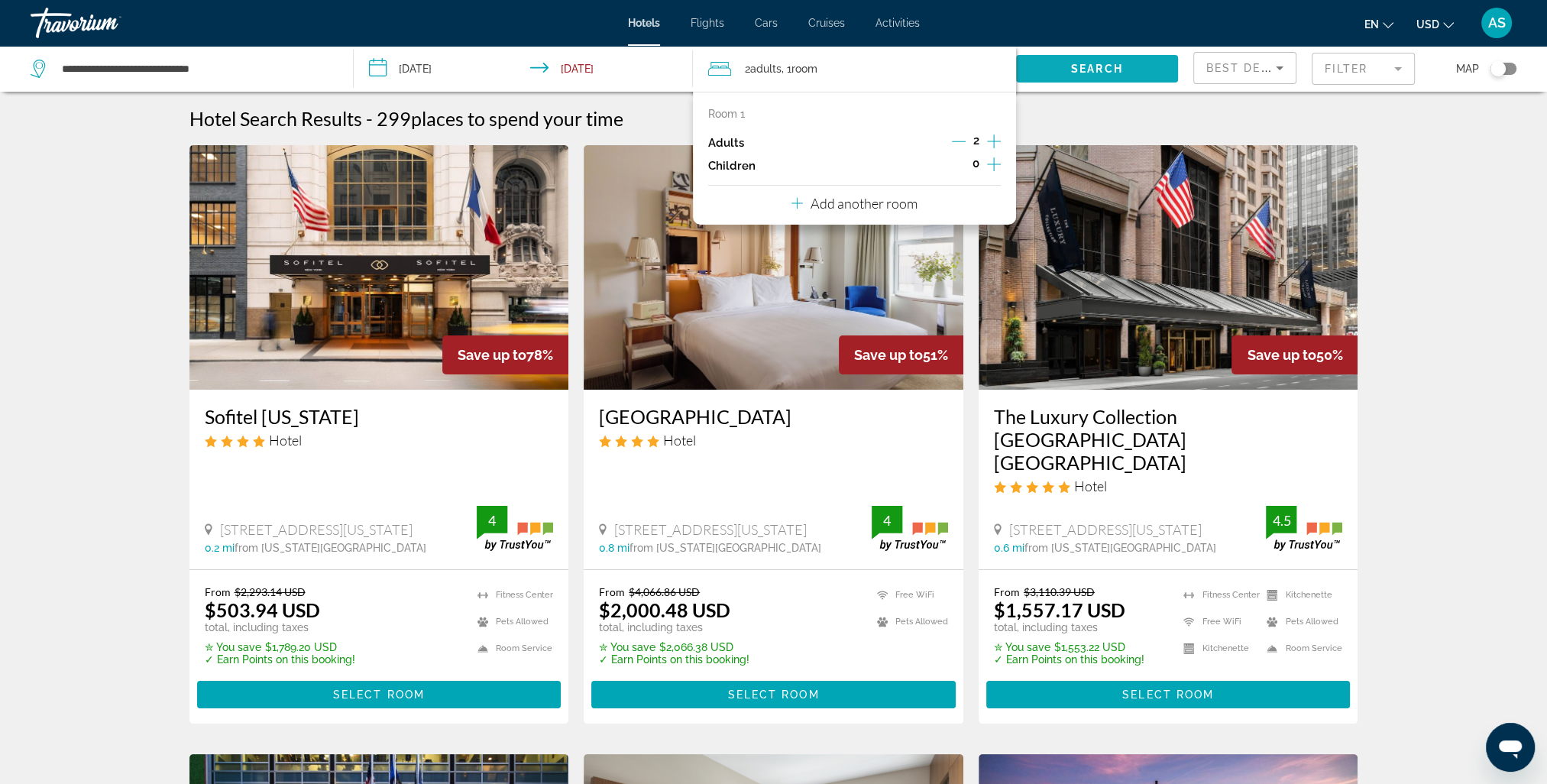
click at [1123, 65] on span "Search" at bounding box center [1097, 69] width 52 height 12
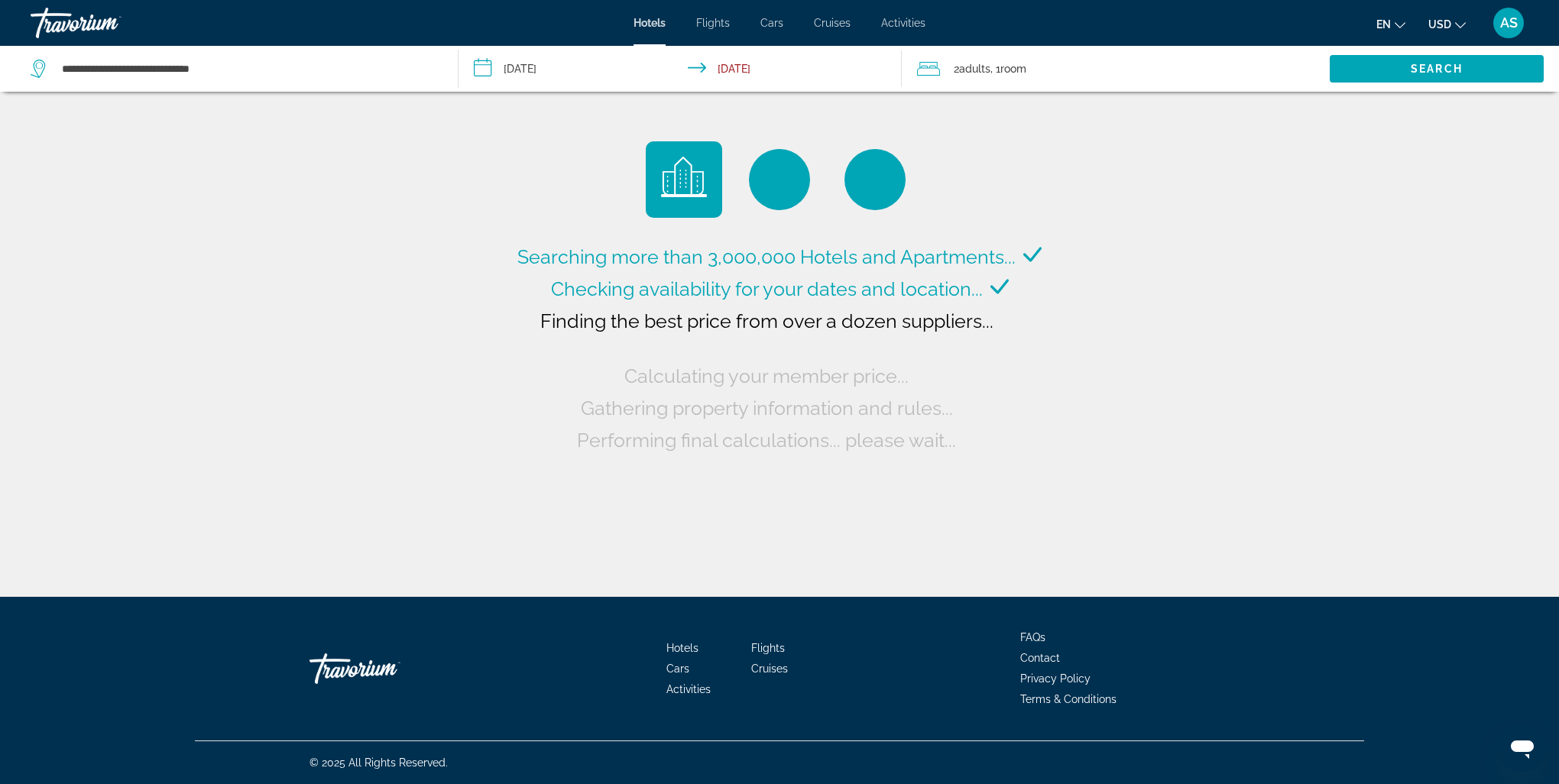
click at [1448, 27] on span "USD" at bounding box center [1439, 25] width 23 height 12
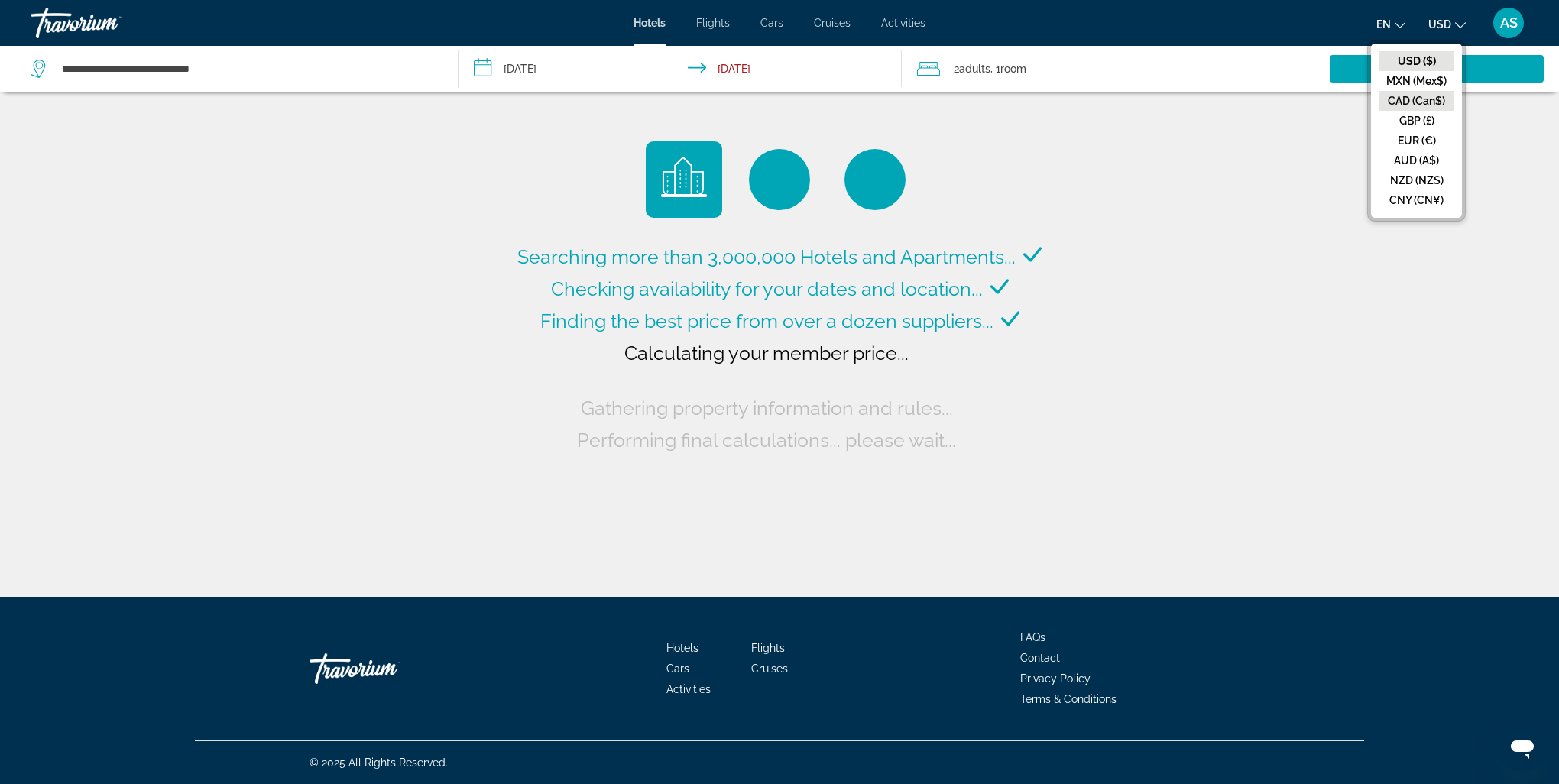
click at [1409, 105] on button "CAD (Can$)" at bounding box center [1416, 101] width 76 height 20
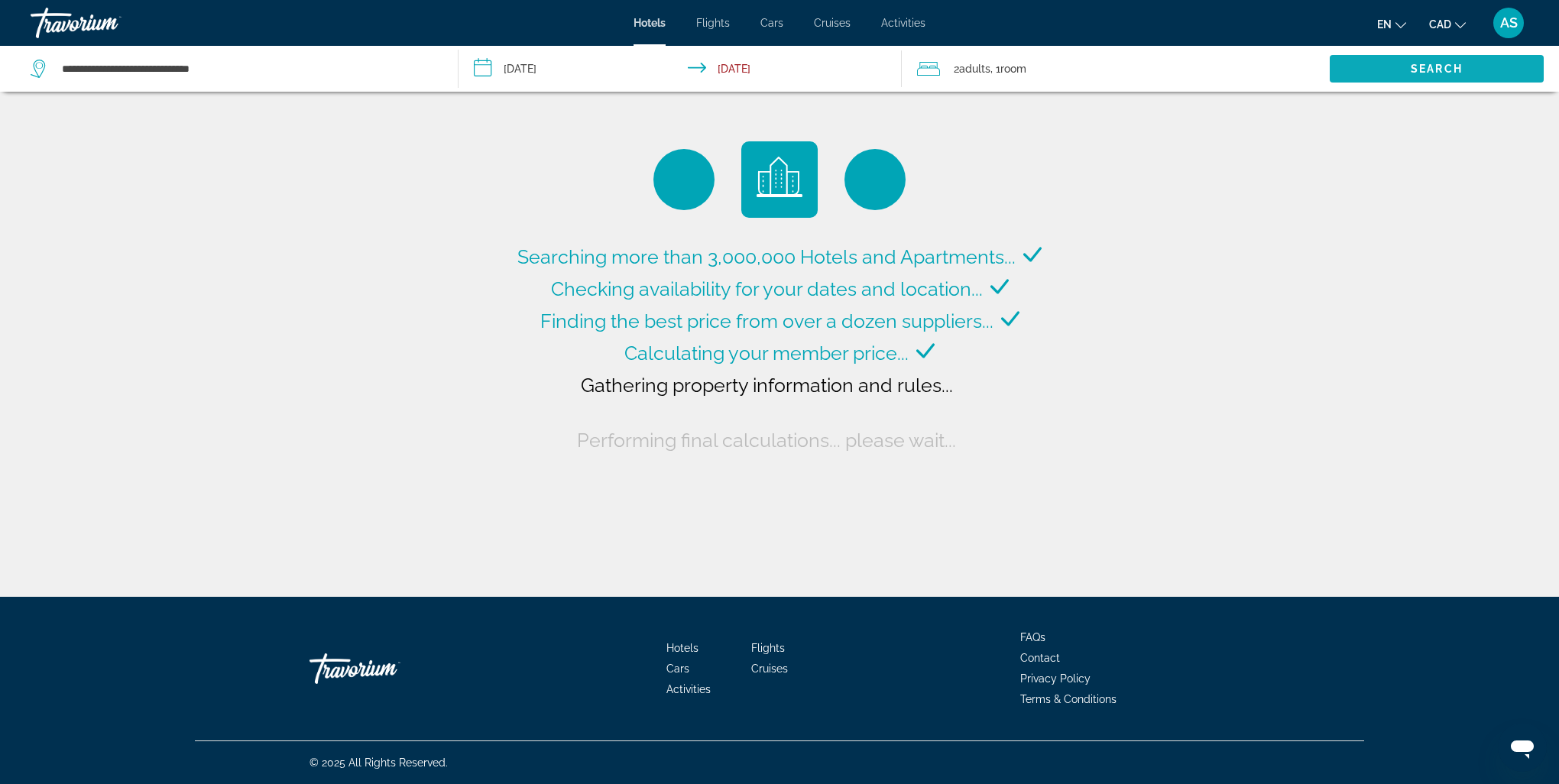
click at [1413, 69] on span "Search" at bounding box center [1437, 69] width 52 height 12
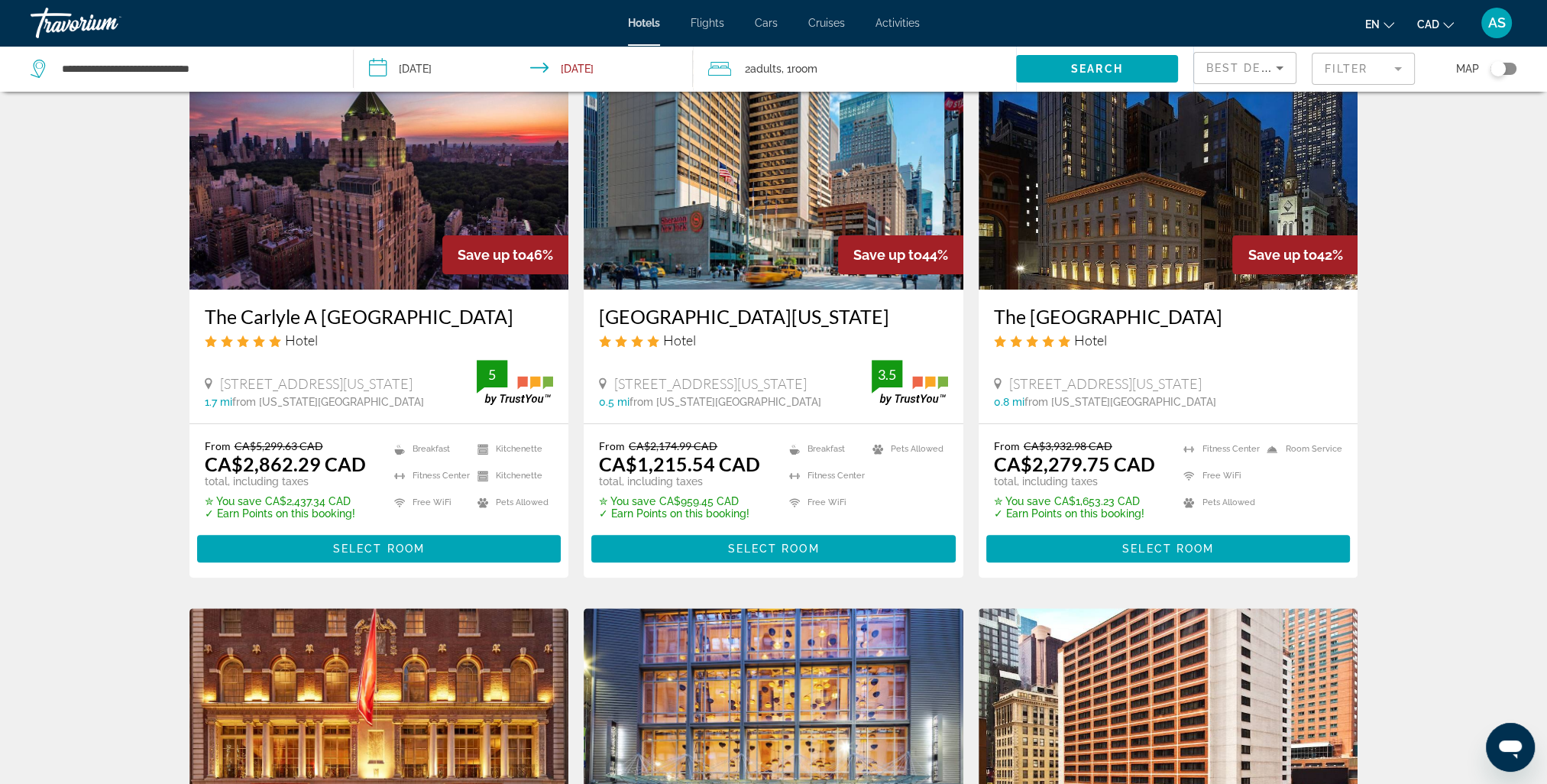
scroll to position [382, 0]
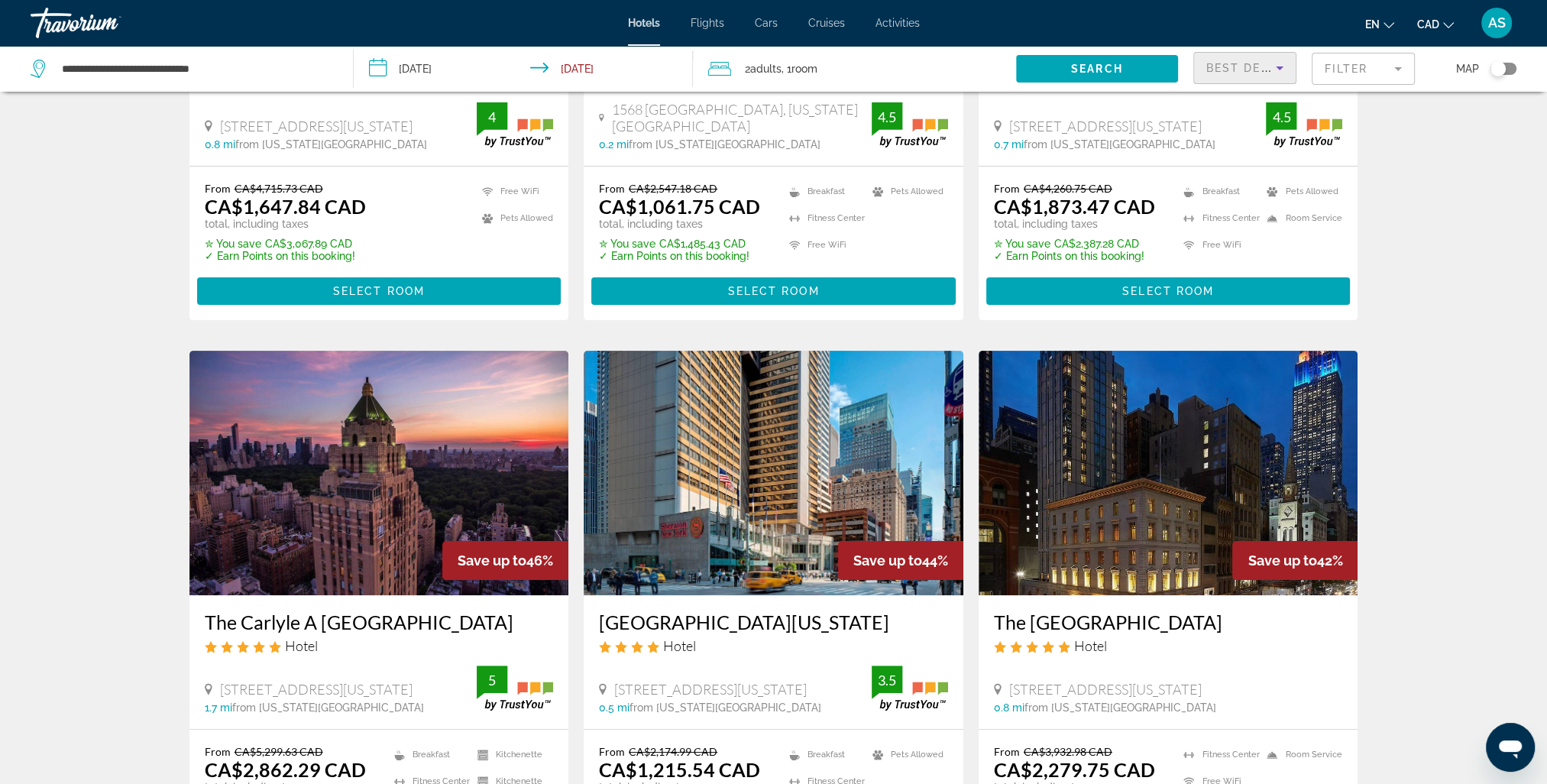
click at [1244, 69] on span "Best Deals" at bounding box center [1246, 68] width 79 height 12
click at [1446, 295] on div at bounding box center [773, 392] width 1547 height 784
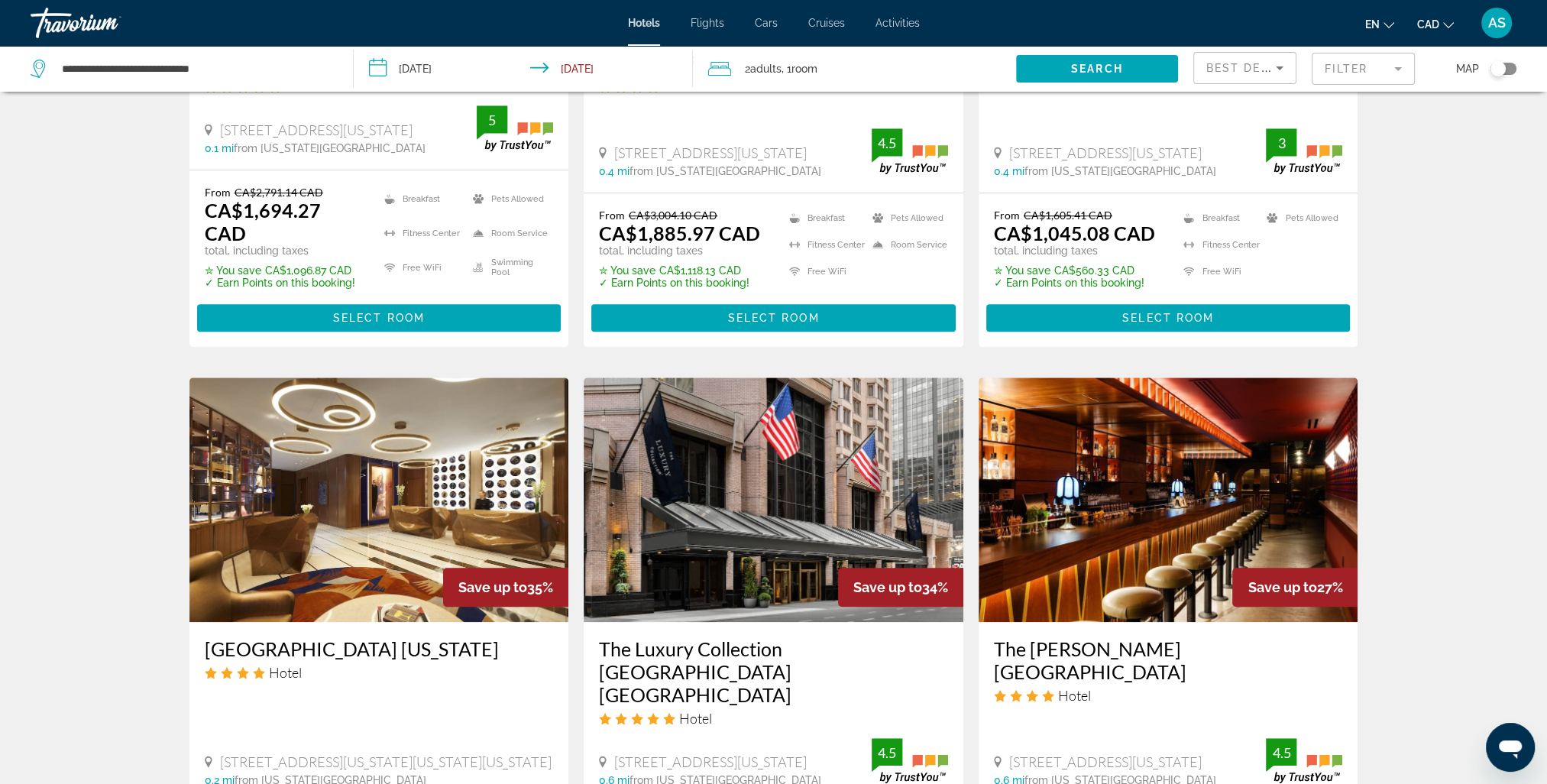
scroll to position [1681, 0]
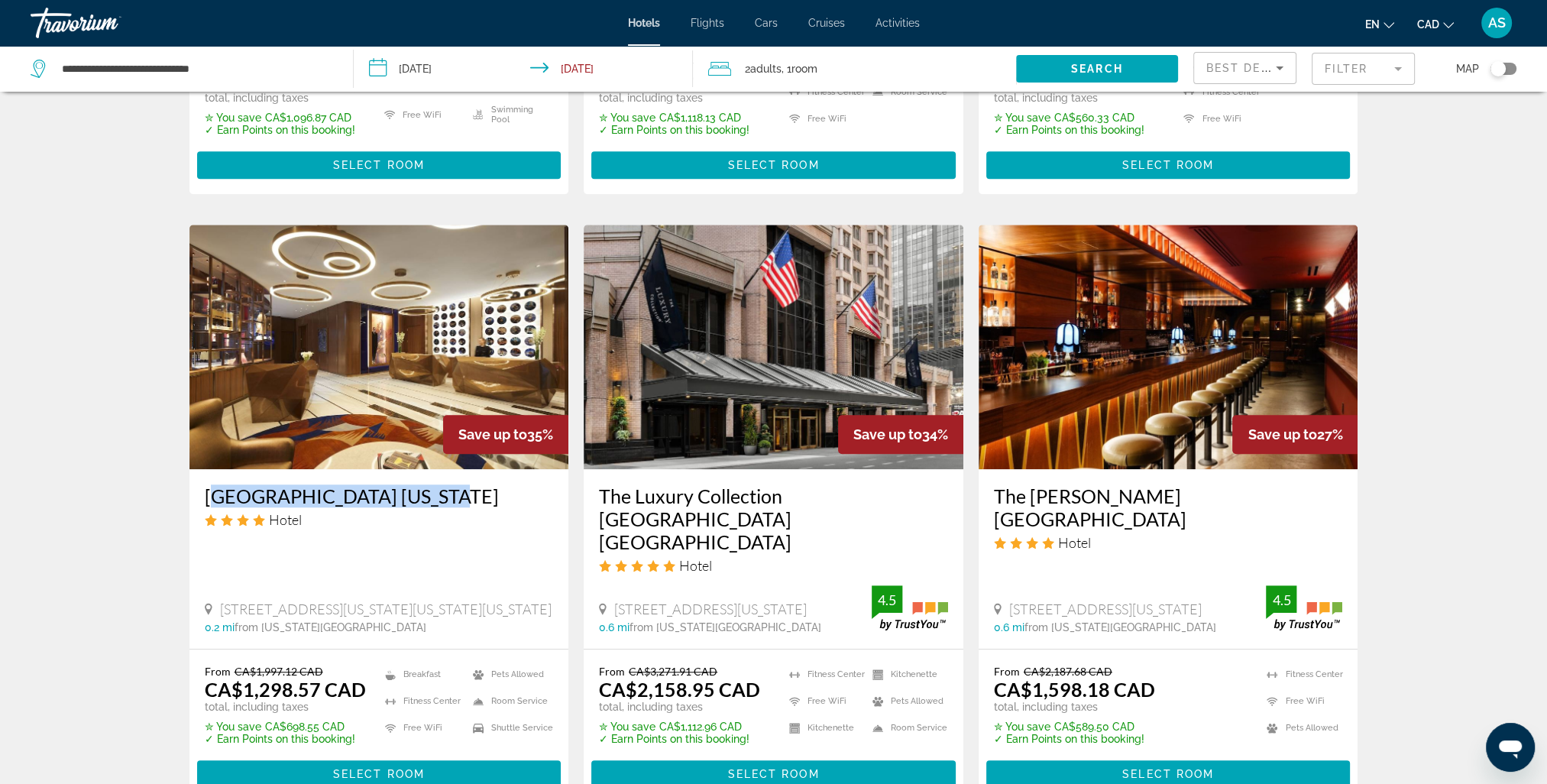
drag, startPoint x: 199, startPoint y: 443, endPoint x: 431, endPoint y: 431, distance: 232.3
click at [431, 469] on div "[GEOGRAPHIC_DATA] [US_STATE] Hotel [STREET_ADDRESS][US_STATE][US_STATE][US_STAT…" at bounding box center [379, 559] width 380 height 180
copy h3 "[GEOGRAPHIC_DATA] [US_STATE]"
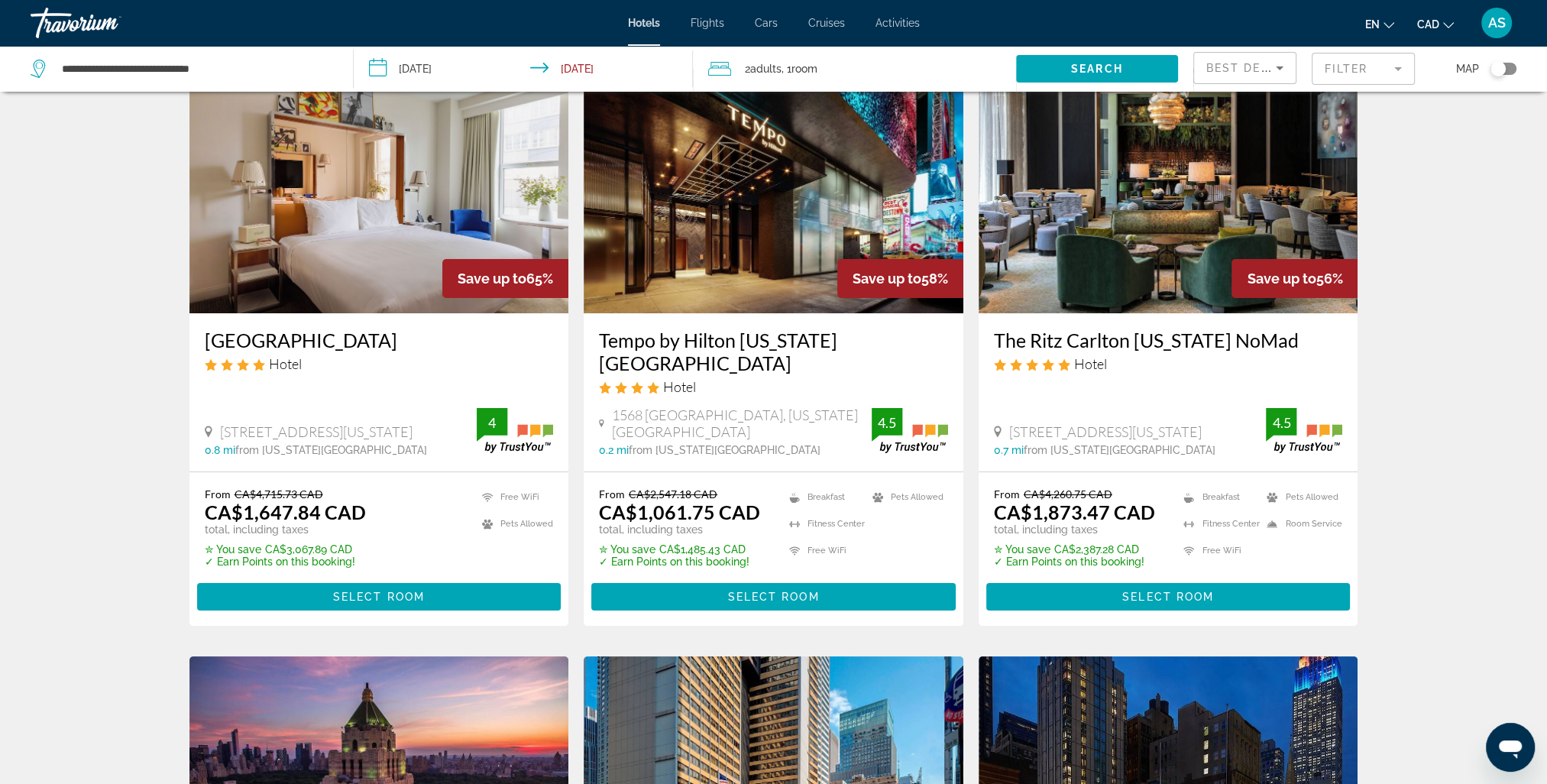
scroll to position [0, 0]
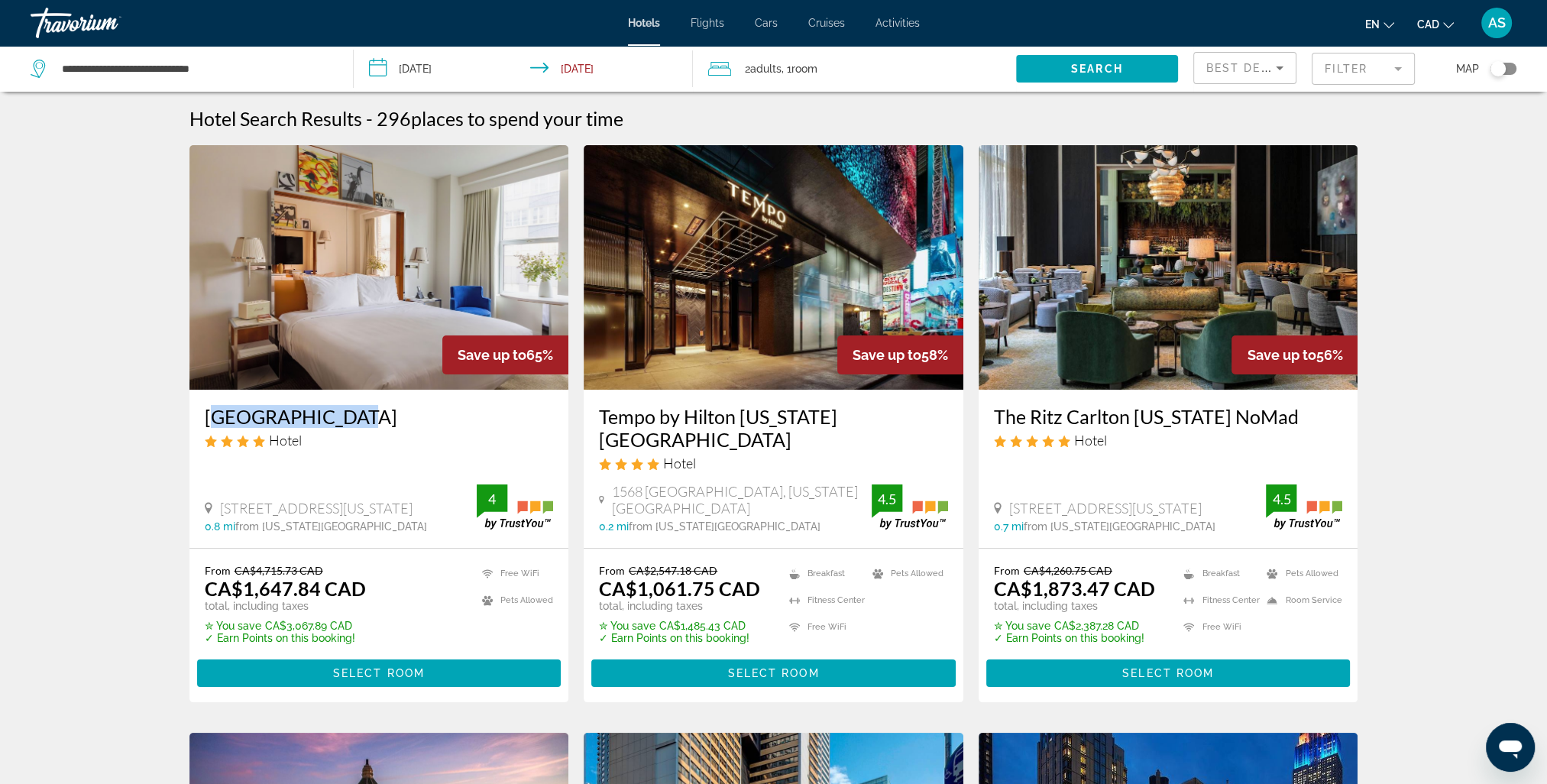
drag, startPoint x: 192, startPoint y: 414, endPoint x: 358, endPoint y: 408, distance: 166.1
click at [358, 408] on div "[GEOGRAPHIC_DATA] Hotel [STREET_ADDRESS][US_STATE] 0.8 mi from [US_STATE][GEOGR…" at bounding box center [379, 468] width 380 height 158
copy h3 "[GEOGRAPHIC_DATA]"
click at [288, 420] on h3 "[GEOGRAPHIC_DATA]" at bounding box center [379, 416] width 349 height 23
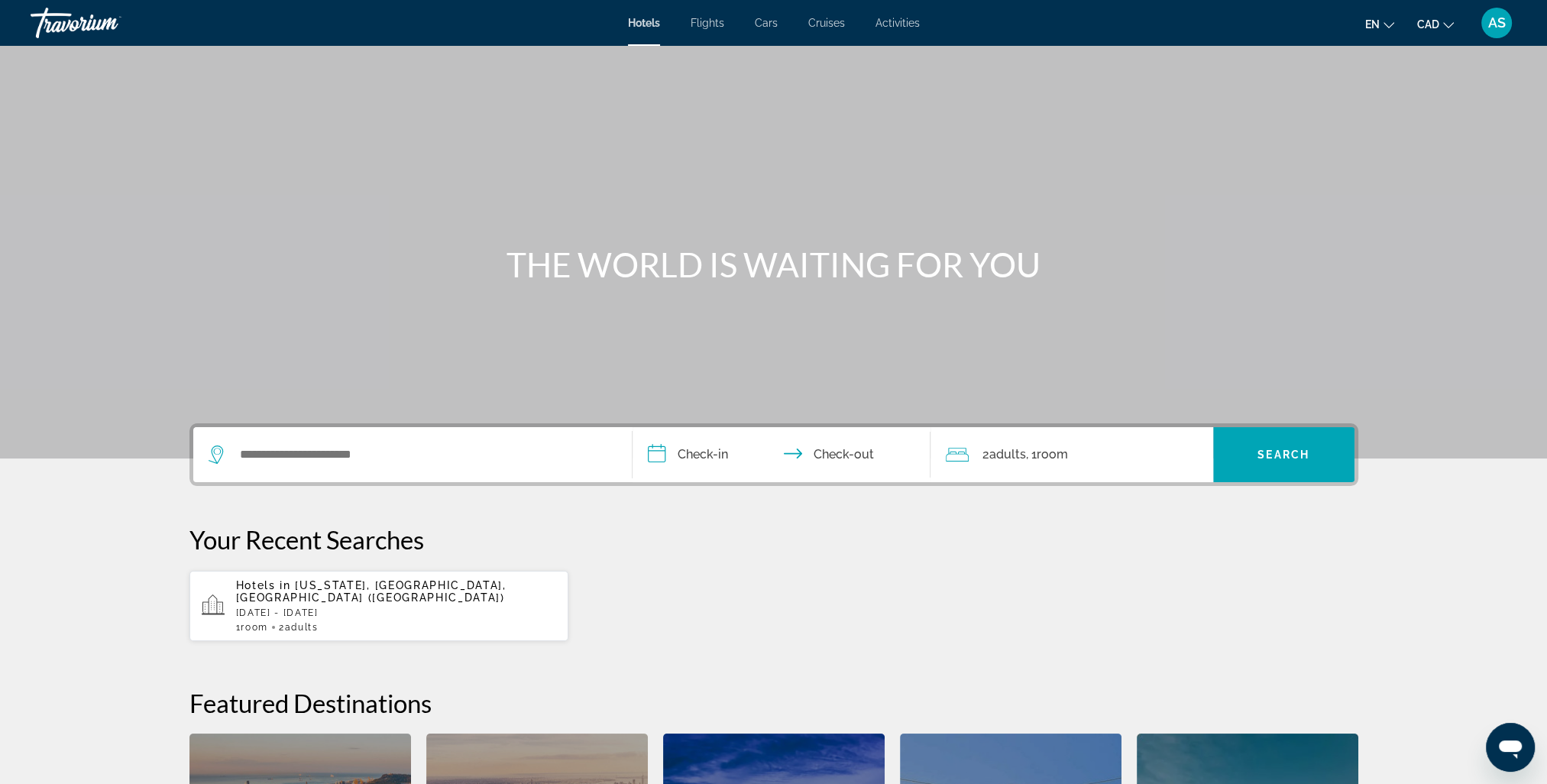
click at [363, 622] on div "1 Room rooms 2 Adult Adults" at bounding box center [396, 628] width 321 height 11
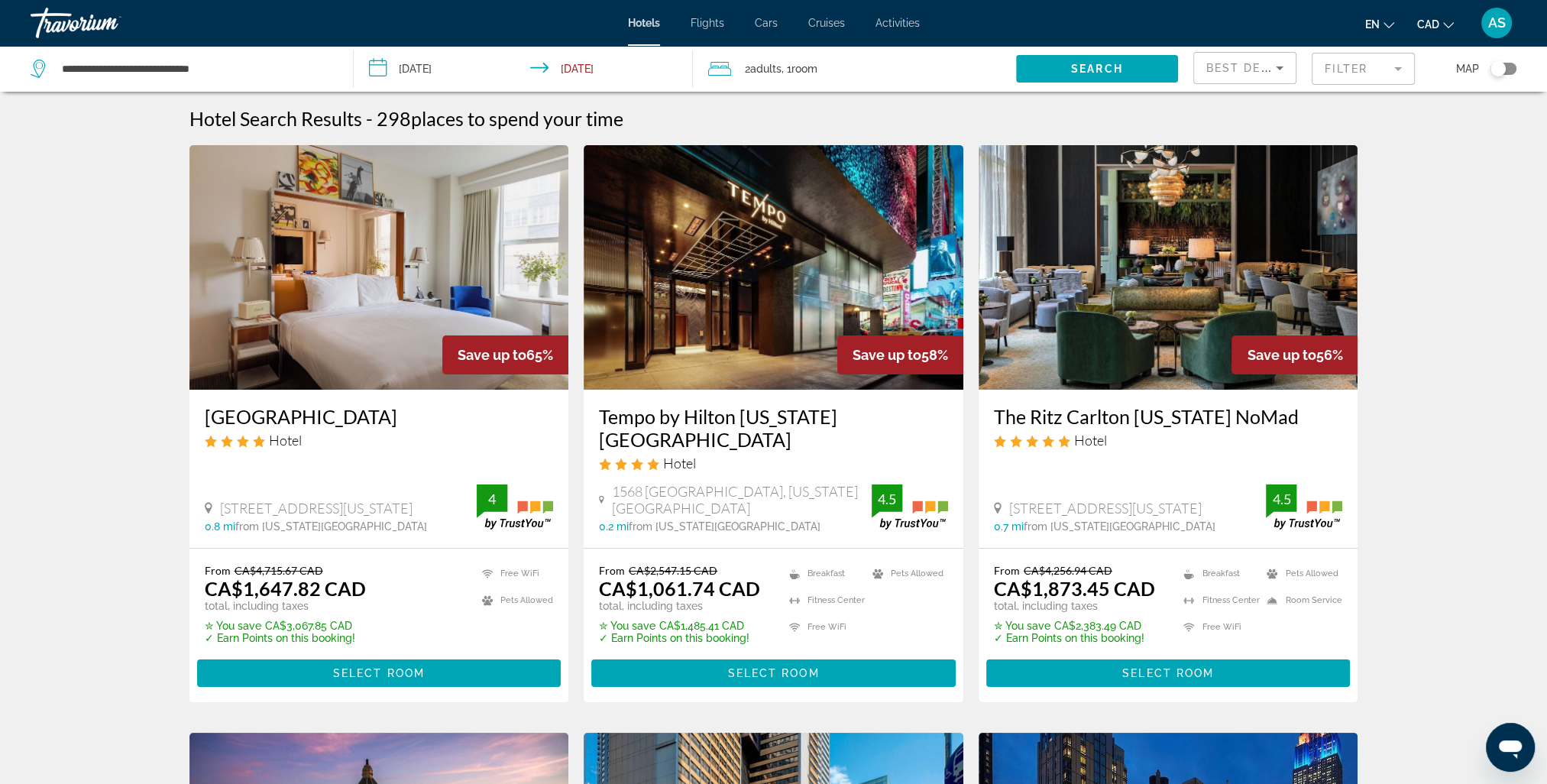
click at [291, 417] on h3 "[GEOGRAPHIC_DATA]" at bounding box center [379, 416] width 349 height 23
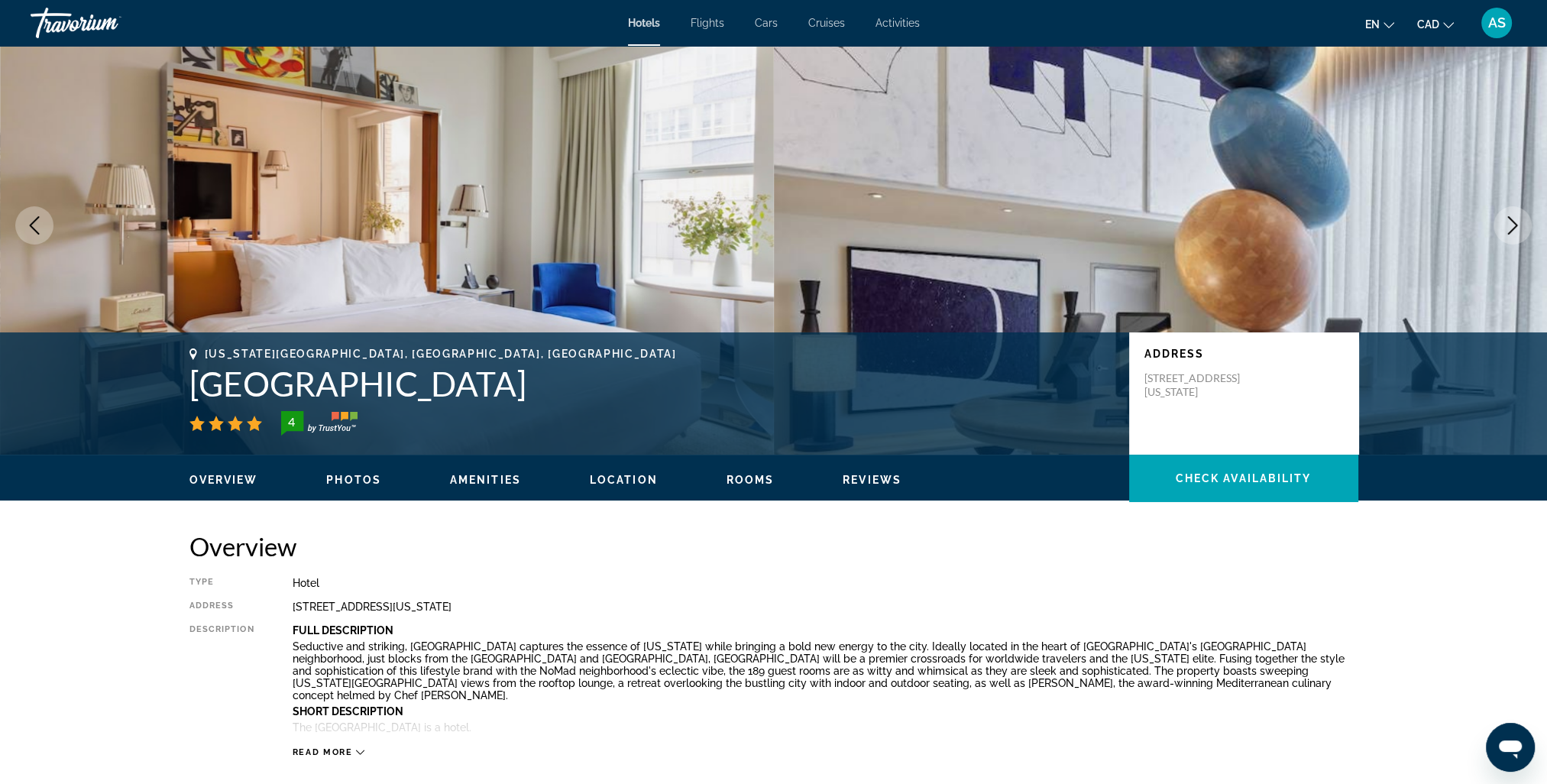
scroll to position [76, 0]
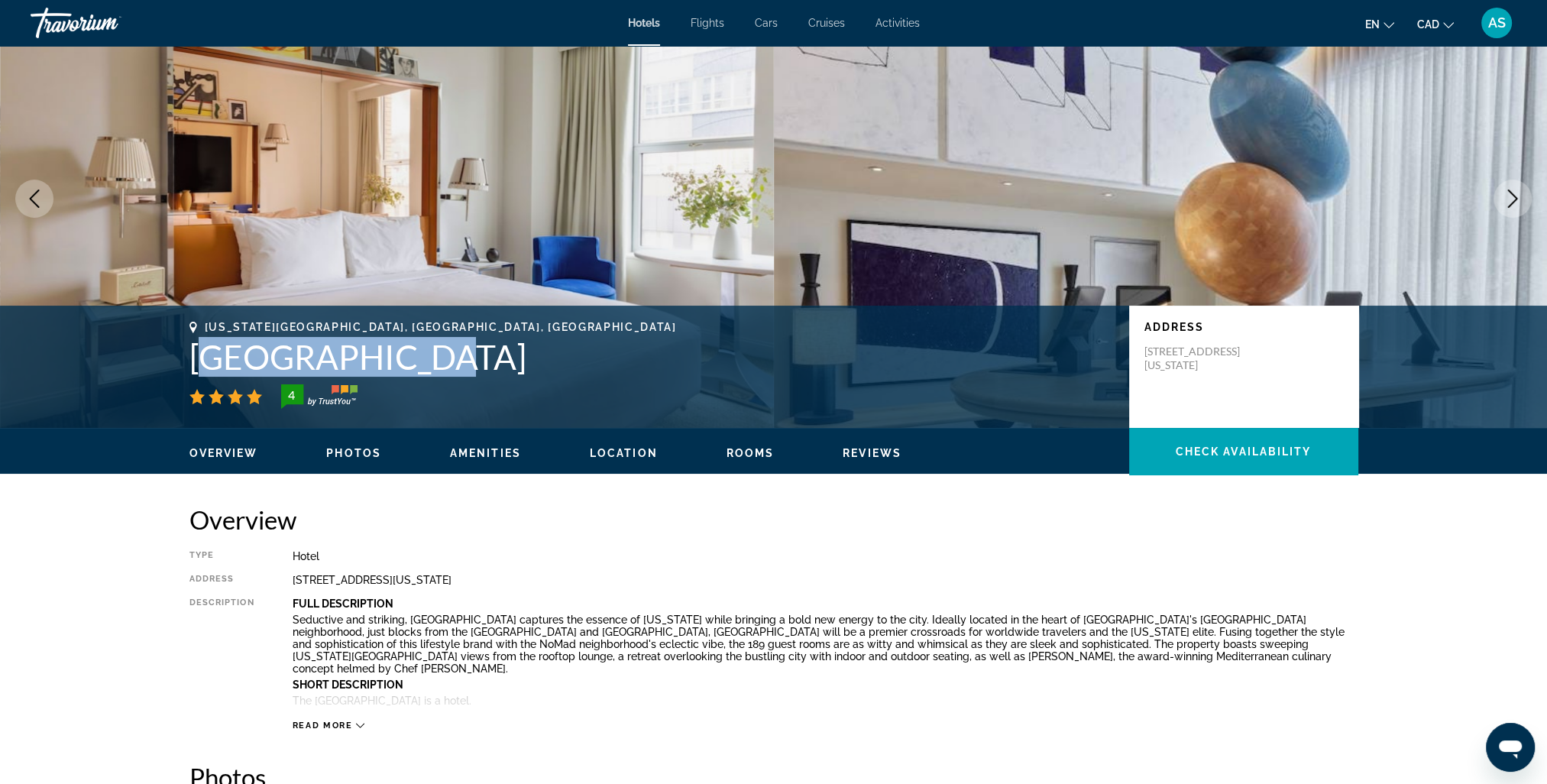
drag, startPoint x: 210, startPoint y: 357, endPoint x: 434, endPoint y: 367, distance: 224.2
click at [434, 367] on h1 "[GEOGRAPHIC_DATA]" at bounding box center [651, 357] width 924 height 40
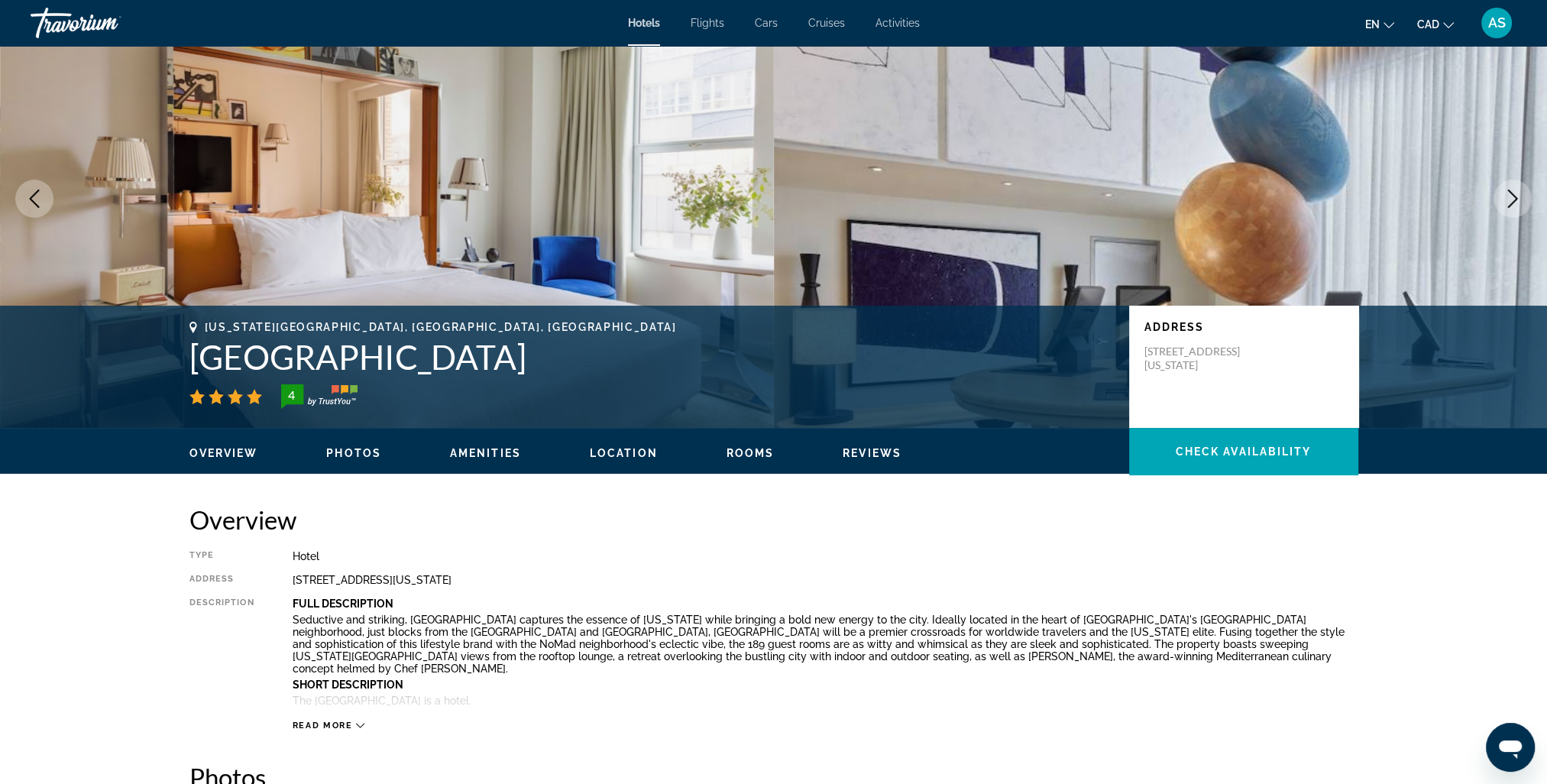
click at [177, 364] on div "[US_STATE][GEOGRAPHIC_DATA], [GEOGRAPHIC_DATA], [GEOGRAPHIC_DATA] 4 Address [ST…" at bounding box center [774, 367] width 1230 height 92
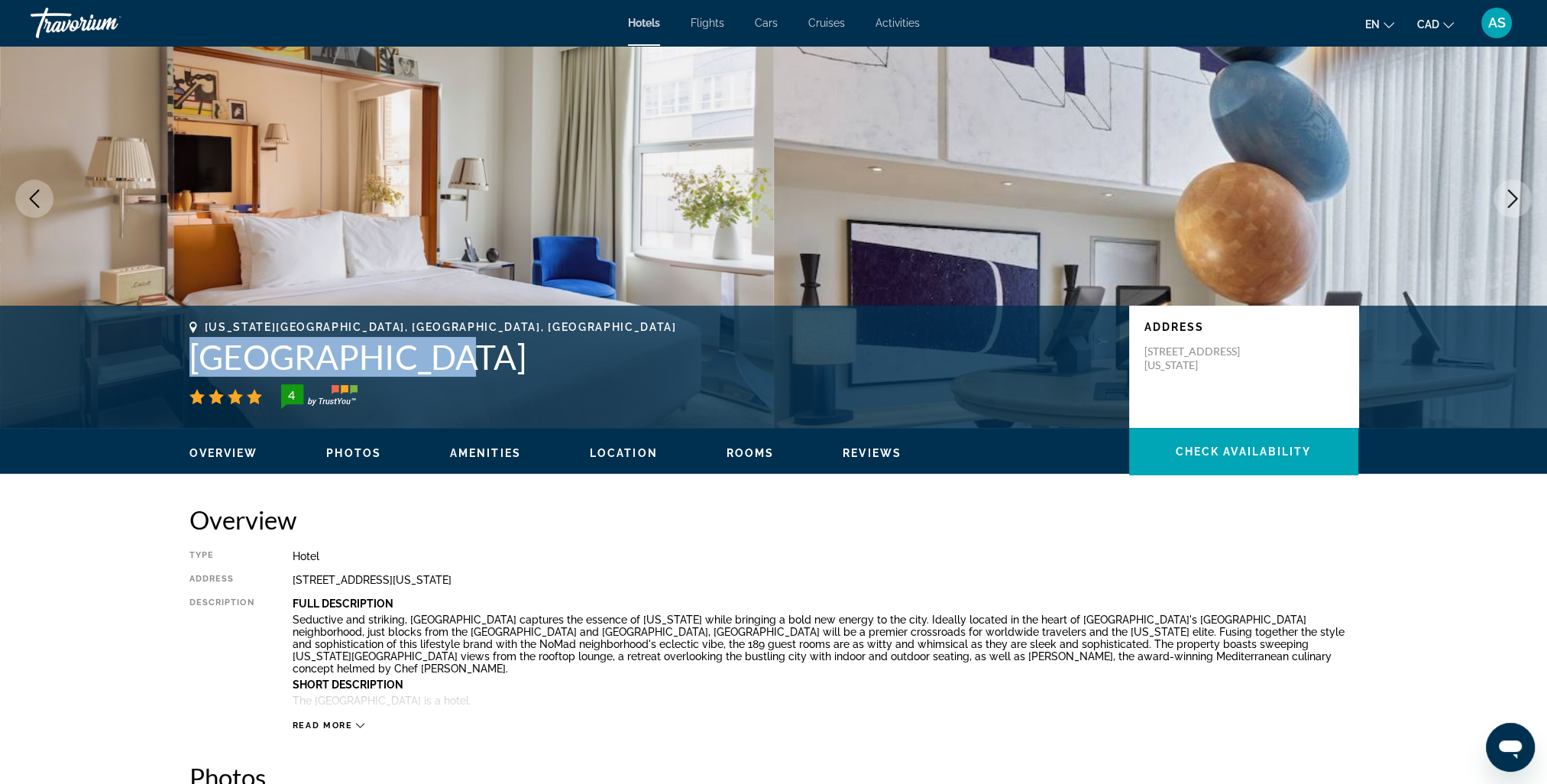
drag, startPoint x: 189, startPoint y: 360, endPoint x: 406, endPoint y: 364, distance: 217.0
click at [406, 364] on h1 "[GEOGRAPHIC_DATA]" at bounding box center [651, 357] width 924 height 40
copy h1 "[GEOGRAPHIC_DATA]"
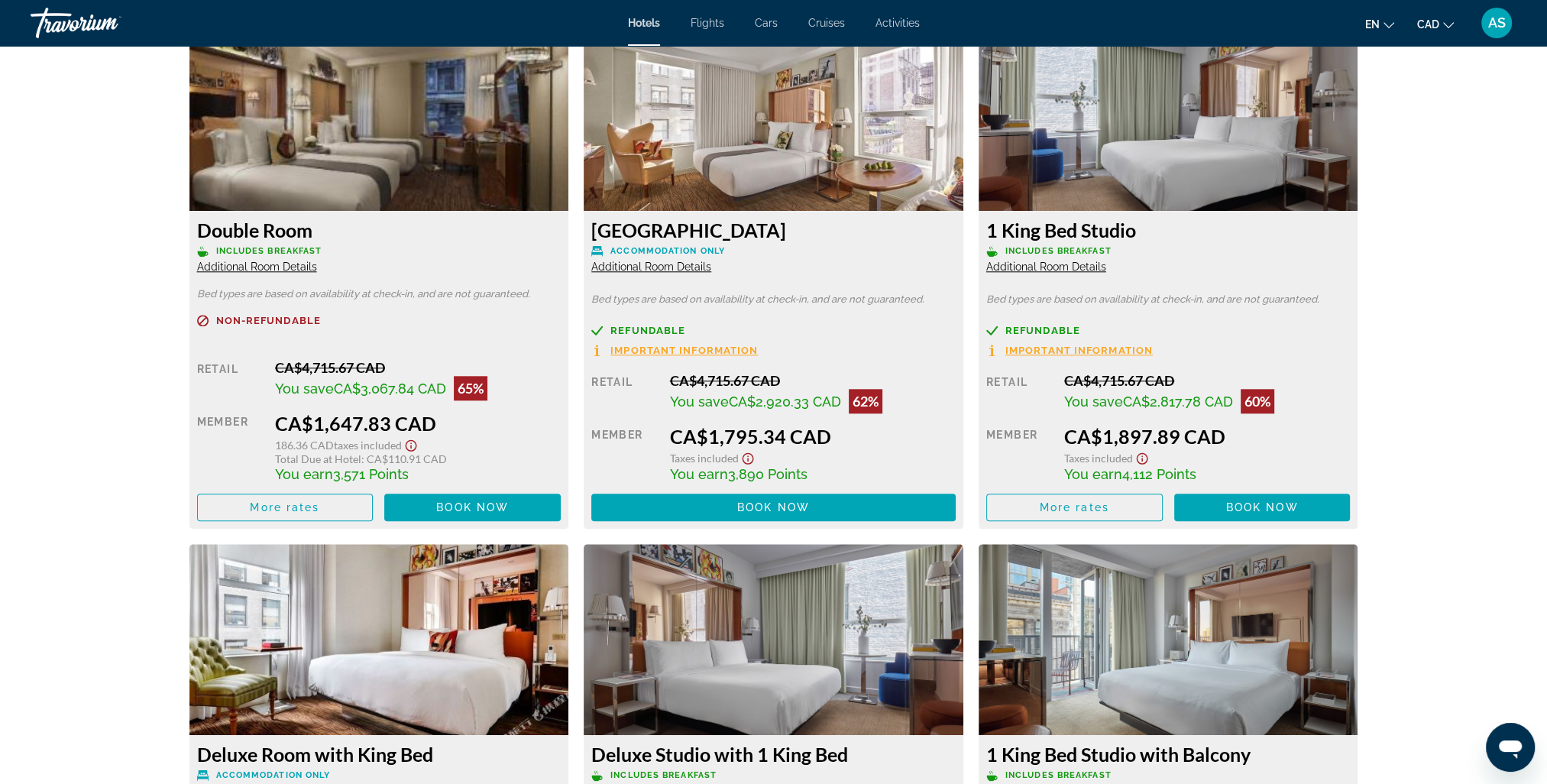
scroll to position [2139, 0]
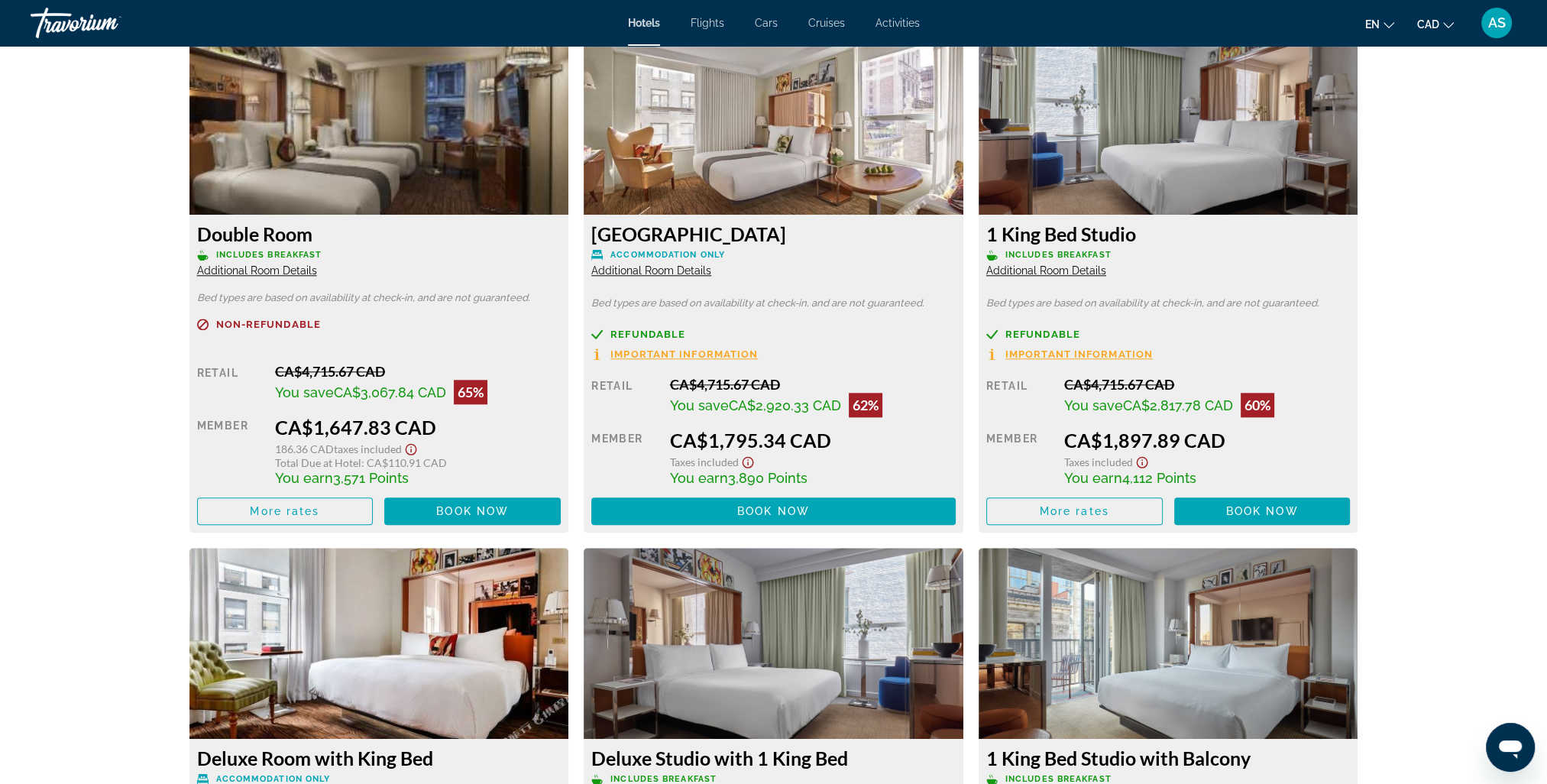
click at [677, 274] on span "Additional Room Details" at bounding box center [652, 271] width 120 height 12
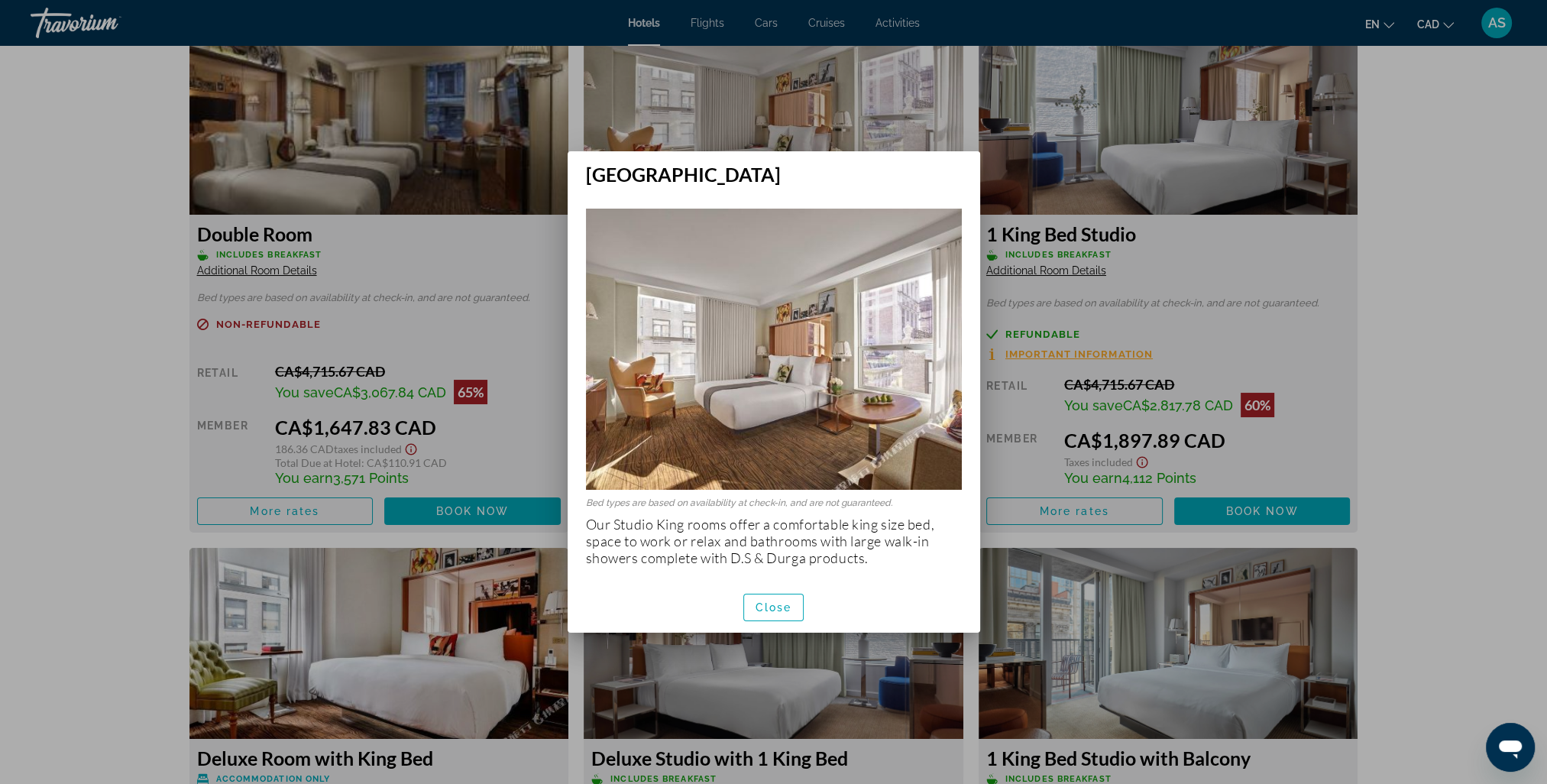
scroll to position [0, 0]
click at [772, 610] on span "Close" at bounding box center [774, 607] width 37 height 12
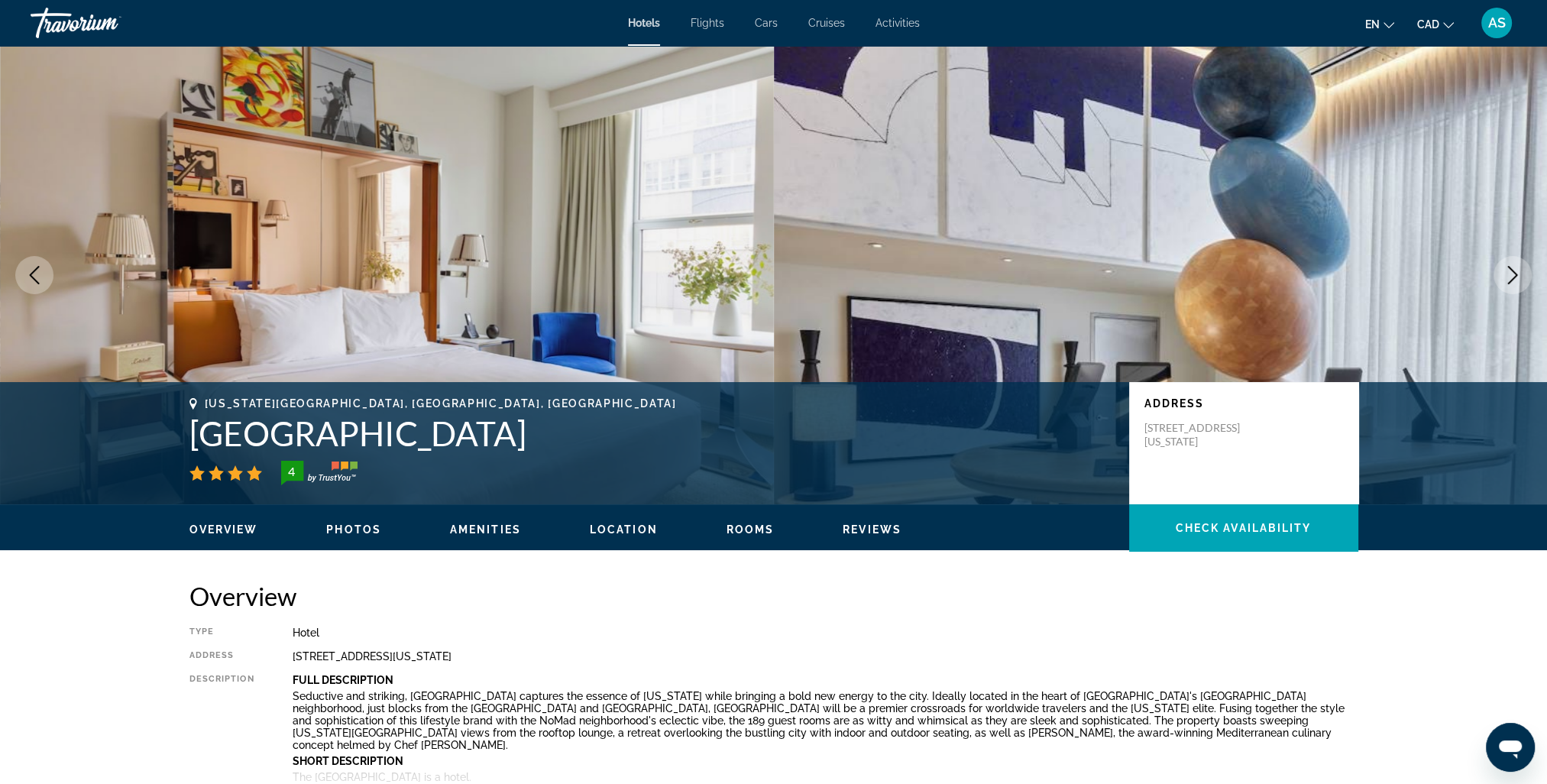
scroll to position [2139, 0]
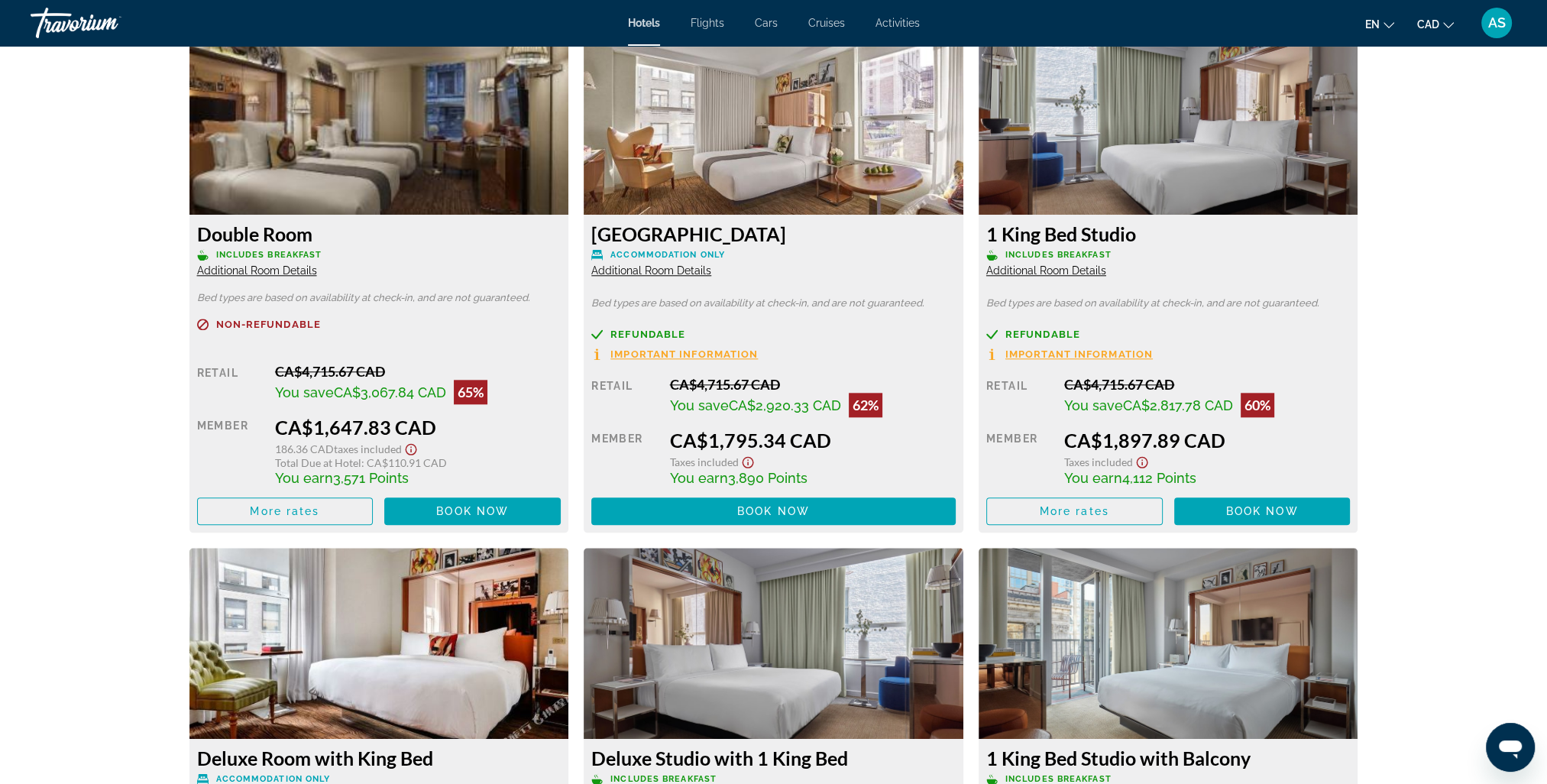
click at [684, 274] on span "Additional Room Details" at bounding box center [652, 271] width 120 height 12
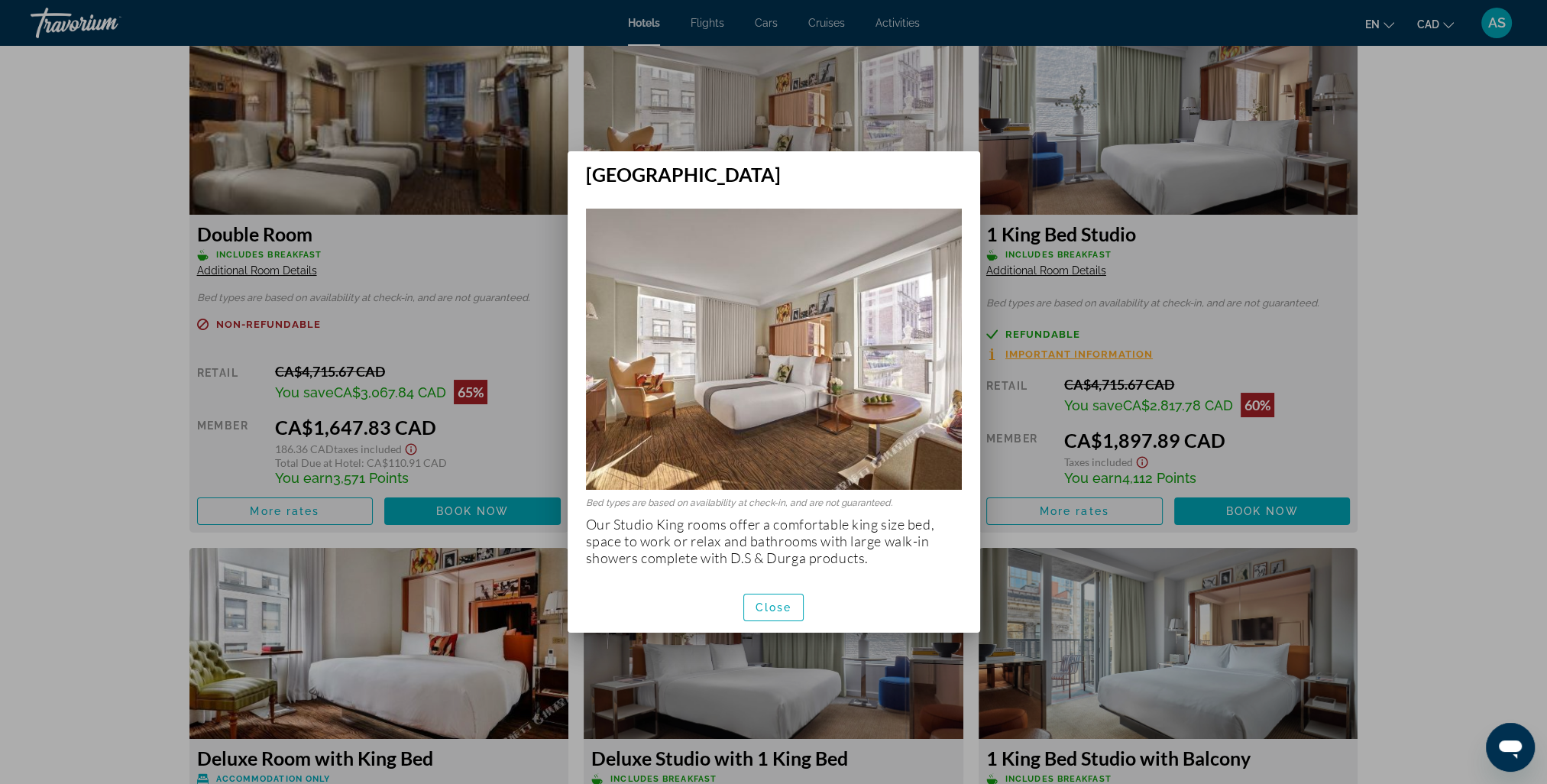
click at [902, 191] on div "Bed types are based on availability at check-in, and are not guaranteed. Our St…" at bounding box center [774, 383] width 413 height 396
click at [779, 598] on span "button" at bounding box center [774, 607] width 60 height 37
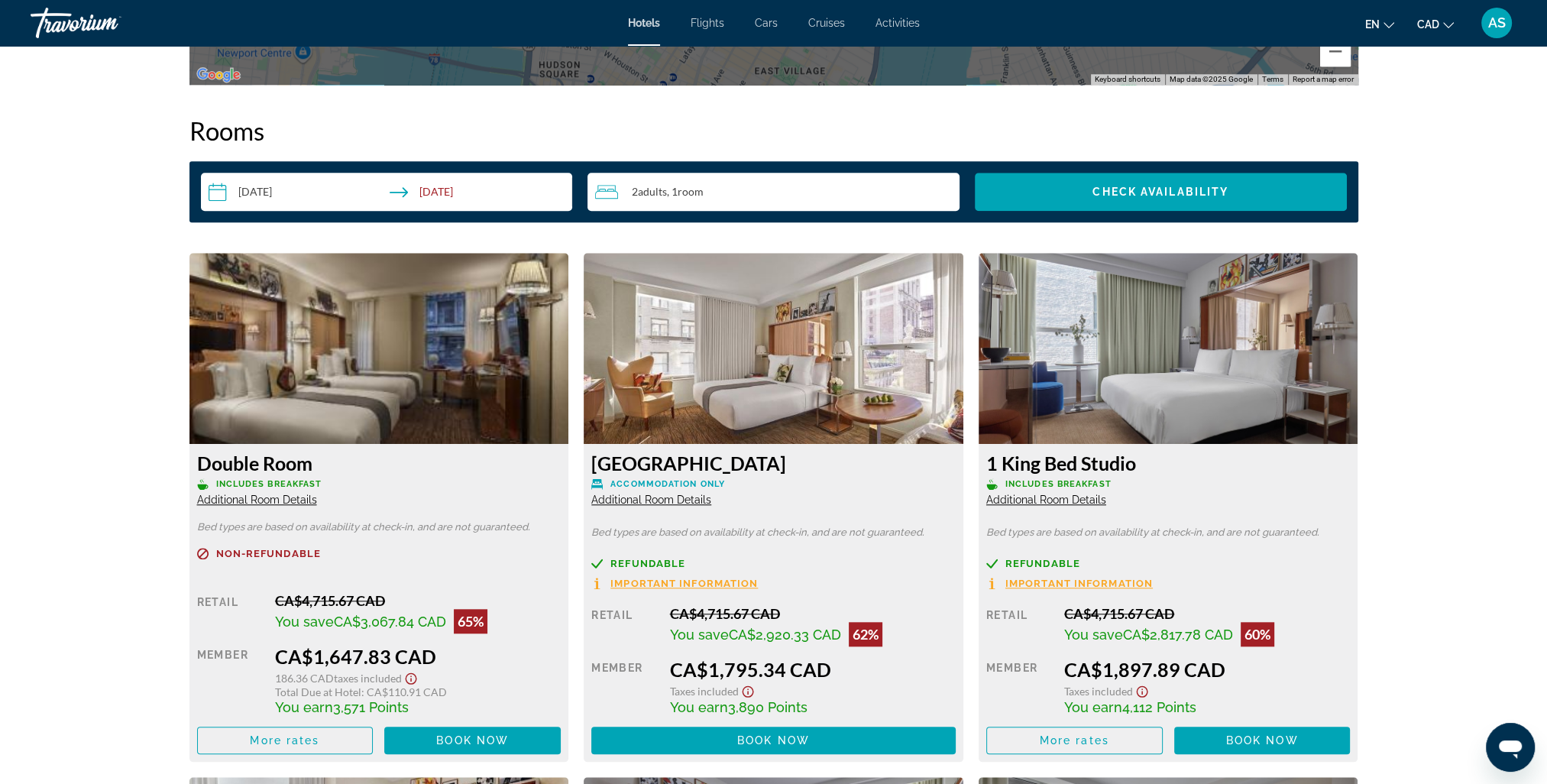
scroll to position [1987, 0]
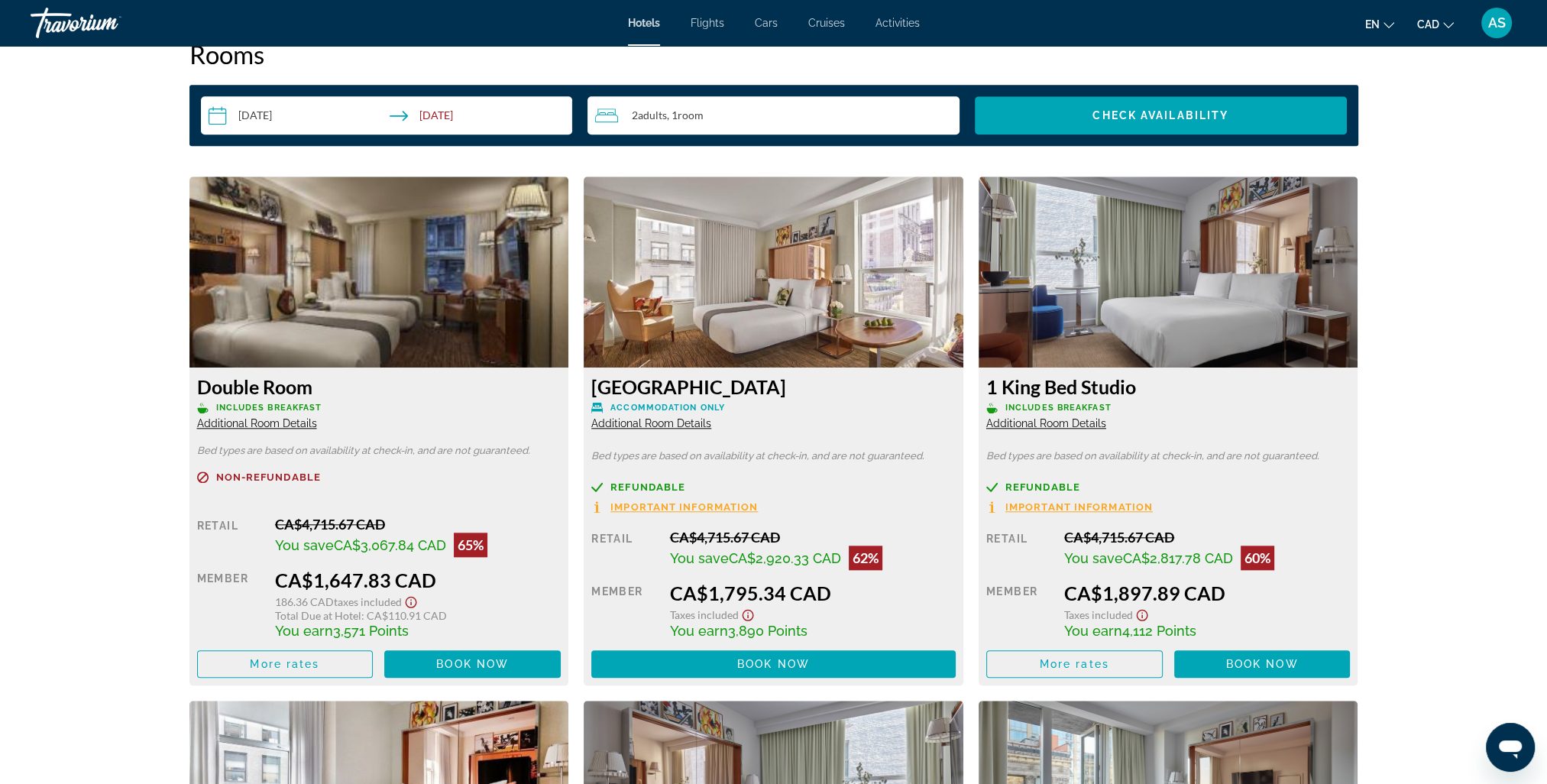
click at [655, 507] on span "Important Information" at bounding box center [684, 507] width 147 height 10
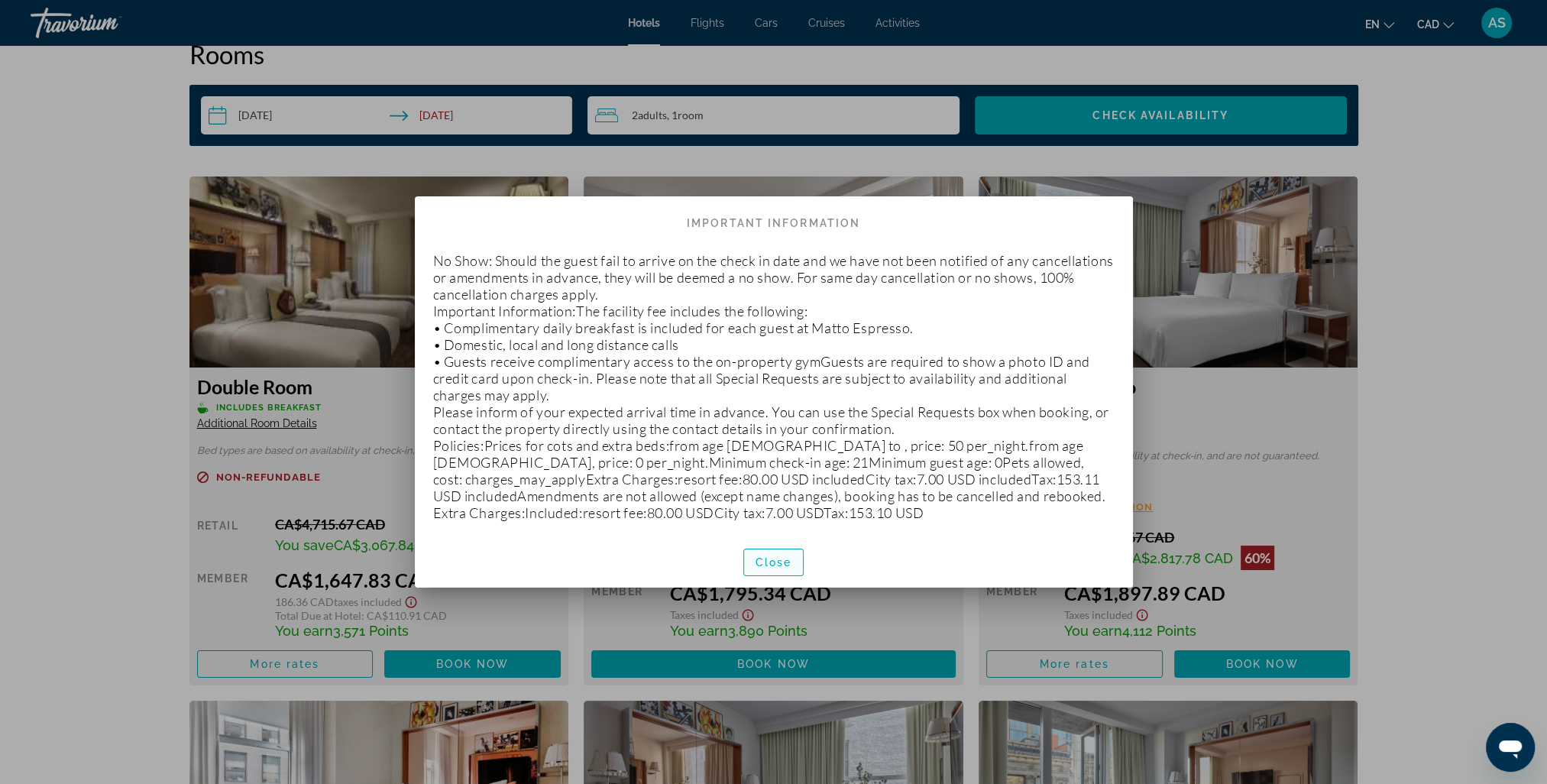
click at [768, 566] on span "Close" at bounding box center [774, 562] width 37 height 12
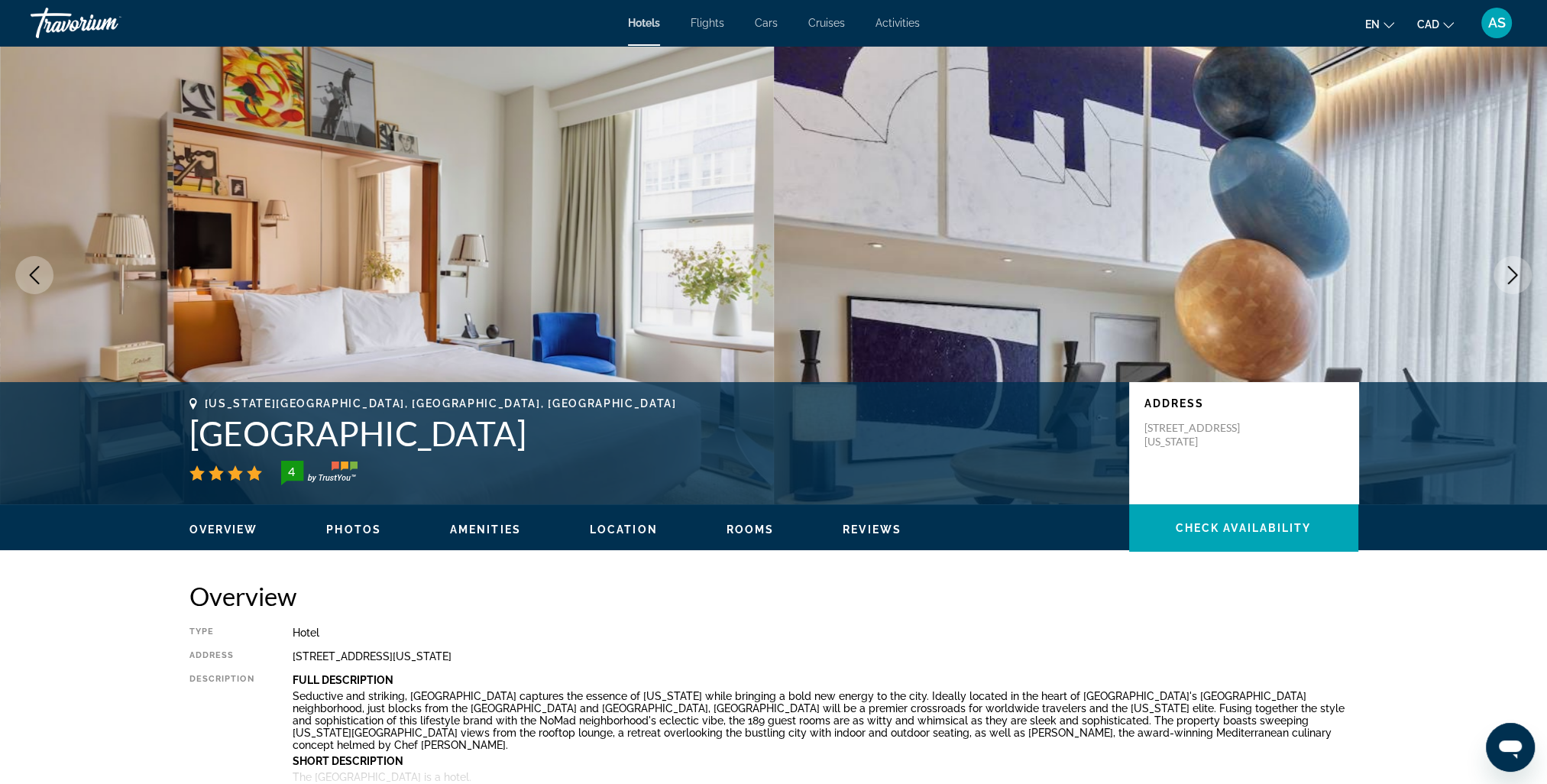
scroll to position [1987, 0]
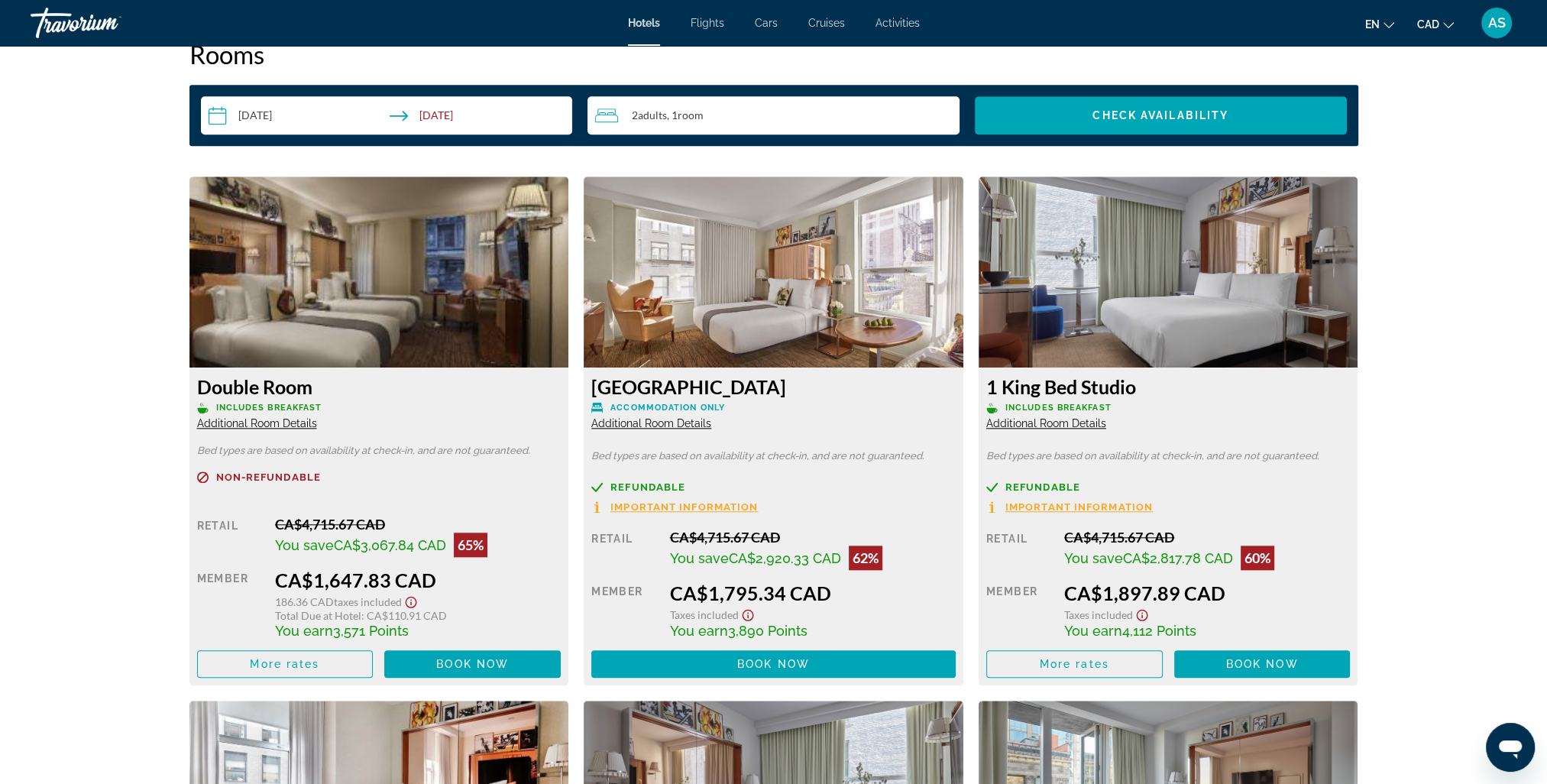
click at [1141, 616] on icon "Show Taxes and Fees disclaimer" at bounding box center [1142, 615] width 12 height 12
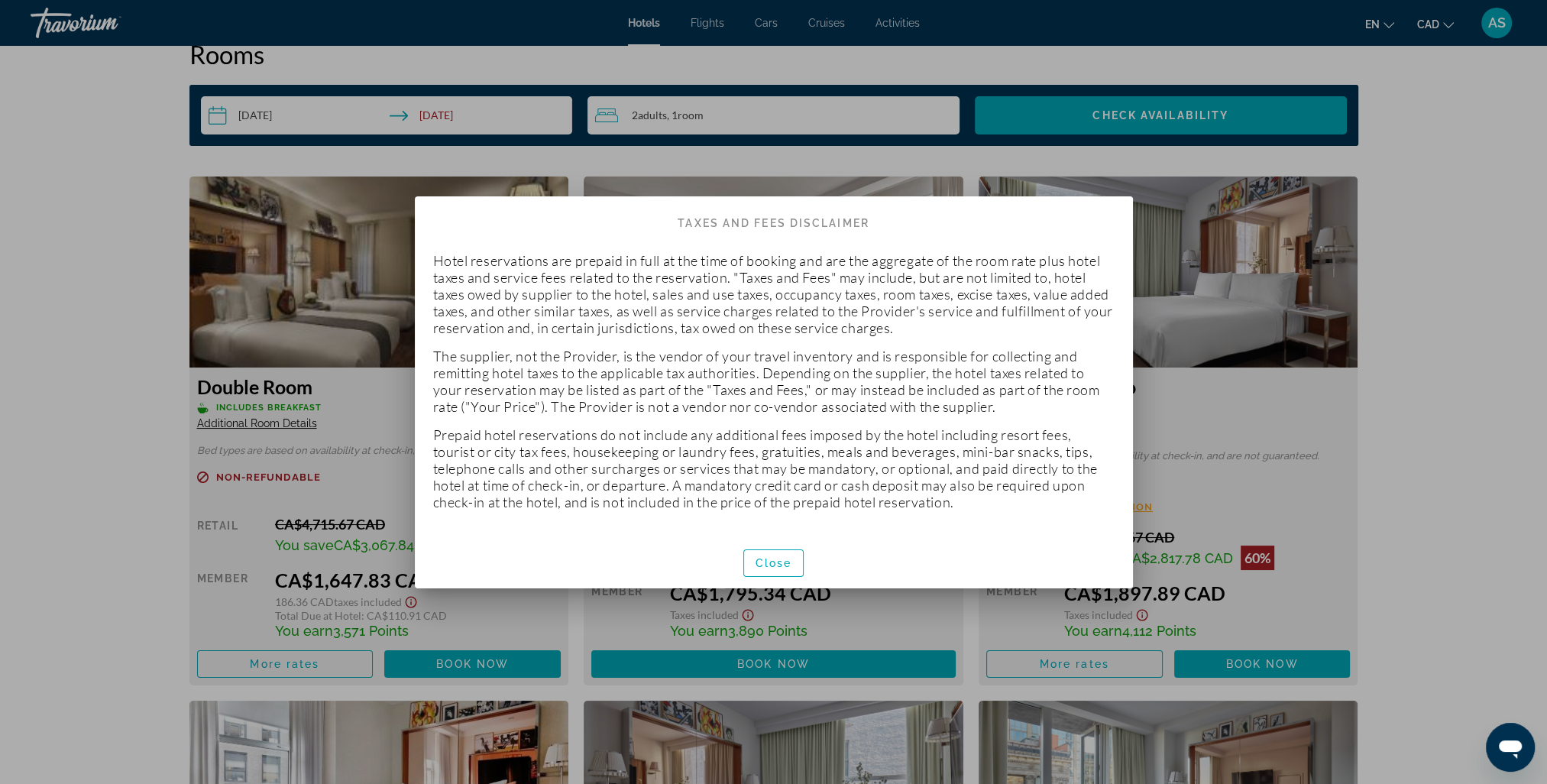
scroll to position [0, 0]
click at [770, 558] on span "Close" at bounding box center [774, 563] width 37 height 12
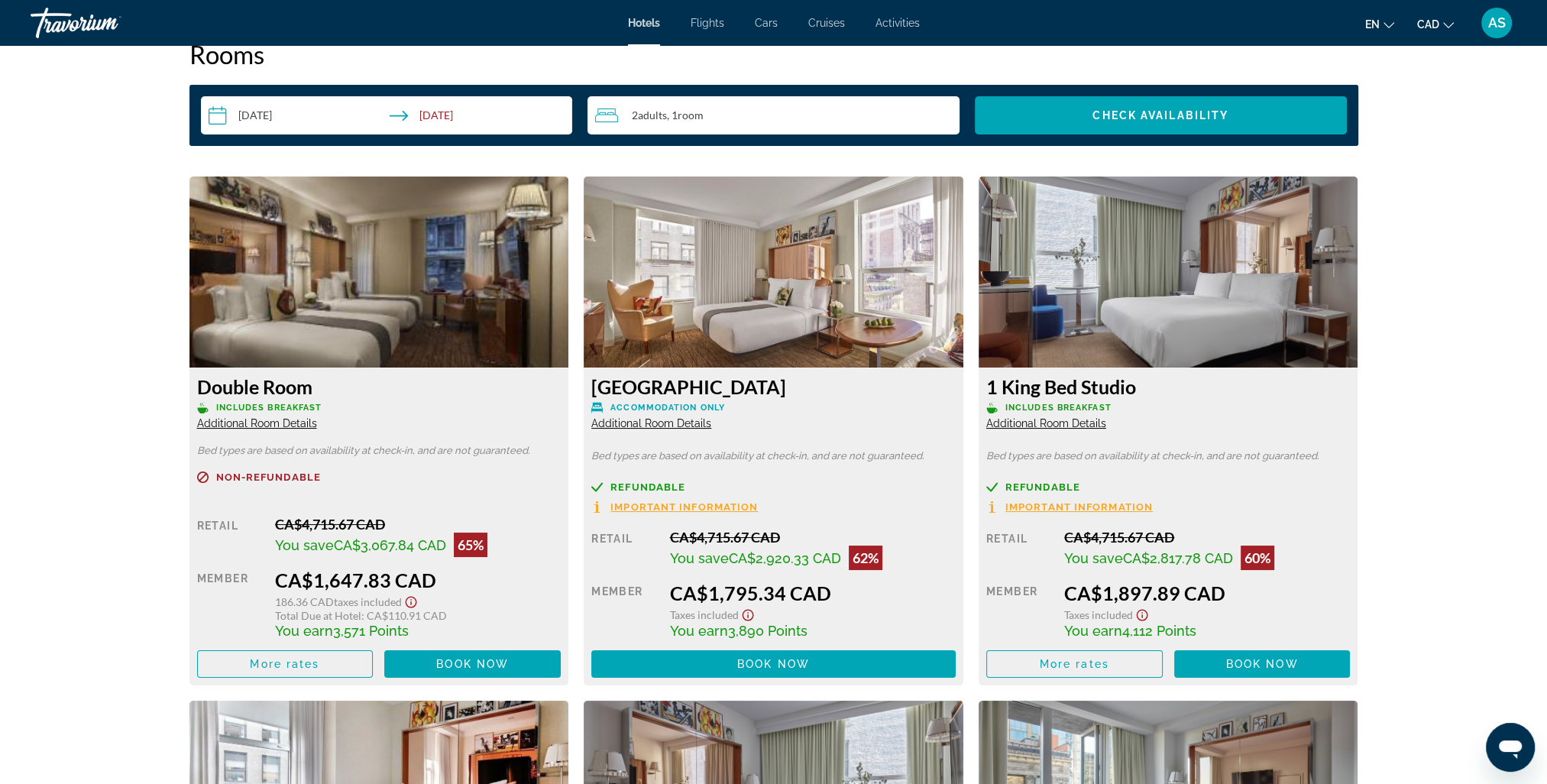
scroll to position [1987, 0]
click at [1051, 660] on span "More rates" at bounding box center [1074, 664] width 69 height 12
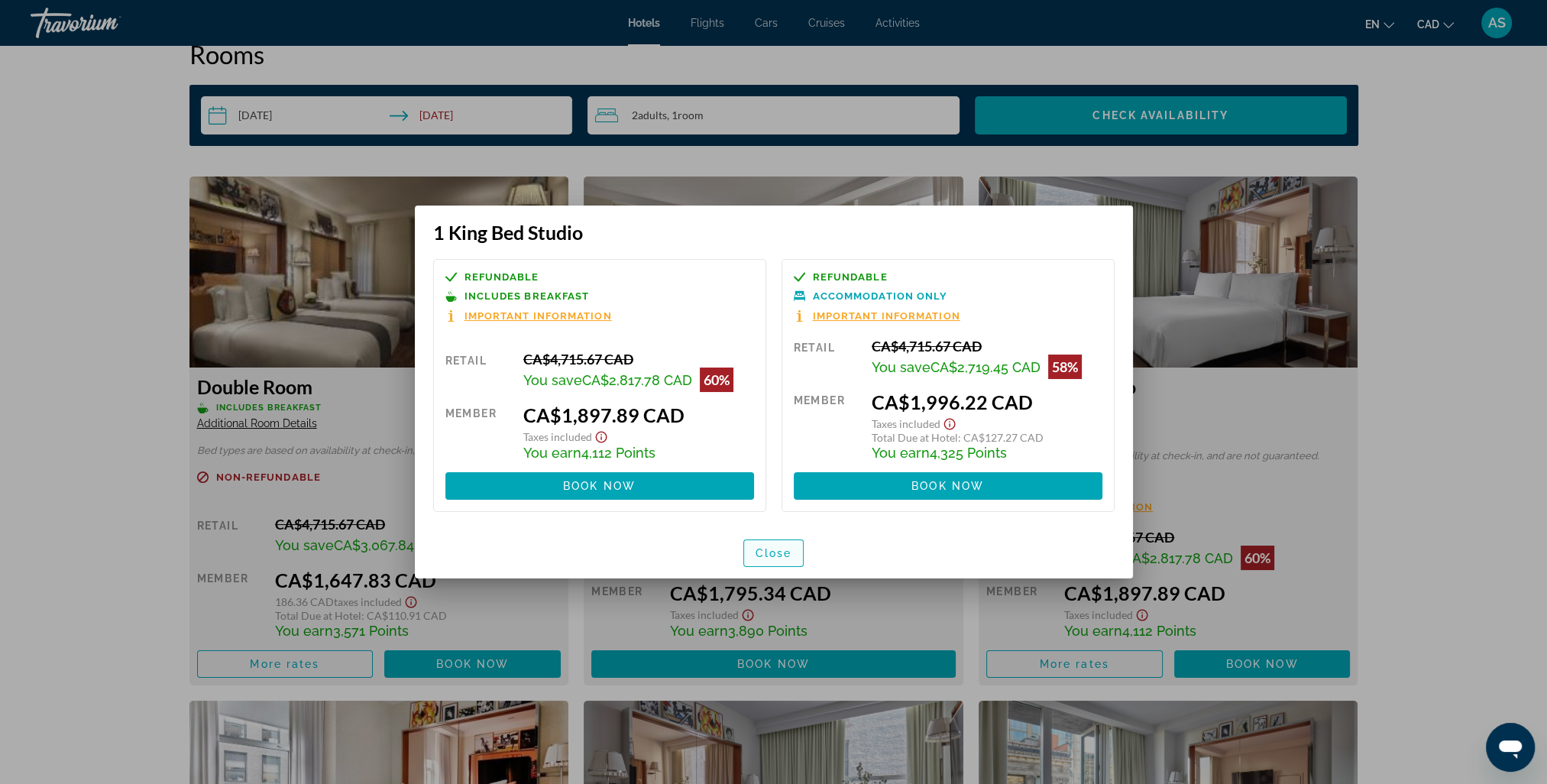
click at [773, 550] on span "Close" at bounding box center [774, 554] width 37 height 12
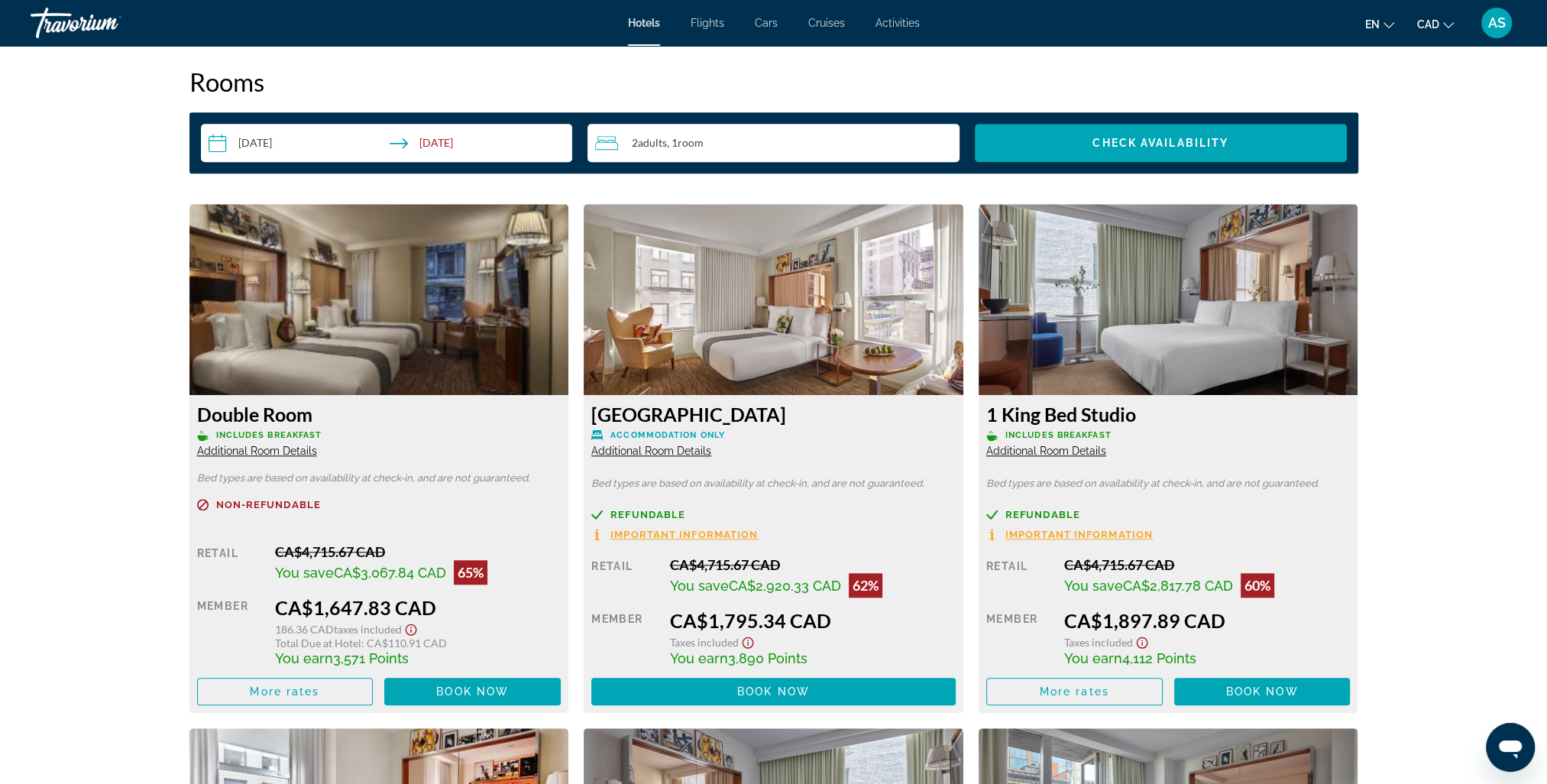
scroll to position [1910, 0]
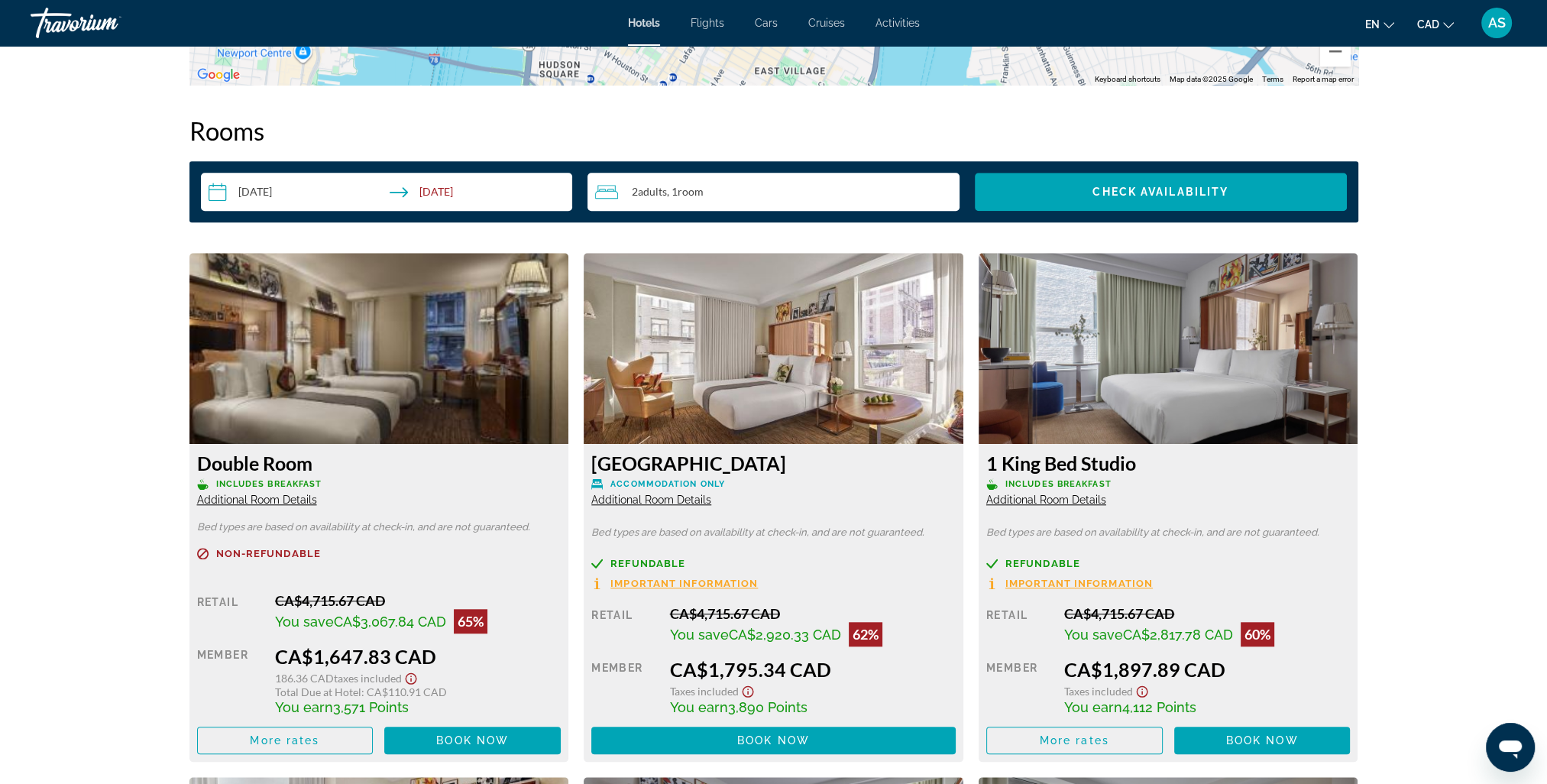
click at [656, 497] on span "Additional Room Details" at bounding box center [652, 500] width 120 height 12
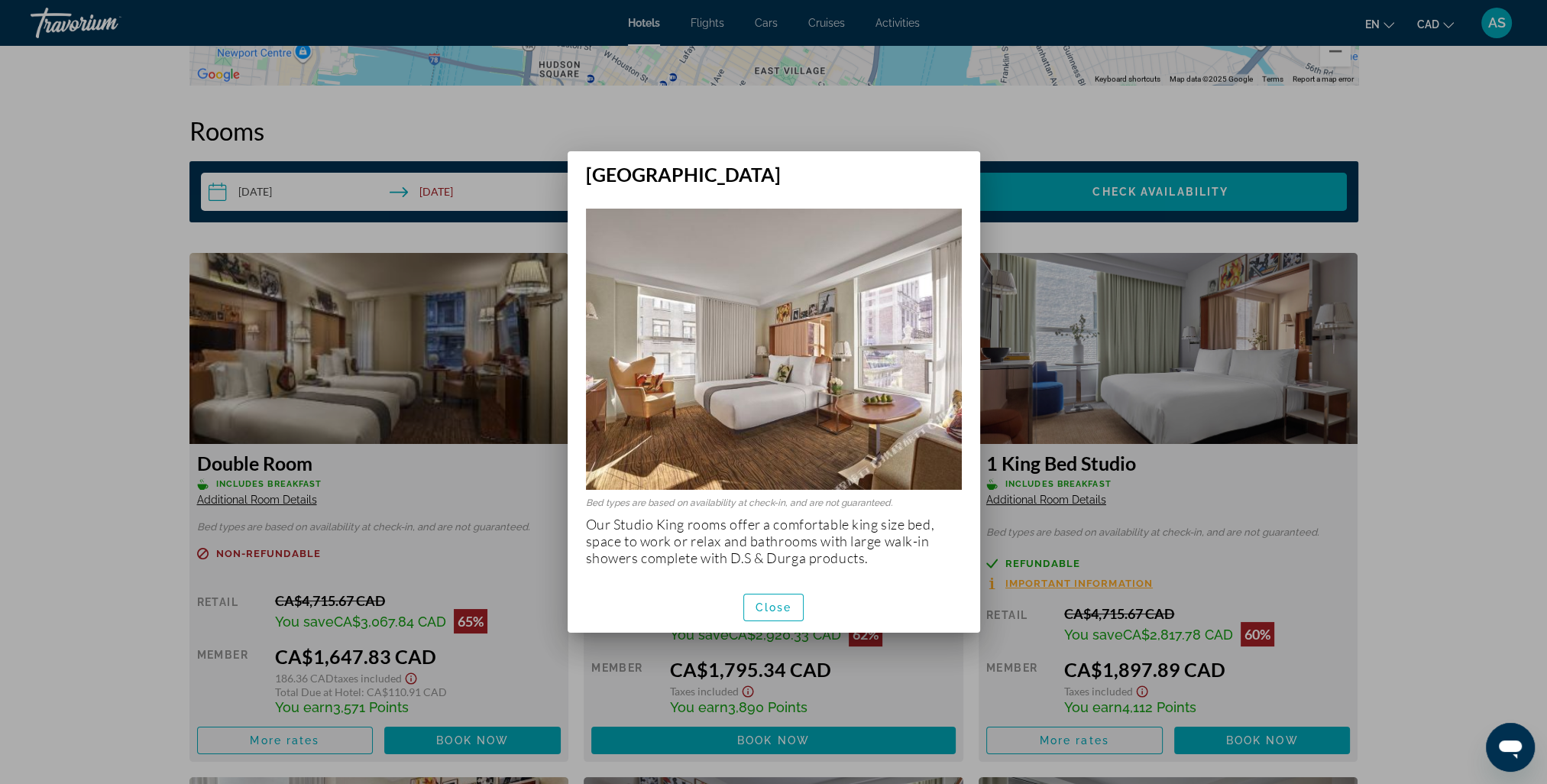
scroll to position [0, 0]
click at [779, 616] on span "button" at bounding box center [774, 607] width 60 height 37
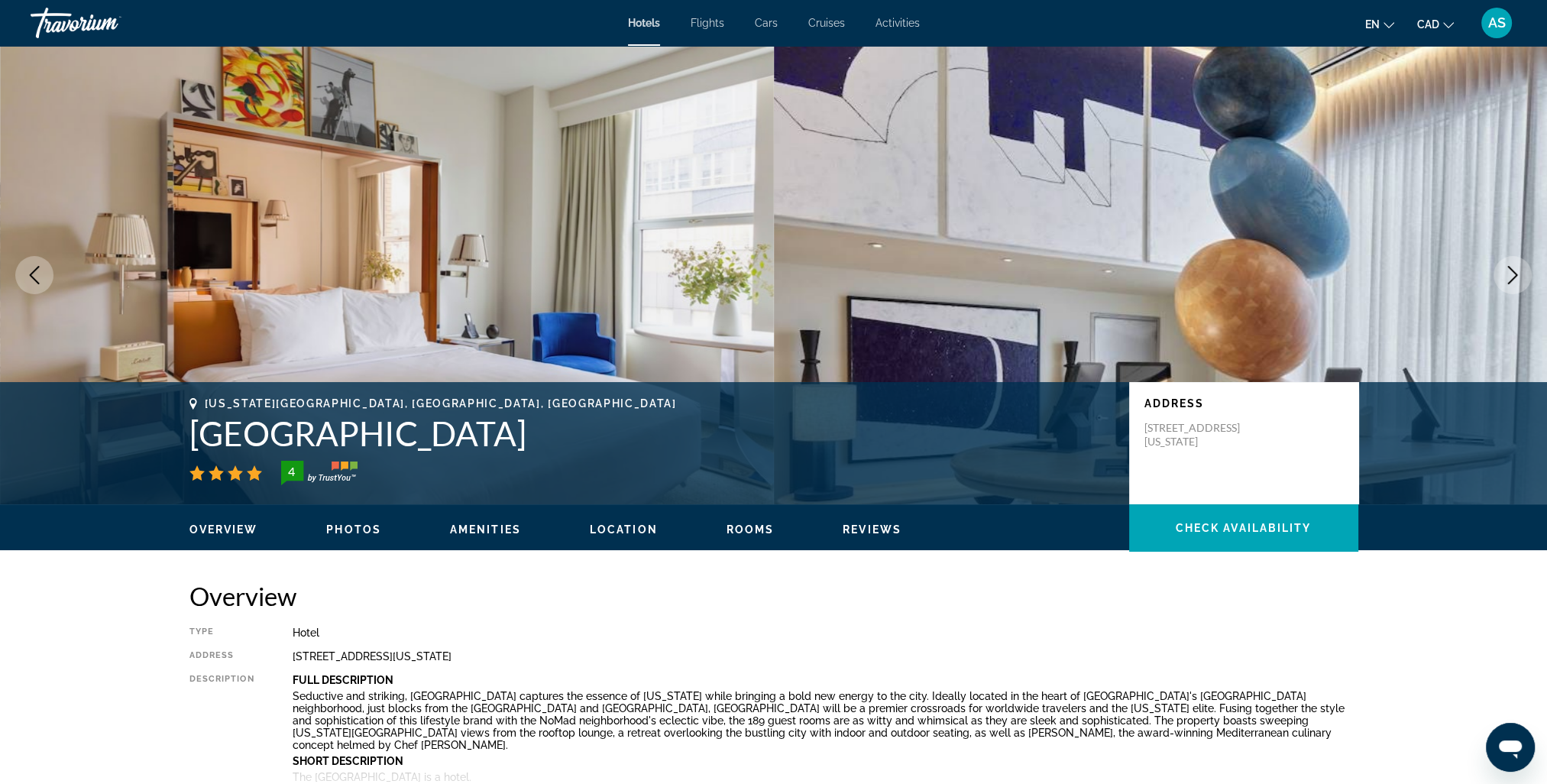
scroll to position [1910, 0]
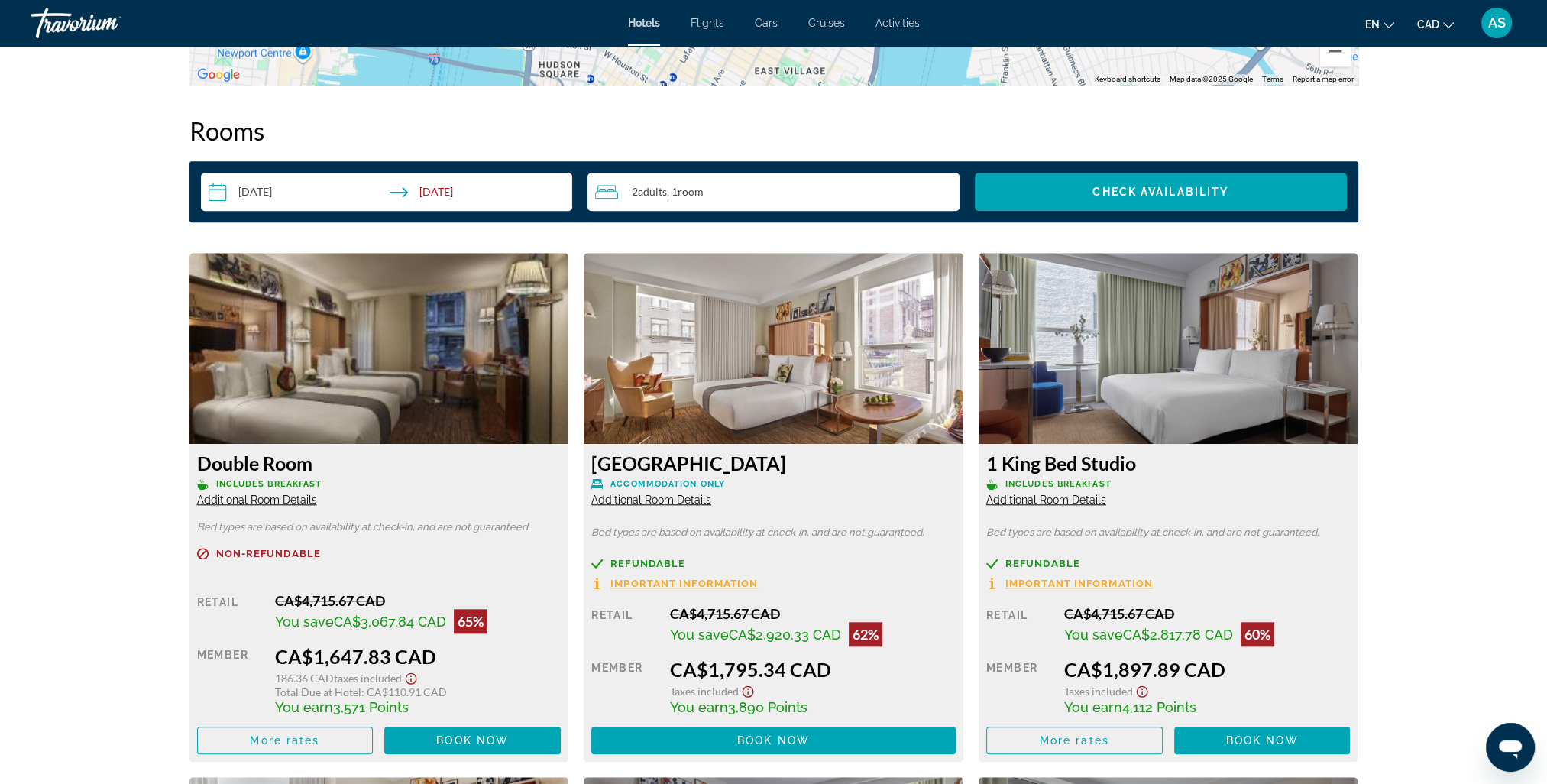
click at [750, 692] on icon "Show Taxes and Fees disclaimer" at bounding box center [748, 691] width 19 height 14
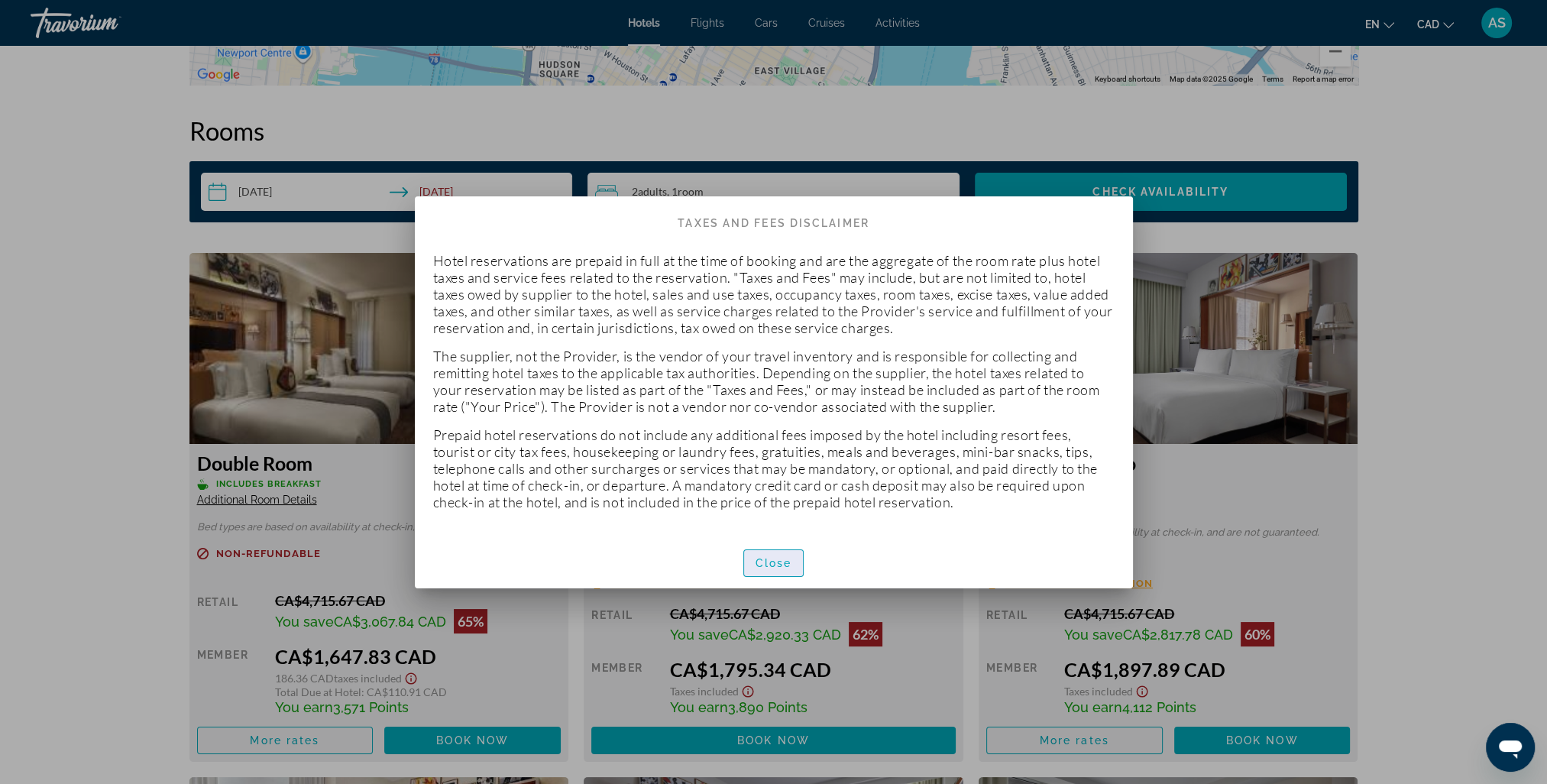
click at [762, 564] on span "Close" at bounding box center [774, 563] width 37 height 12
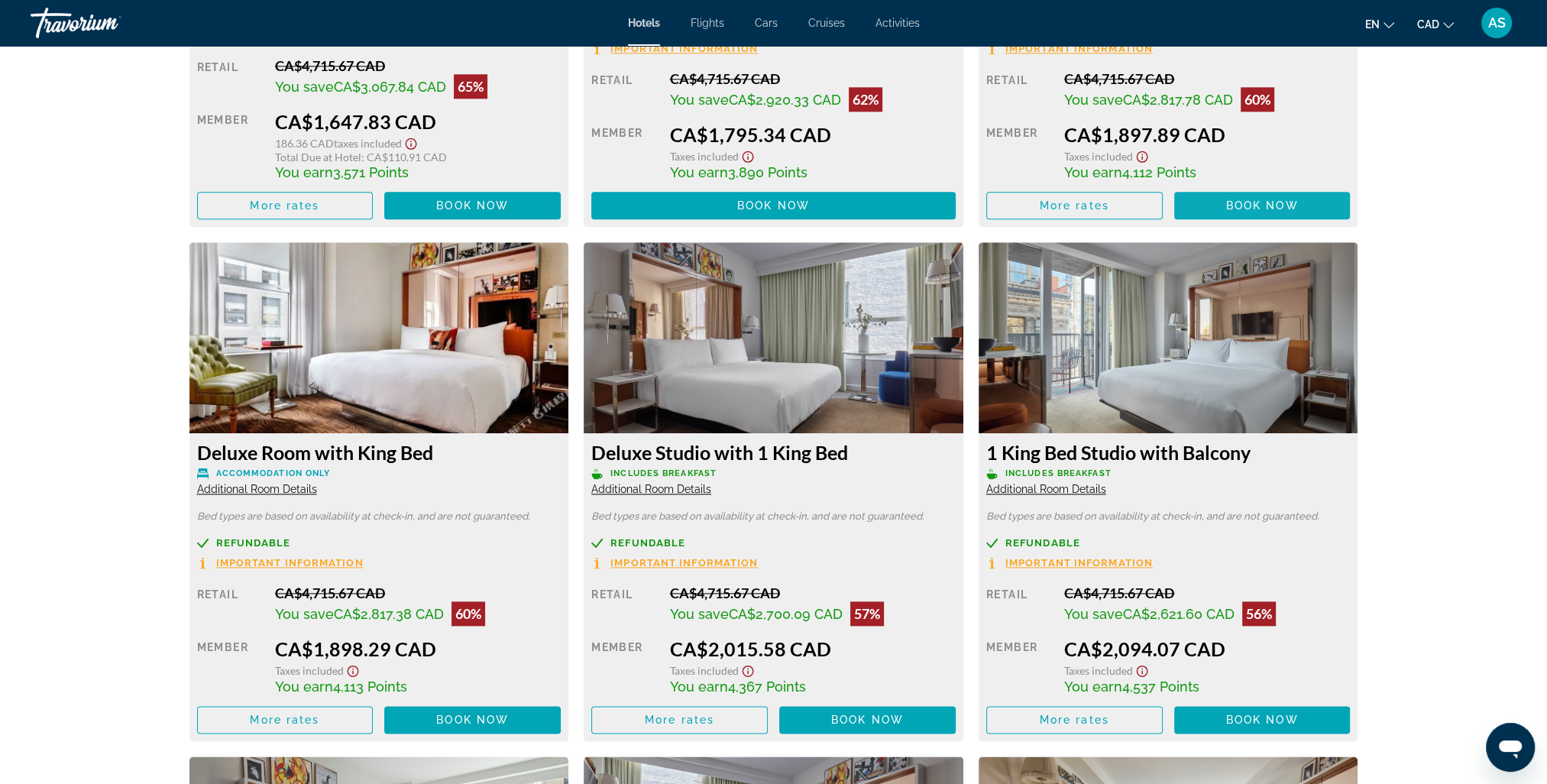
scroll to position [2521, 0]
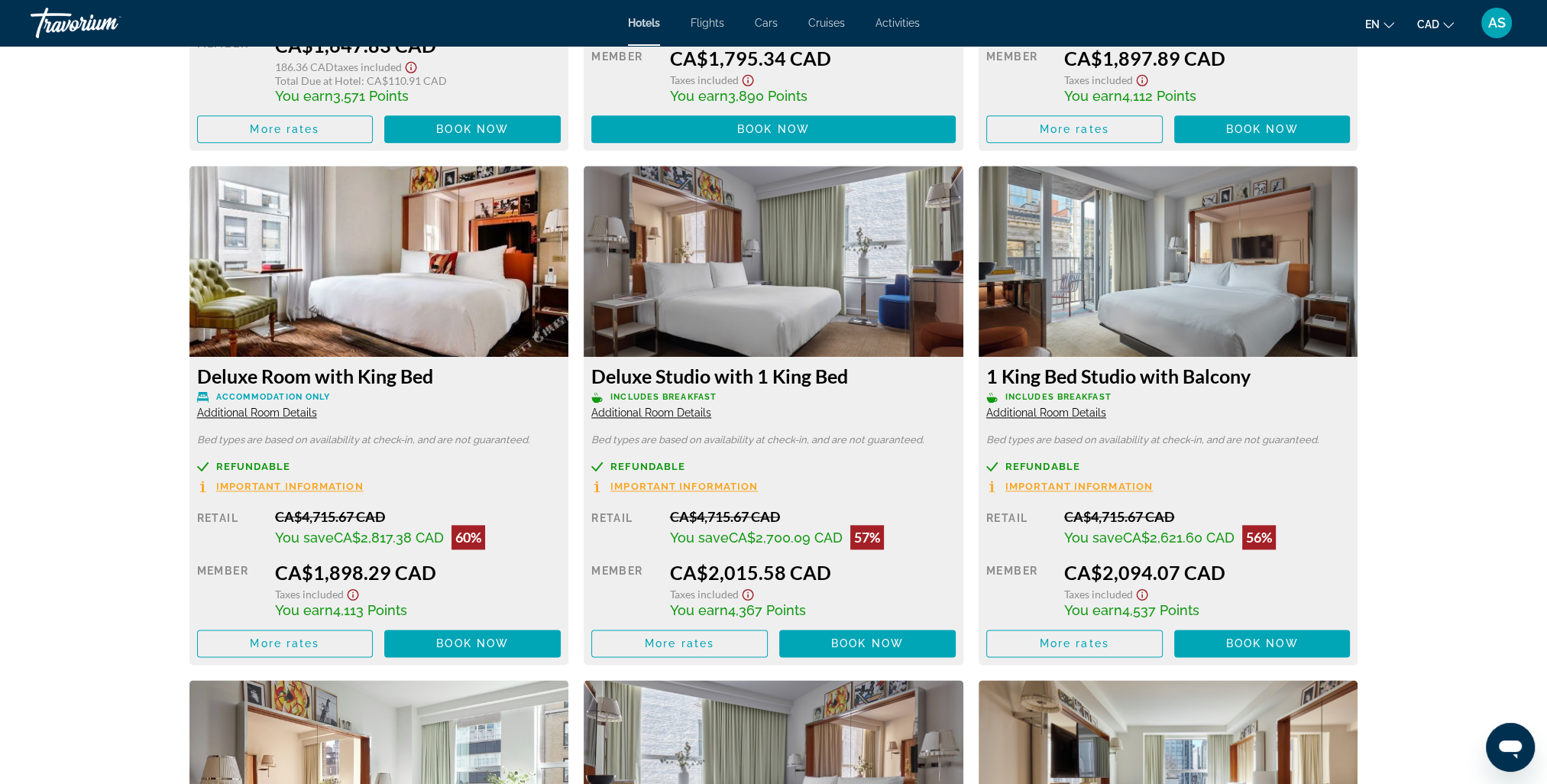
click at [684, 409] on span "Additional Room Details" at bounding box center [652, 413] width 120 height 12
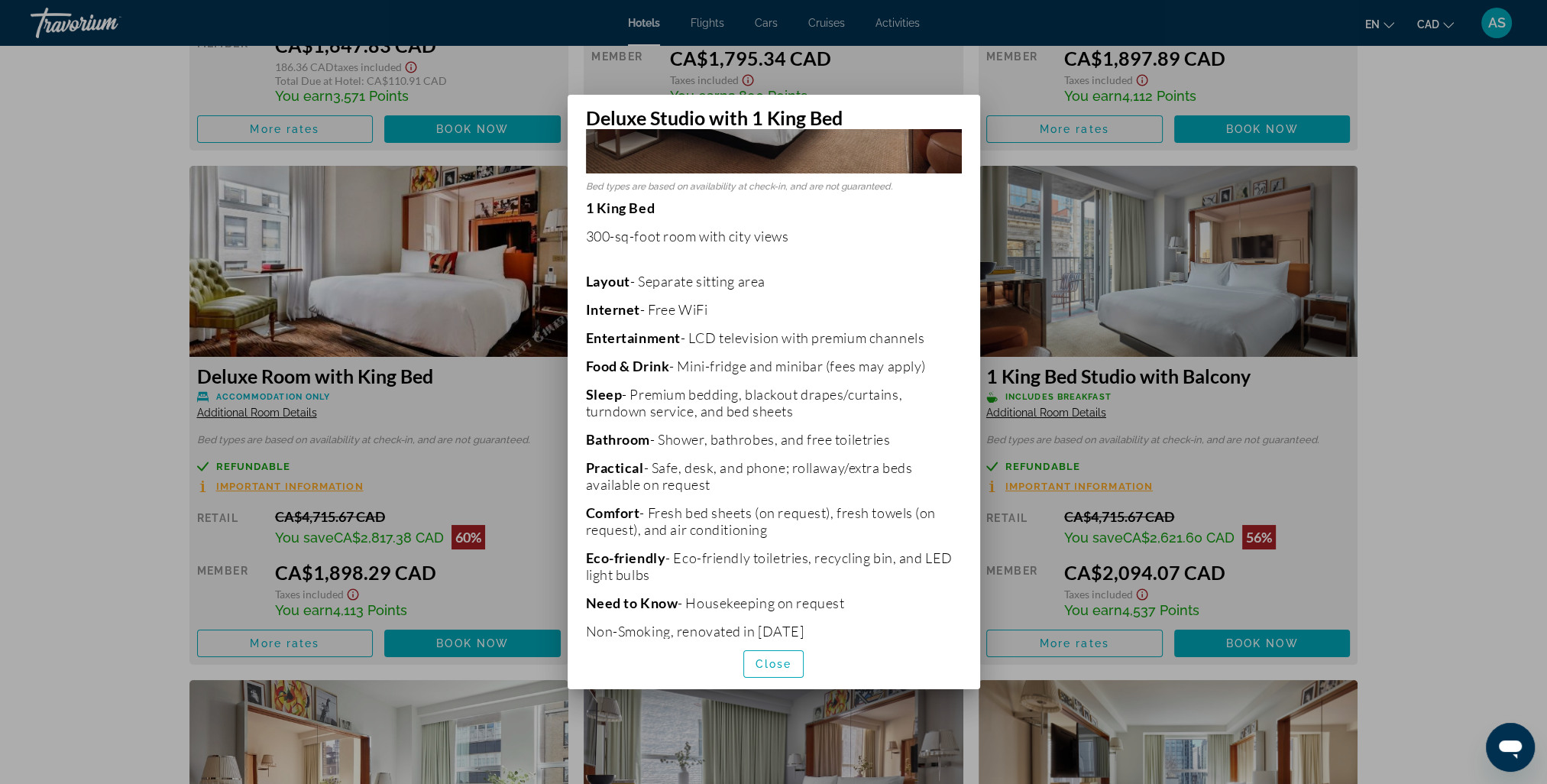
scroll to position [248, 0]
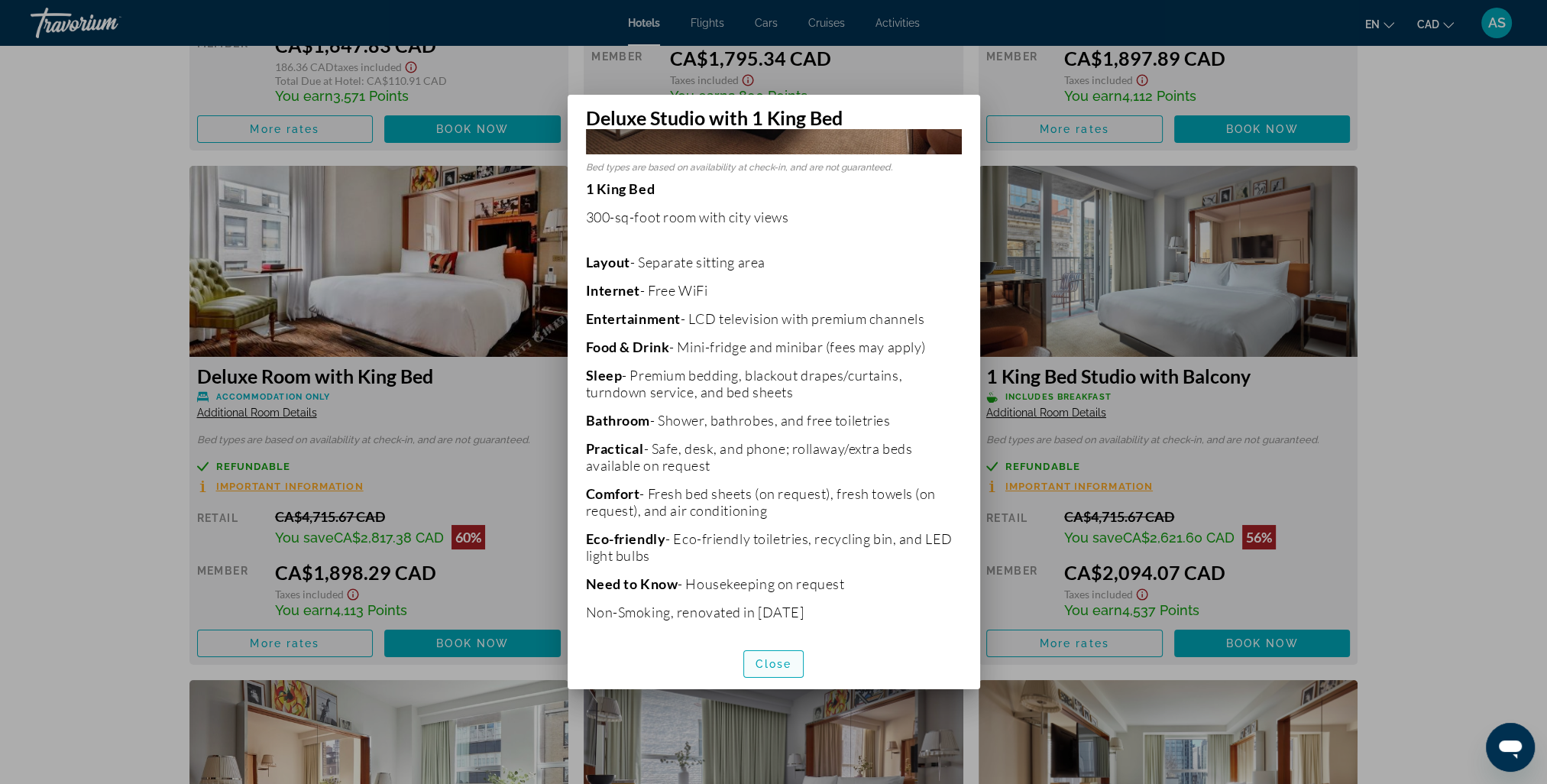
click at [781, 664] on span "Close" at bounding box center [774, 664] width 37 height 12
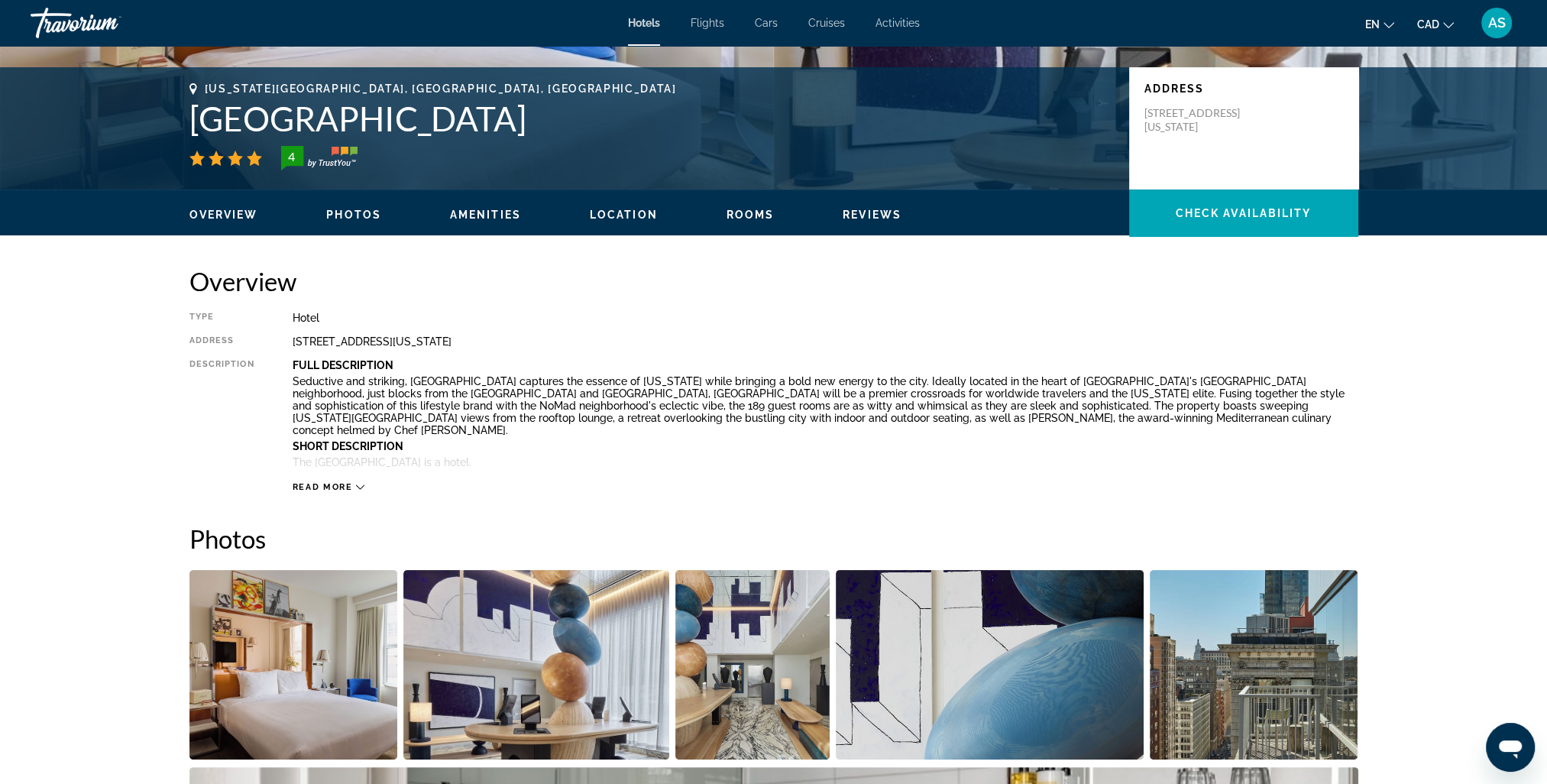
scroll to position [306, 0]
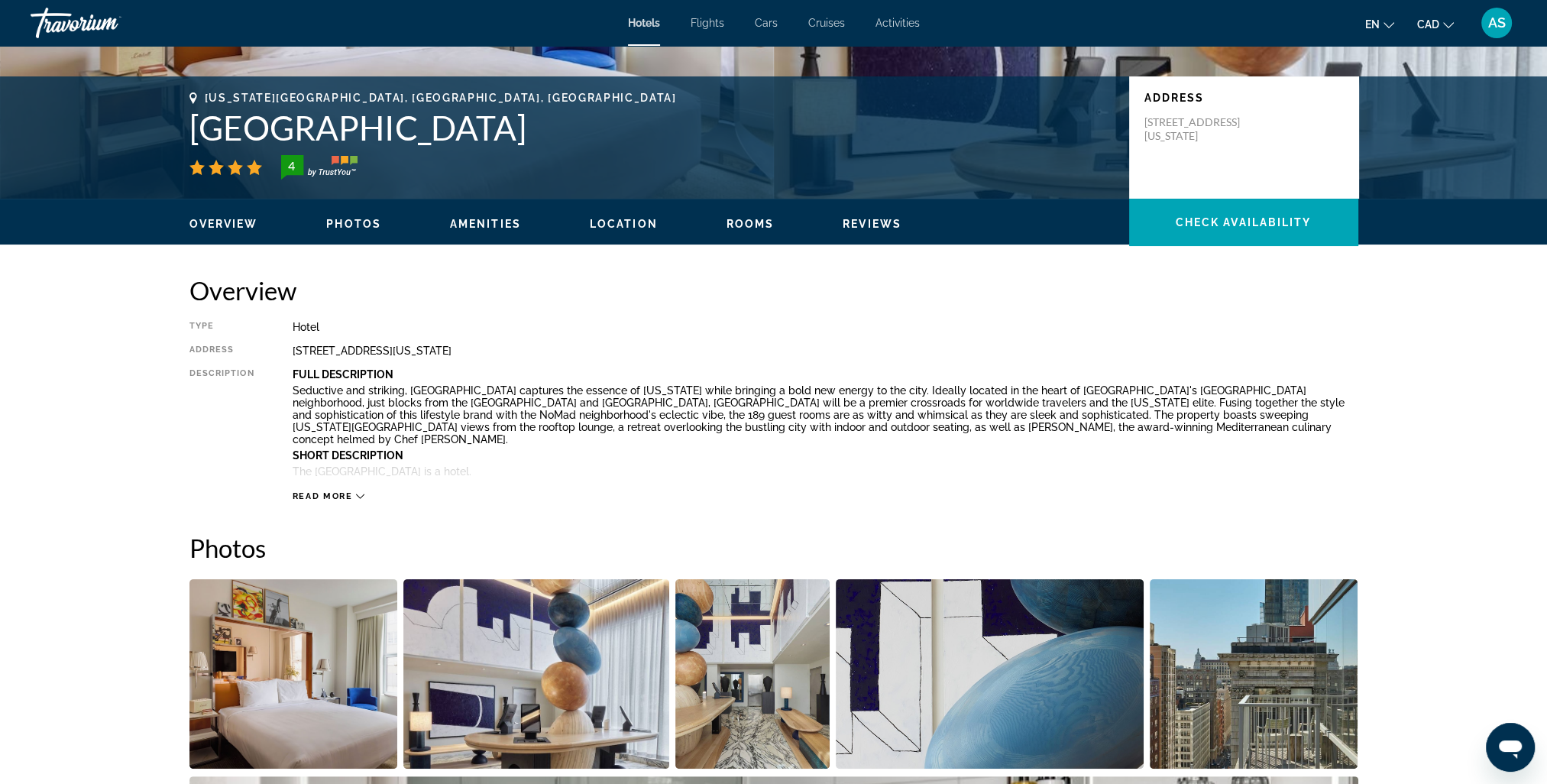
drag, startPoint x: 1144, startPoint y: 121, endPoint x: 1201, endPoint y: 154, distance: 65.9
click at [1201, 143] on p "[STREET_ADDRESS][US_STATE]" at bounding box center [1205, 128] width 122 height 27
copy p "[STREET_ADDRESS][US_STATE]"
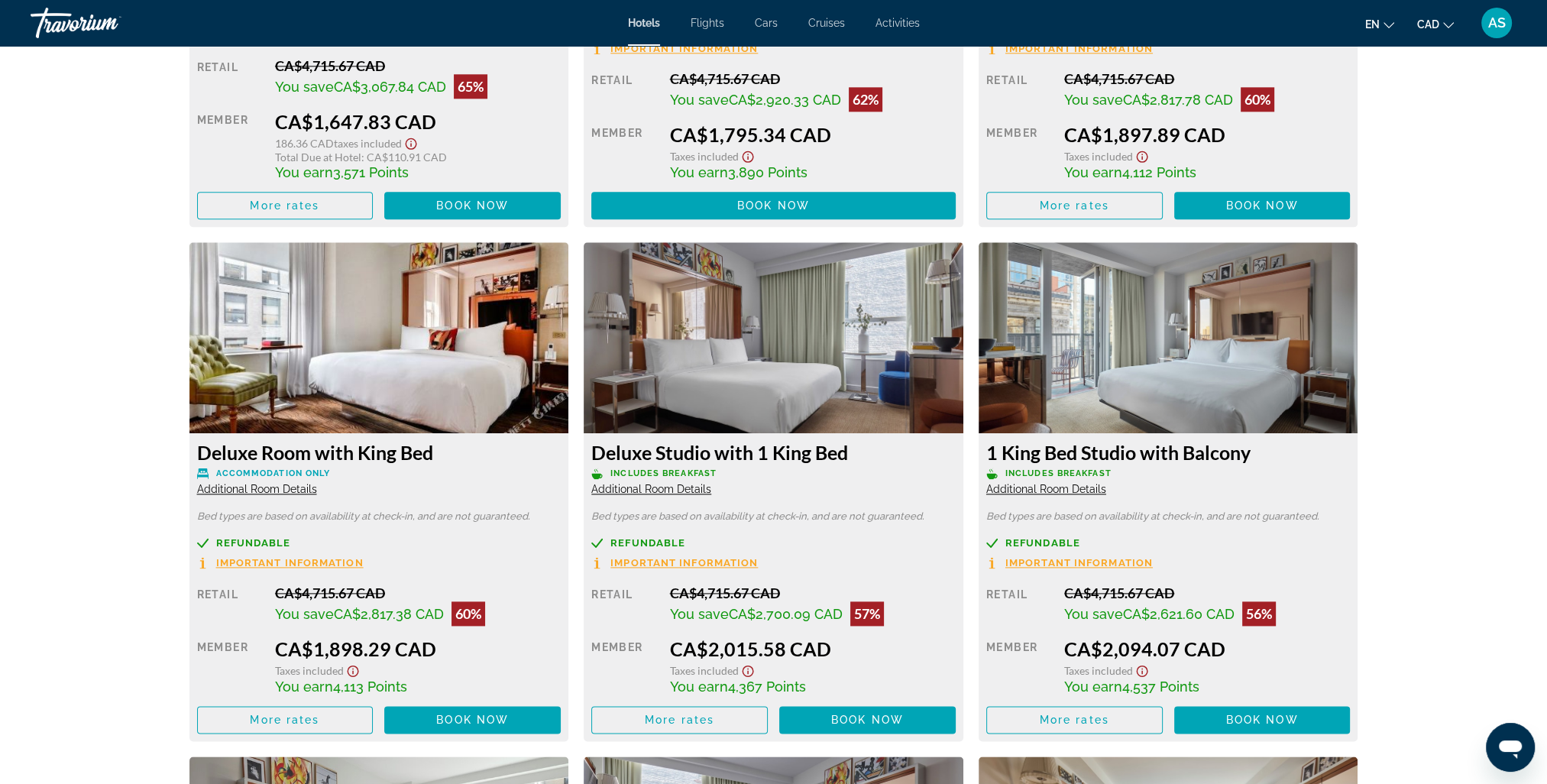
scroll to position [2521, 0]
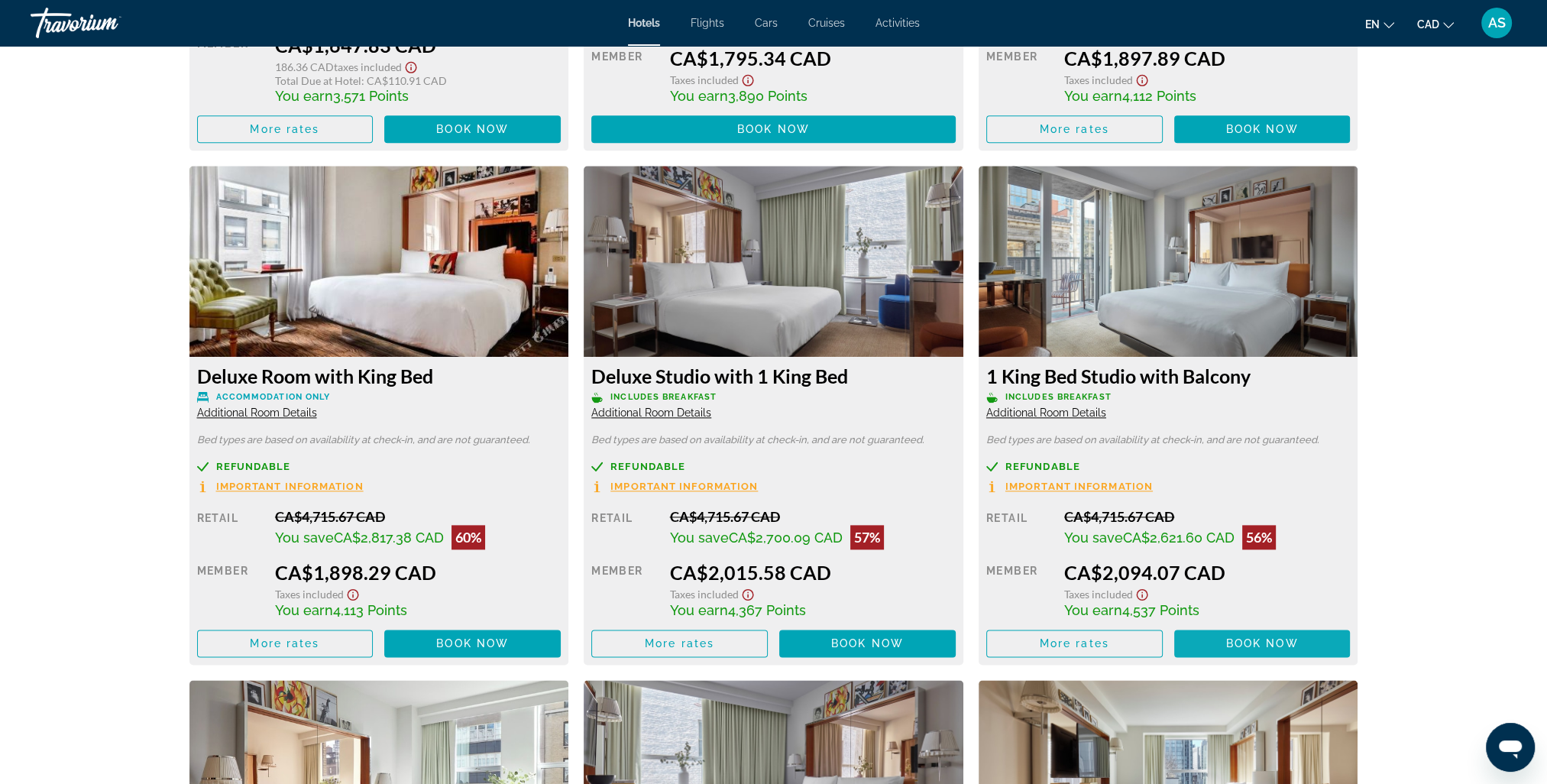
click at [1262, 648] on span "Book now" at bounding box center [1262, 643] width 72 height 12
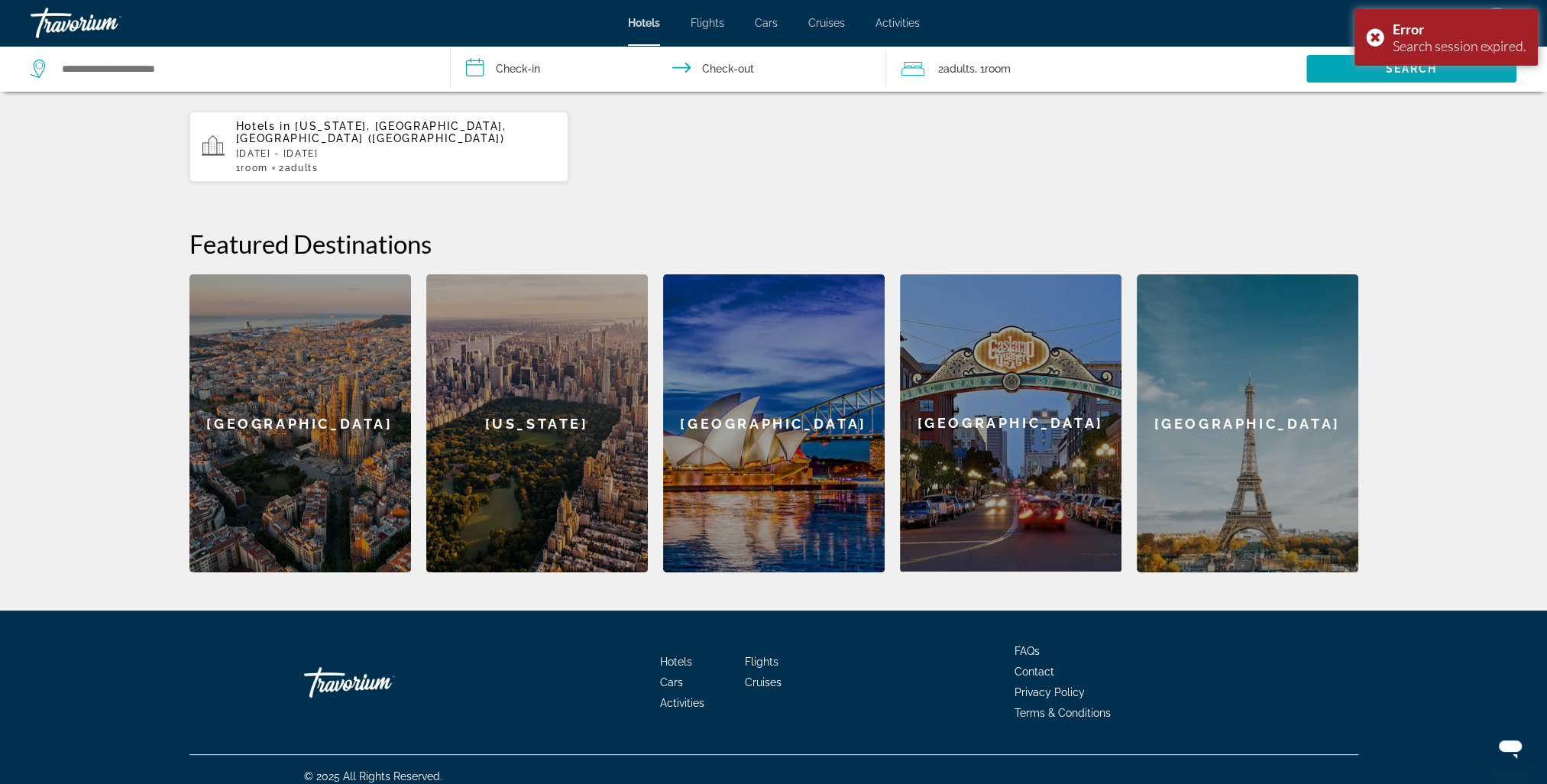
scroll to position [460, 0]
click at [431, 147] on p "[DATE] - [DATE]" at bounding box center [396, 153] width 321 height 11
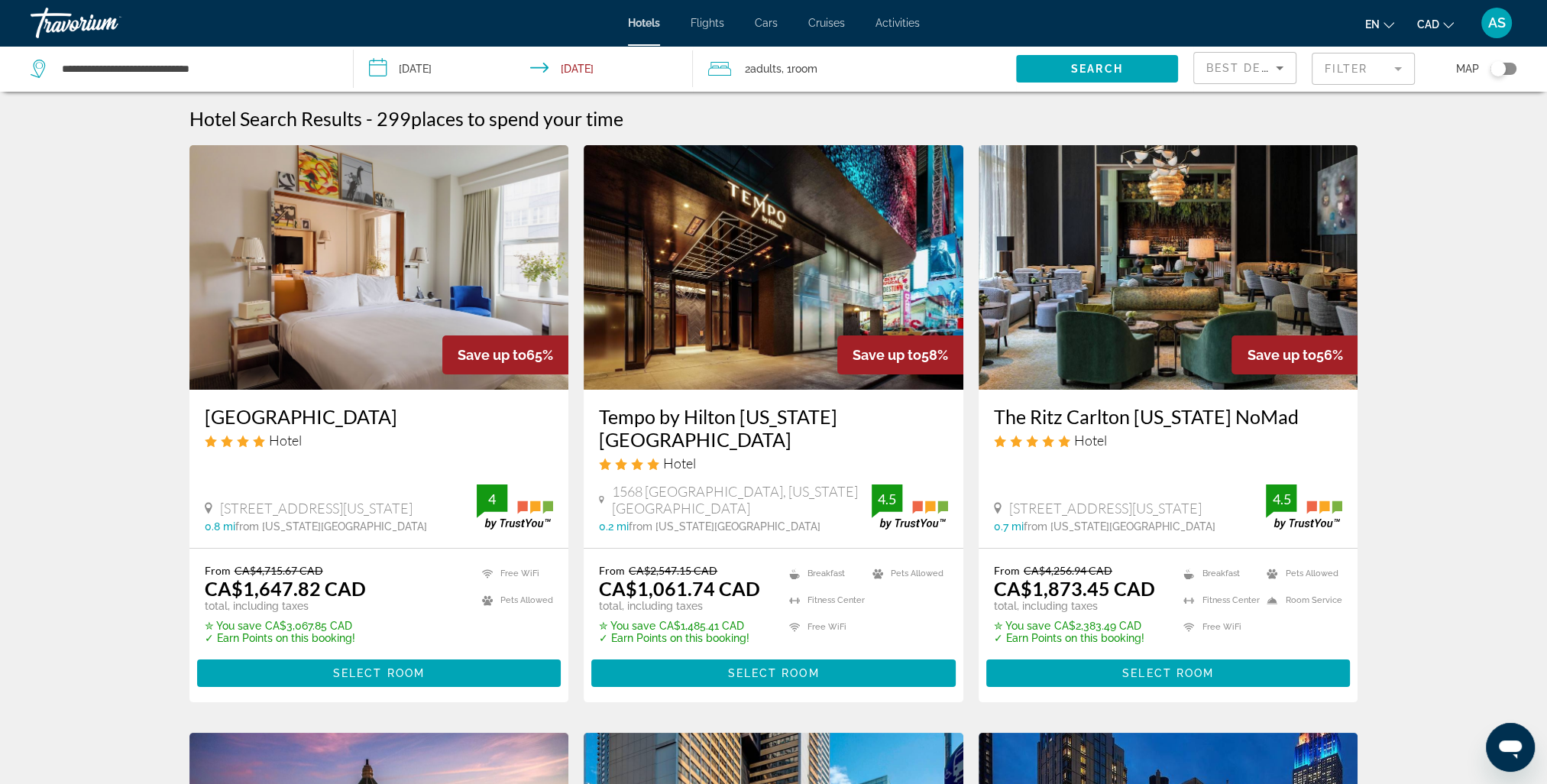
click at [325, 500] on span "[STREET_ADDRESS][US_STATE]" at bounding box center [316, 508] width 192 height 17
click at [344, 298] on img "Main content" at bounding box center [379, 267] width 380 height 244
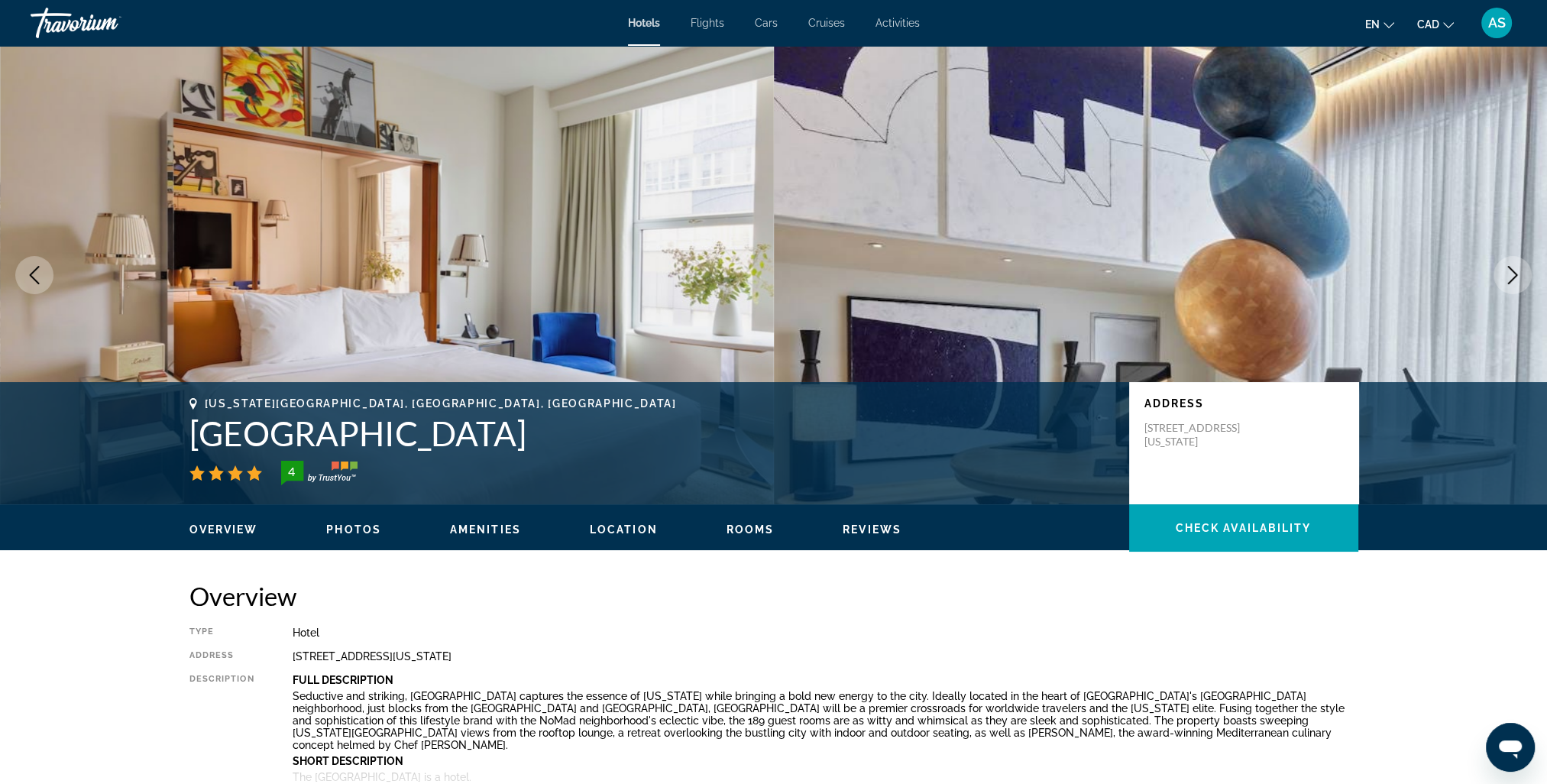
drag, startPoint x: 1185, startPoint y: 456, endPoint x: 1141, endPoint y: 424, distance: 54.4
click at [1141, 424] on div "Address [STREET_ADDRESS][US_STATE]" at bounding box center [1243, 443] width 229 height 122
copy p "[STREET_ADDRESS][US_STATE]"
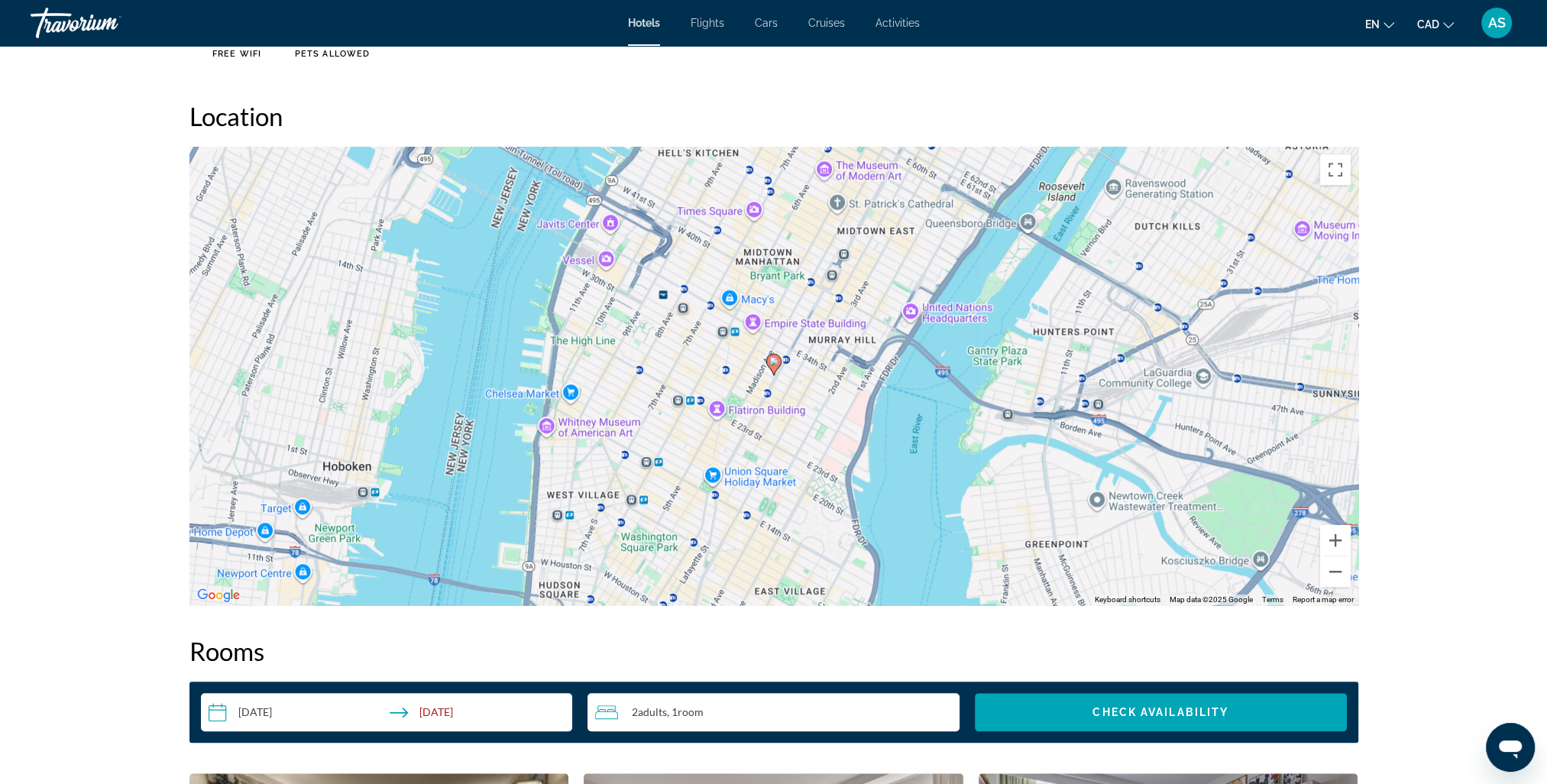
scroll to position [1375, 0]
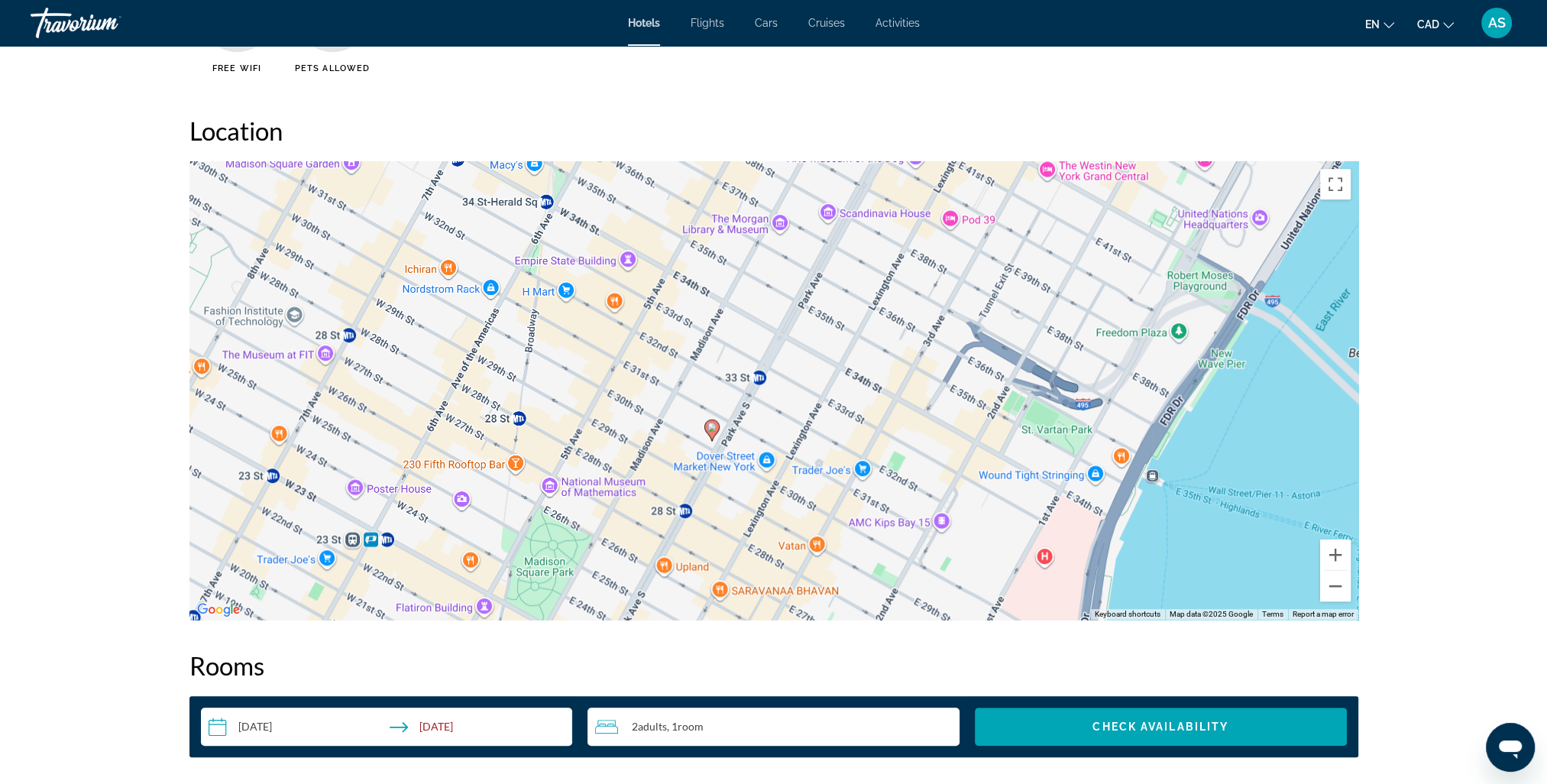
drag, startPoint x: 900, startPoint y: 418, endPoint x: 939, endPoint y: 597, distance: 183.2
click at [939, 597] on div "To activate drag with keyboard, press Alt + Enter. Once in keyboard drag state,…" at bounding box center [773, 390] width 1169 height 459
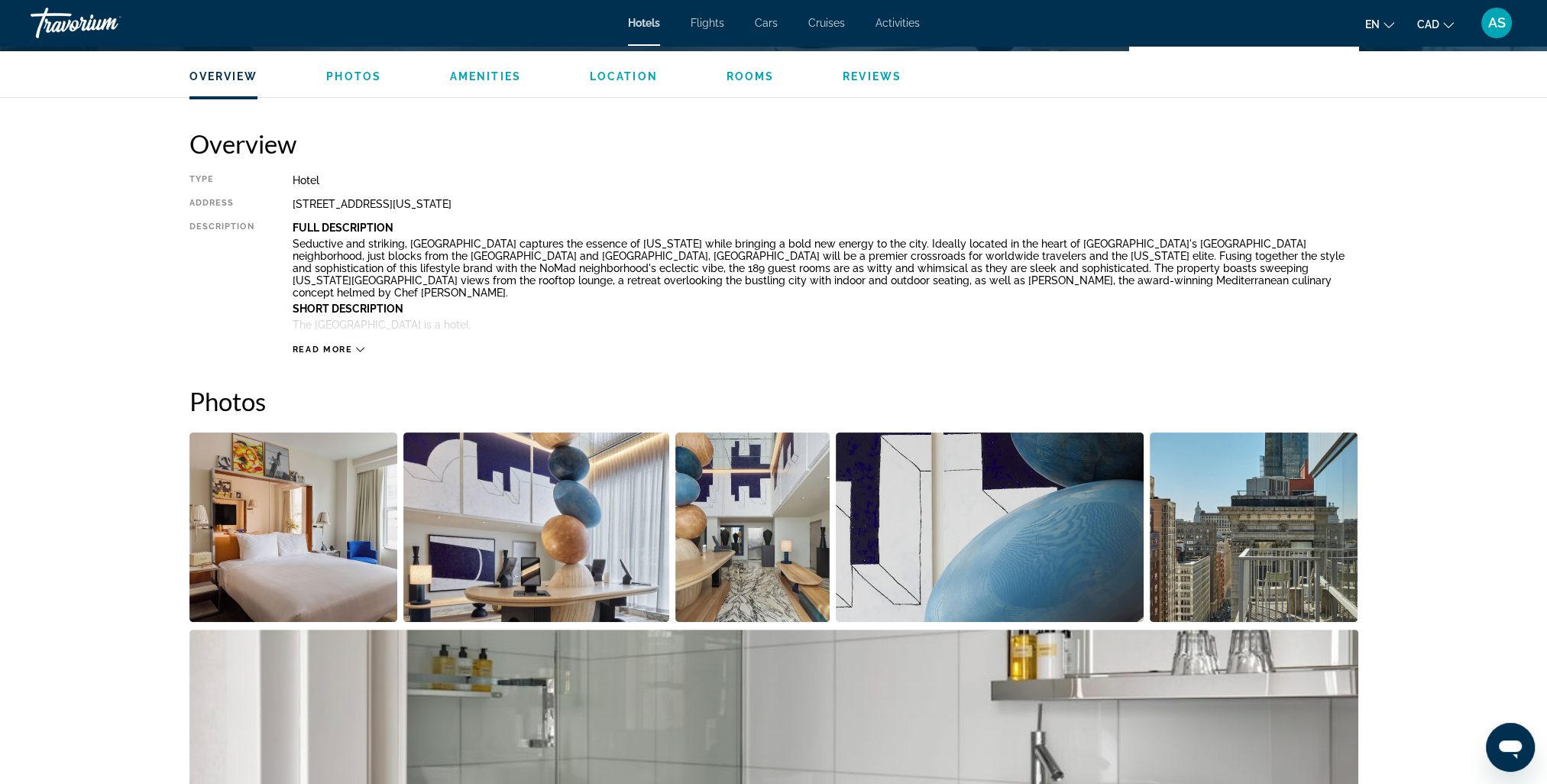
scroll to position [153, 0]
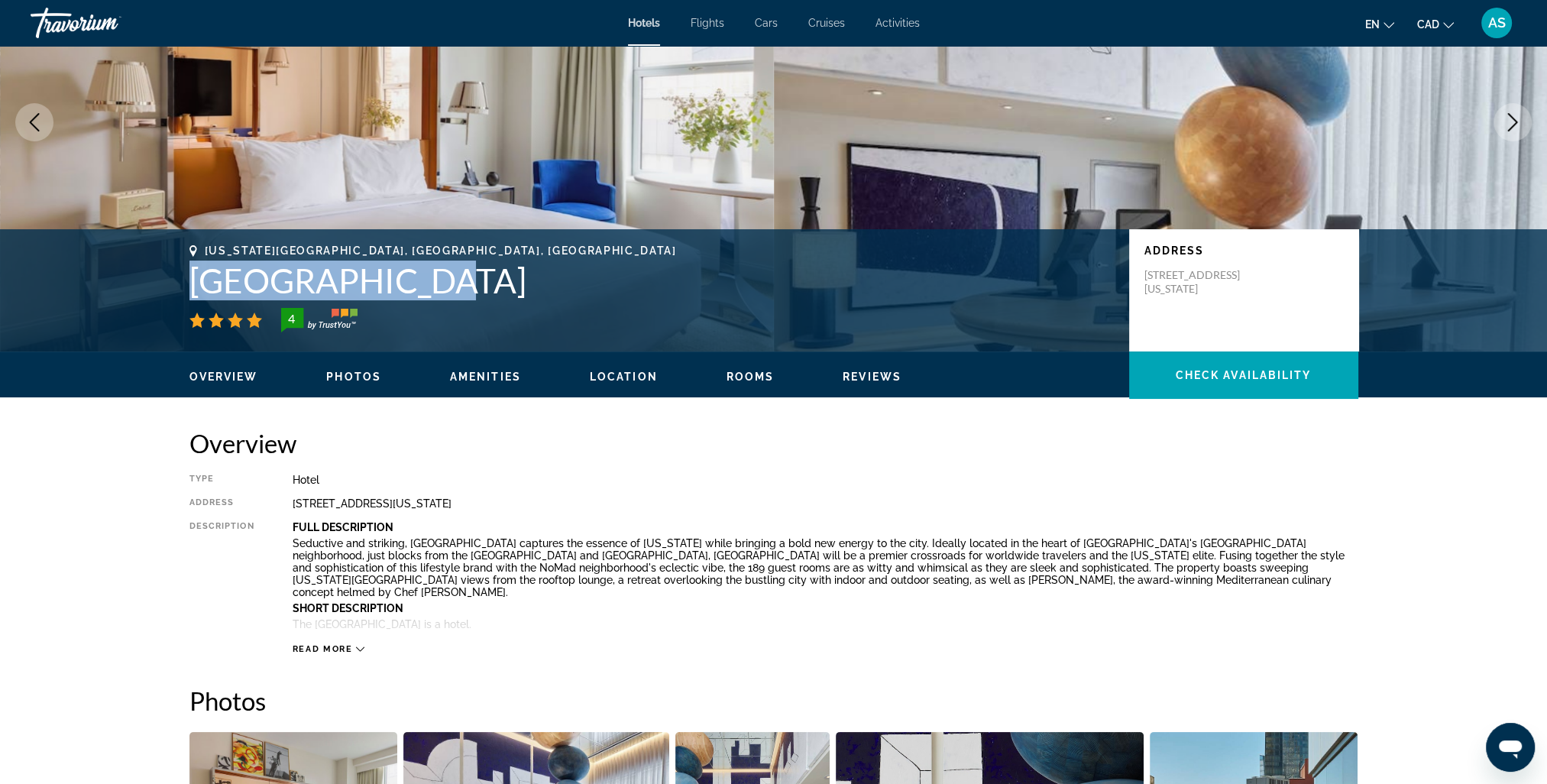
drag, startPoint x: 192, startPoint y: 283, endPoint x: 414, endPoint y: 270, distance: 222.4
click at [414, 270] on h1 "[GEOGRAPHIC_DATA]" at bounding box center [651, 280] width 924 height 40
copy h1 "[GEOGRAPHIC_DATA]"
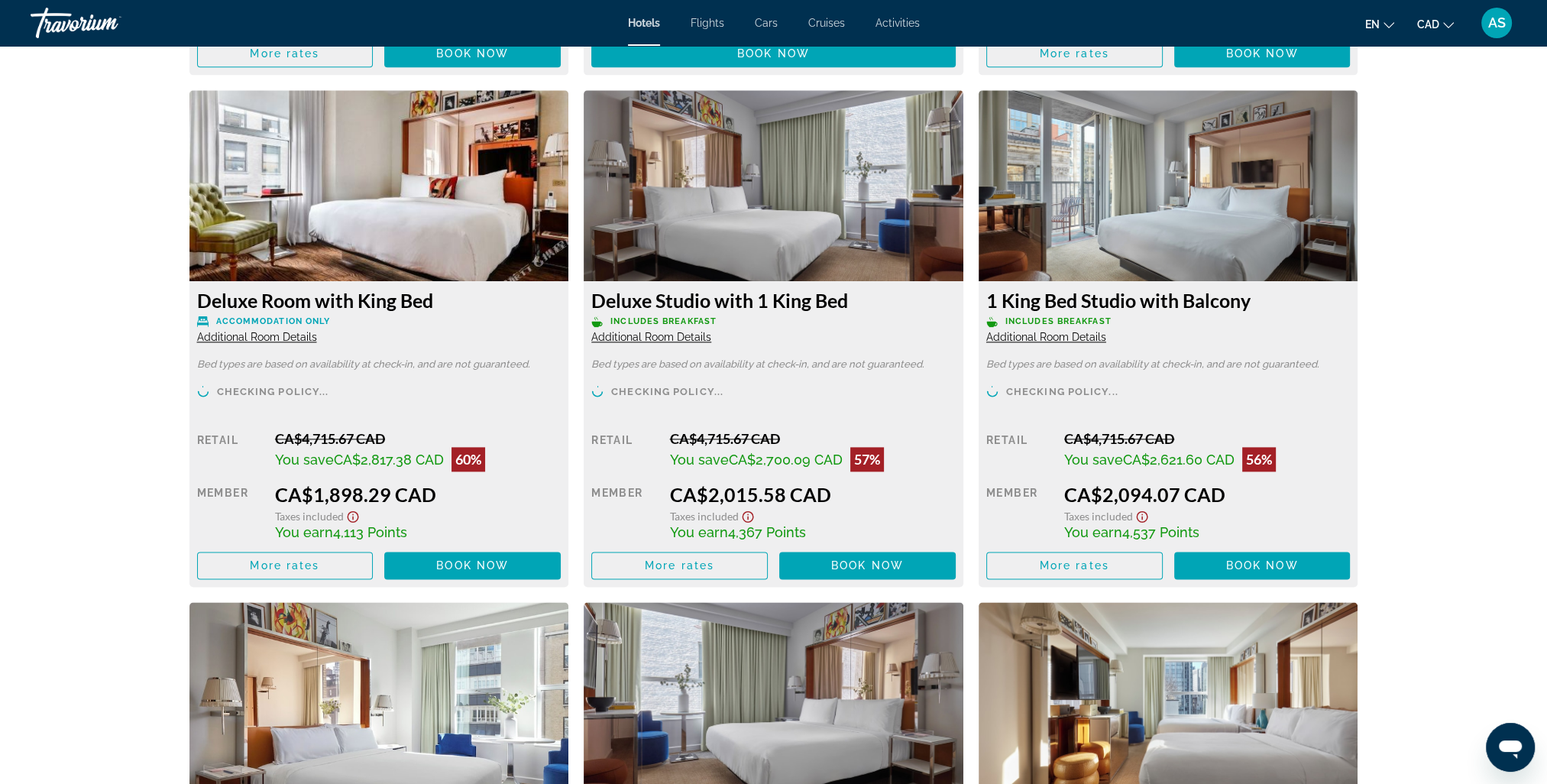
scroll to position [2598, 0]
